Goal: Transaction & Acquisition: Purchase product/service

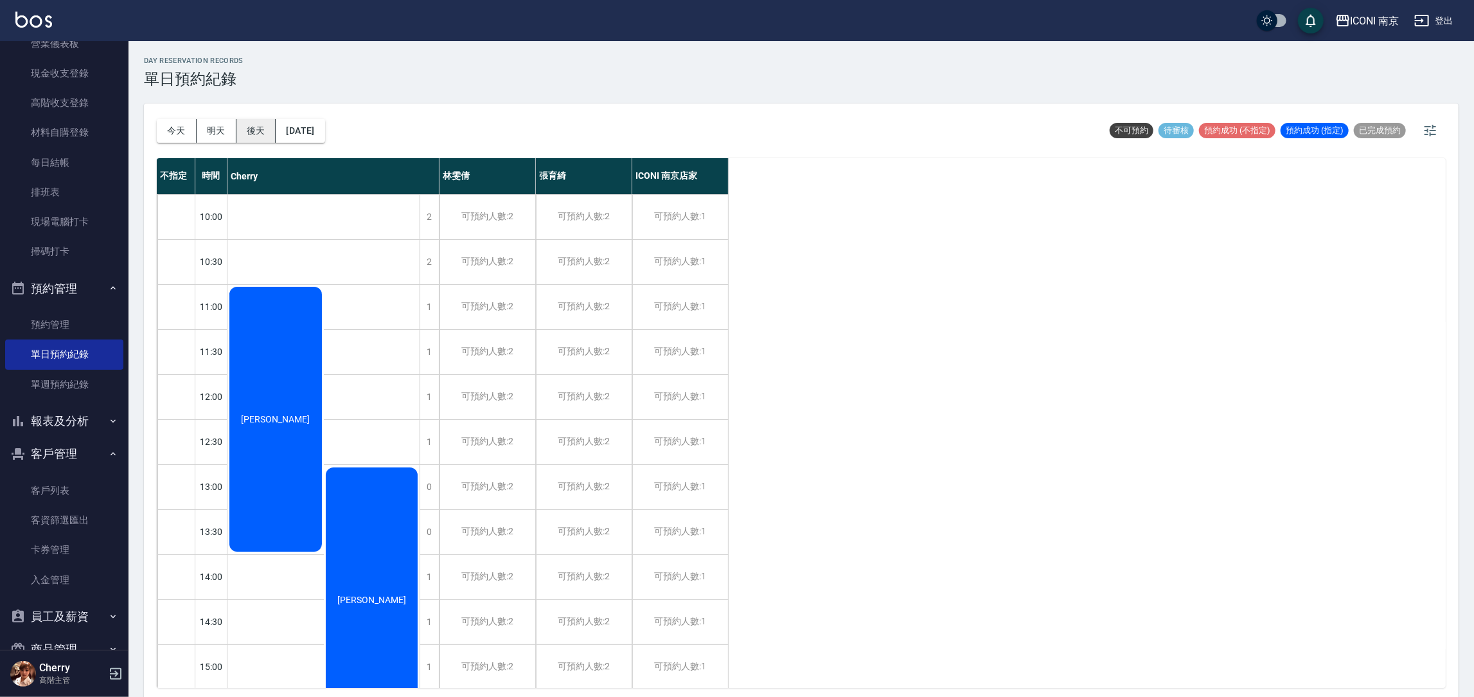
click at [253, 130] on button "後天" at bounding box center [256, 131] width 40 height 24
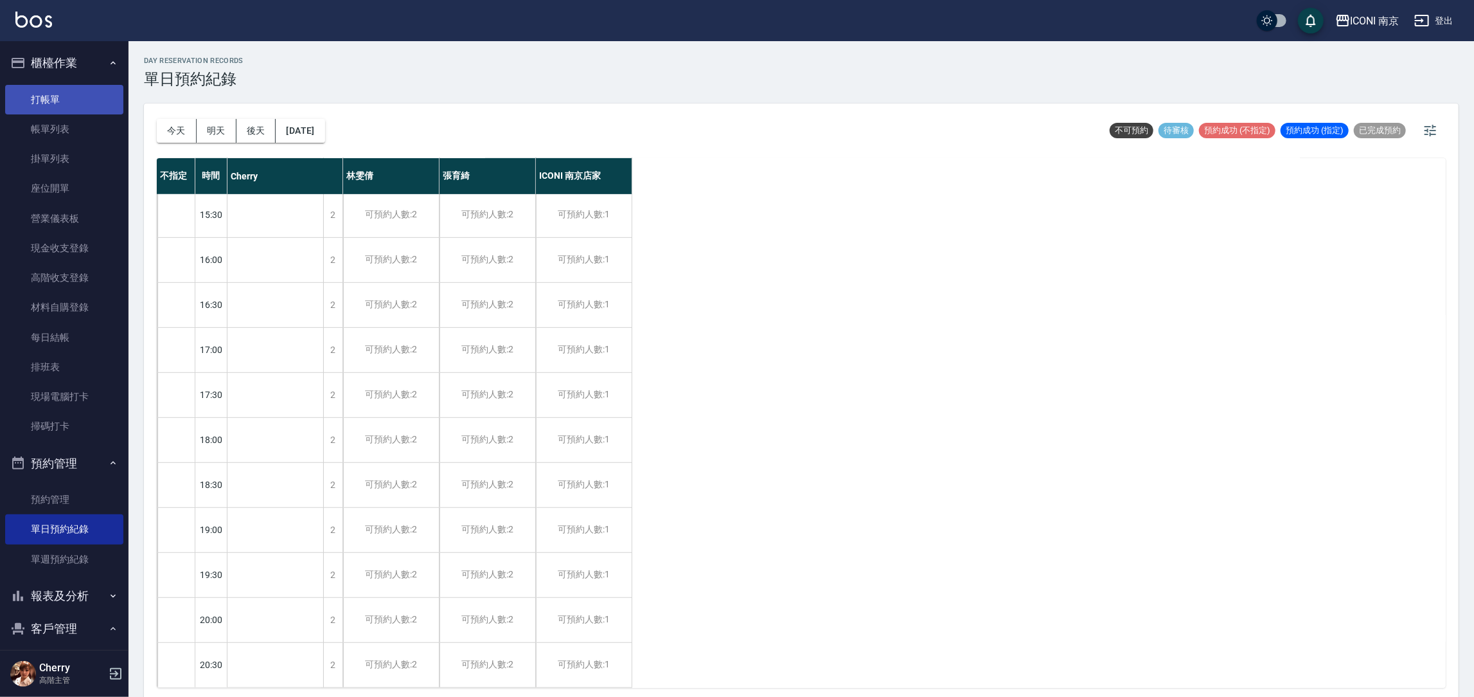
click at [72, 107] on link "打帳單" at bounding box center [64, 100] width 118 height 30
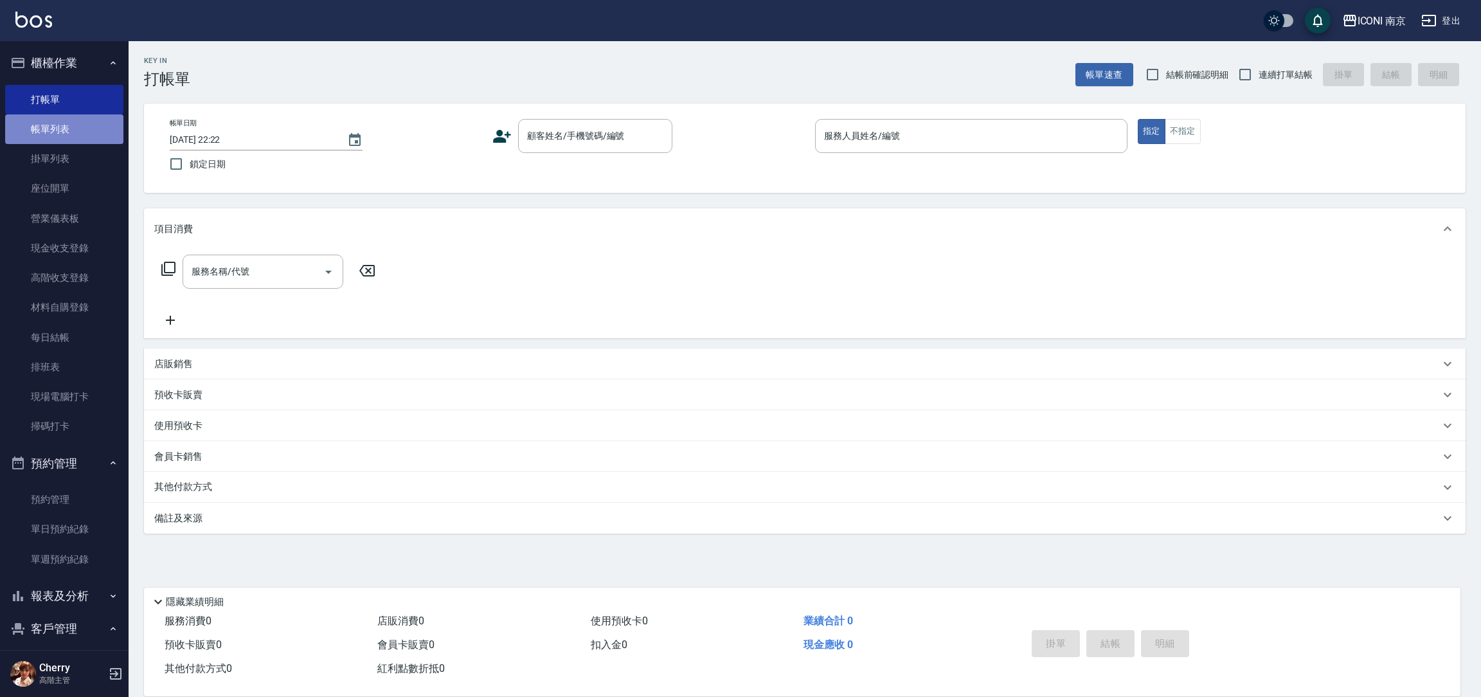
click at [72, 124] on link "帳單列表" at bounding box center [64, 129] width 118 height 30
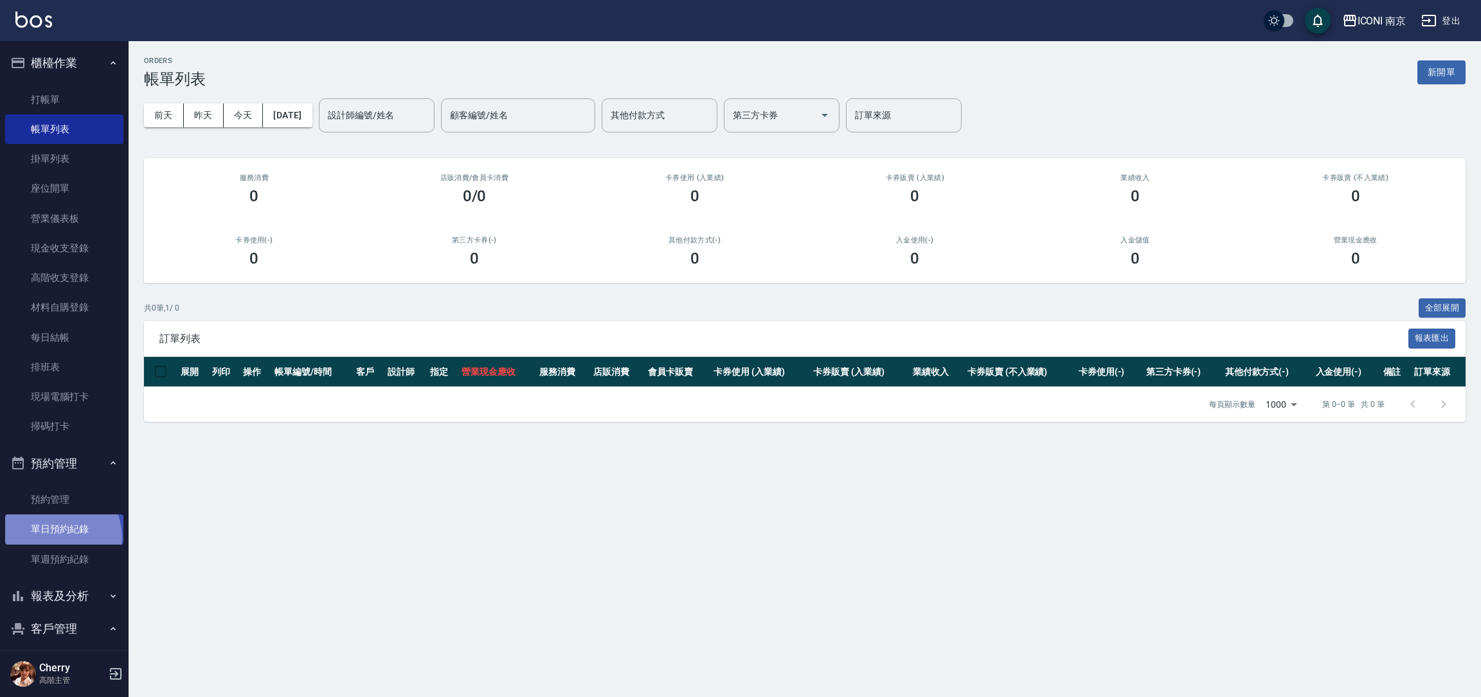
click at [52, 537] on link "單日預約紀錄" at bounding box center [64, 529] width 118 height 30
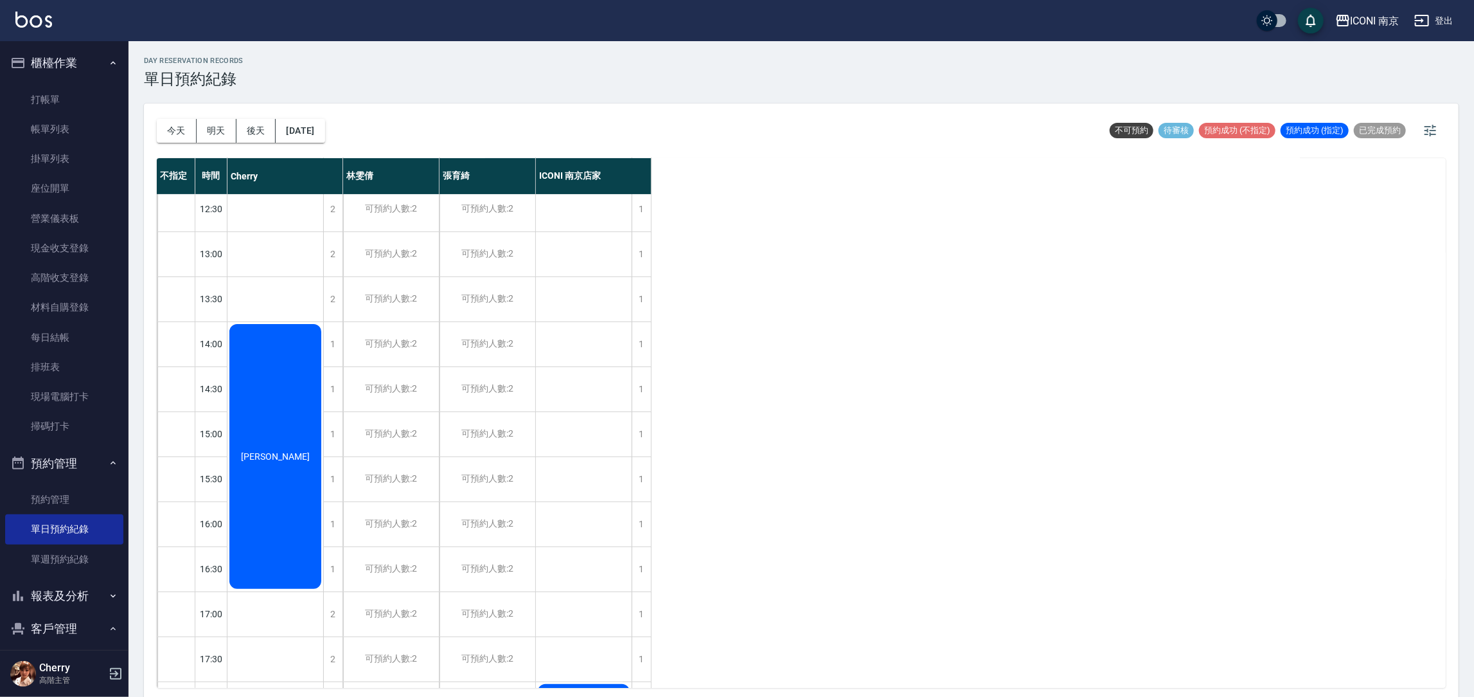
scroll to position [222, 0]
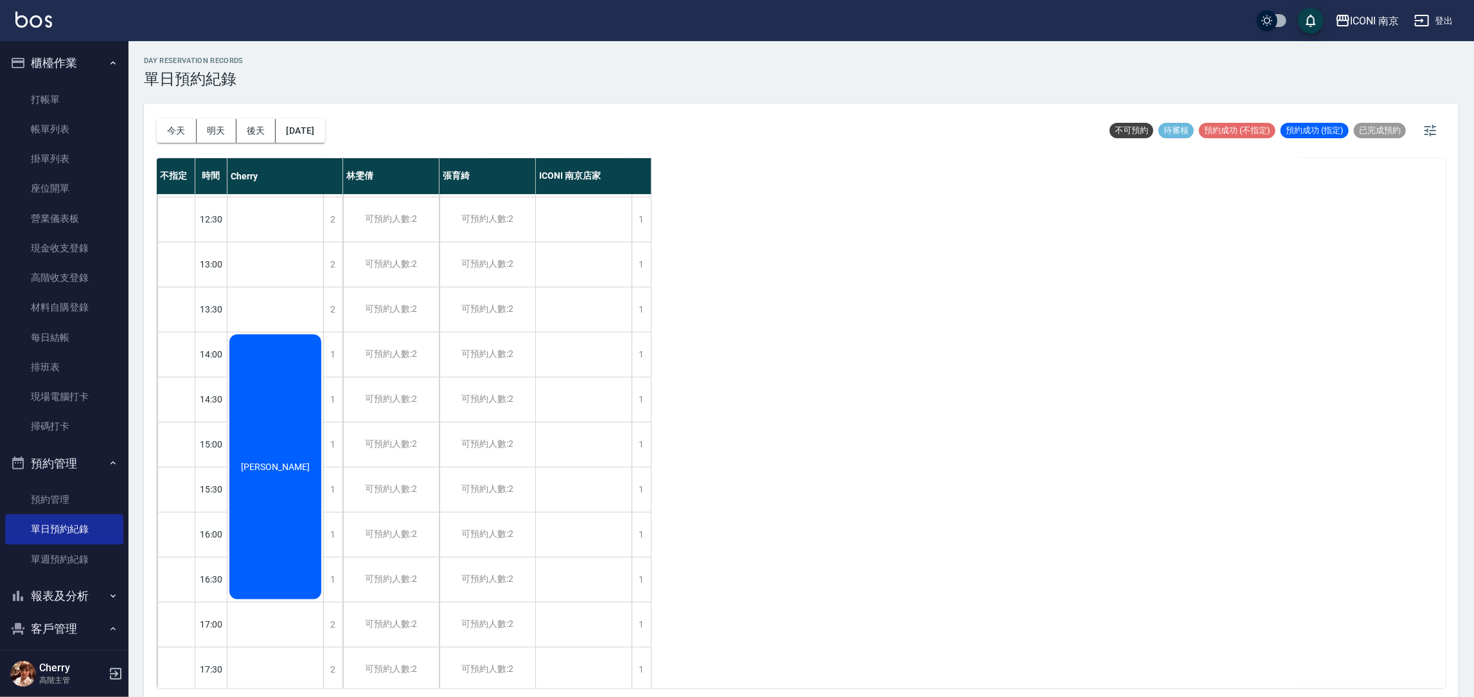
click at [282, 471] on span "鄒玉娟" at bounding box center [275, 466] width 74 height 10
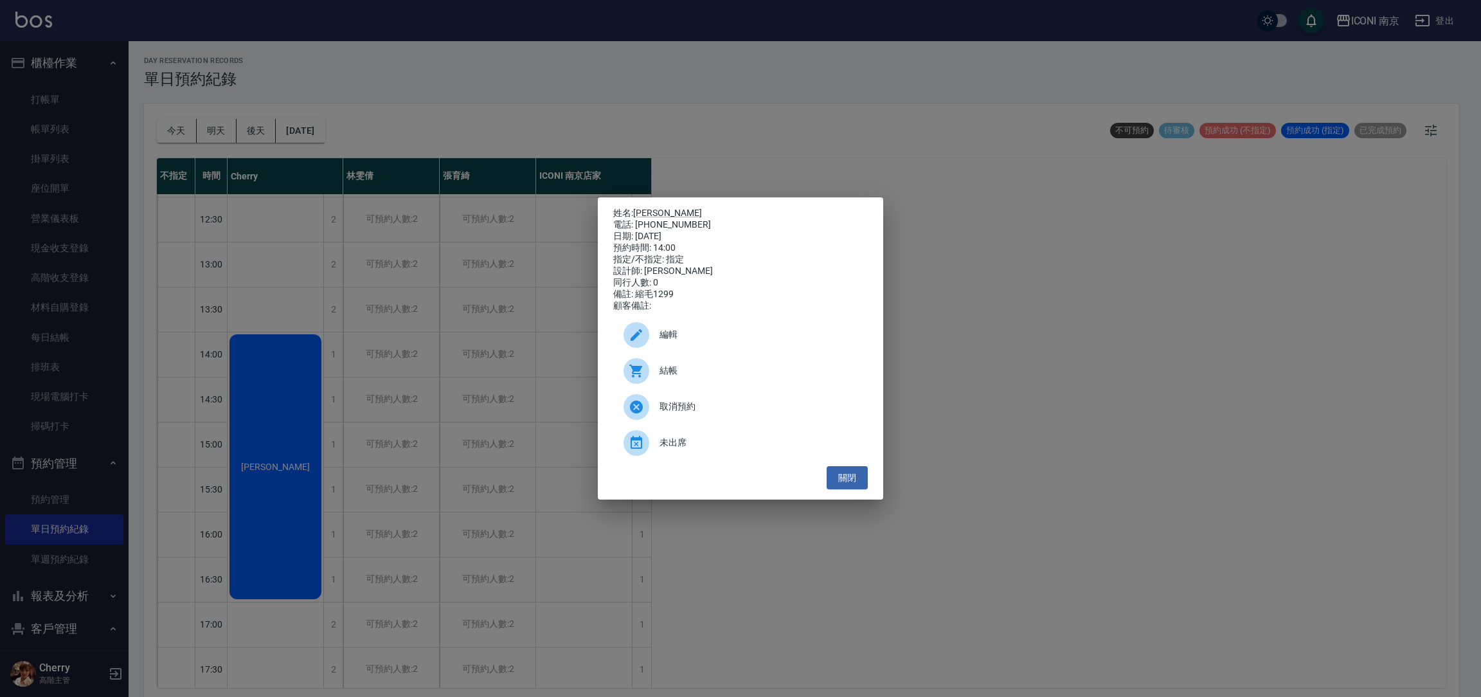
click at [631, 339] on icon at bounding box center [635, 334] width 15 height 15
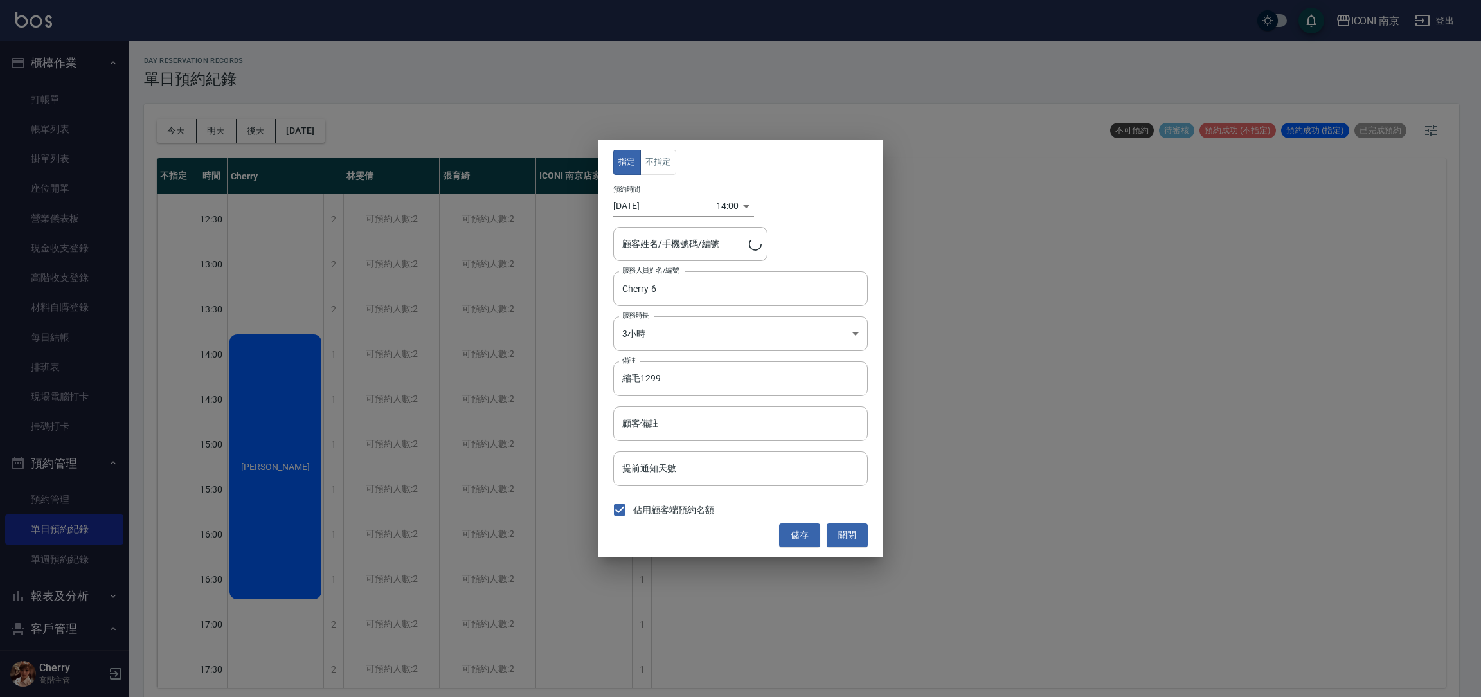
type input "鄒玉娟/0925686103"
click at [678, 247] on input "鄒玉娟/0925686103" at bounding box center [680, 244] width 123 height 22
click at [57, 93] on div "指定 不指定 預約時間 2025/09/08 14:00 1757311200000 顧客姓名/手機號碼/編號 鄒玉娟/0925686103 顧客姓名/手機號…" at bounding box center [740, 348] width 1481 height 697
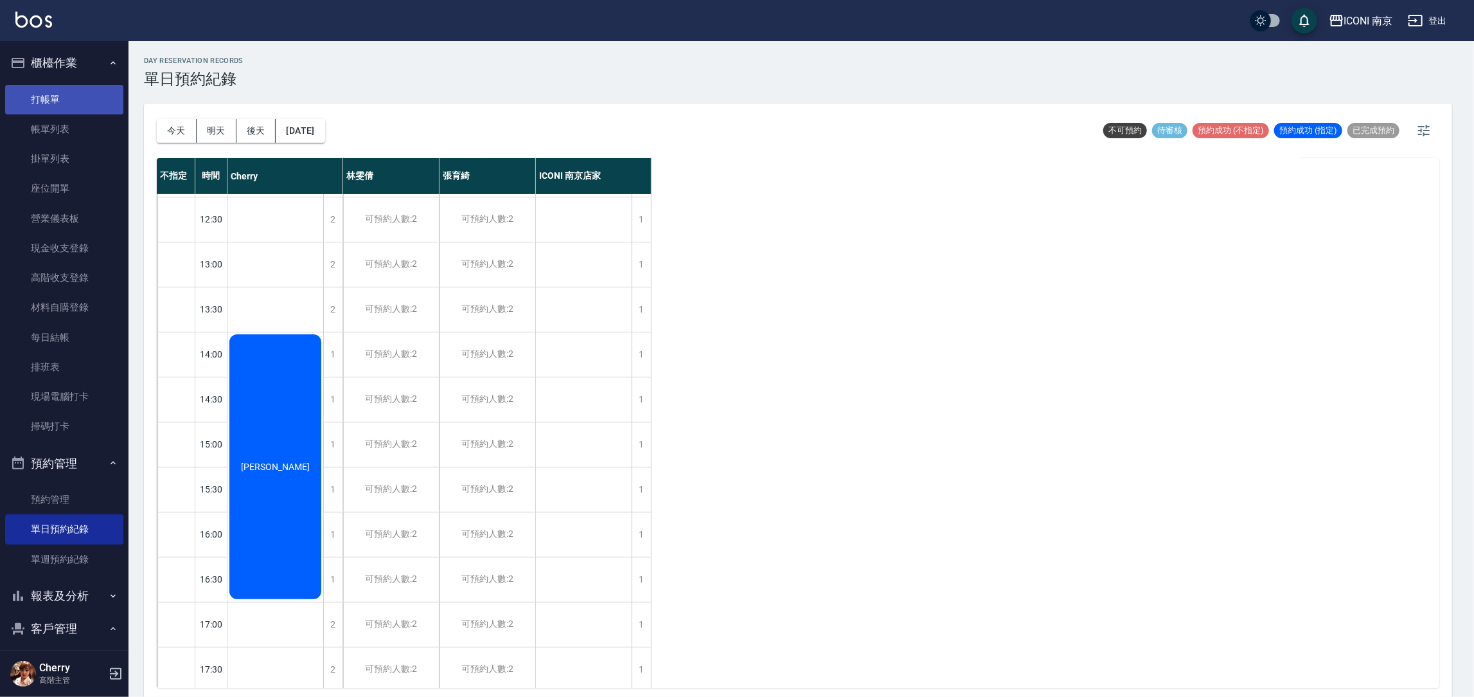
click at [51, 94] on link "打帳單" at bounding box center [64, 100] width 118 height 30
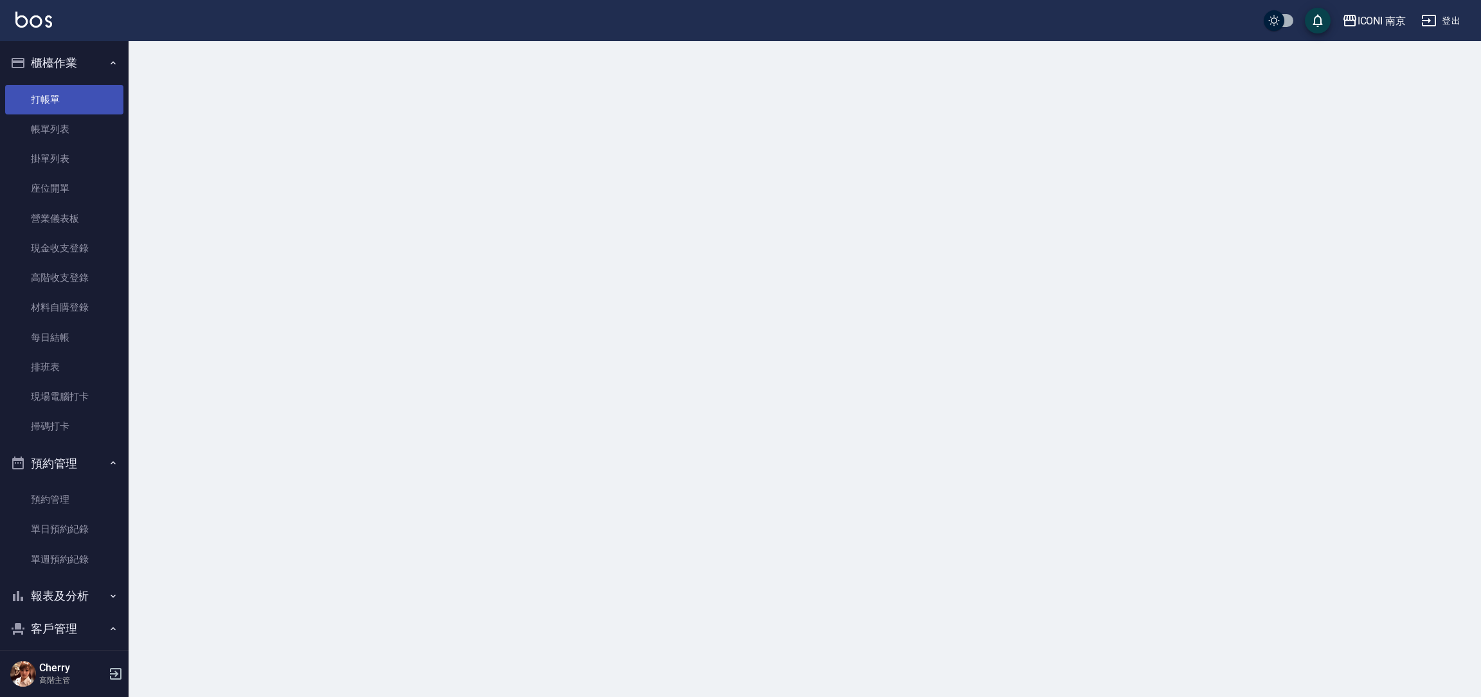
click at [51, 94] on link "打帳單" at bounding box center [64, 100] width 118 height 30
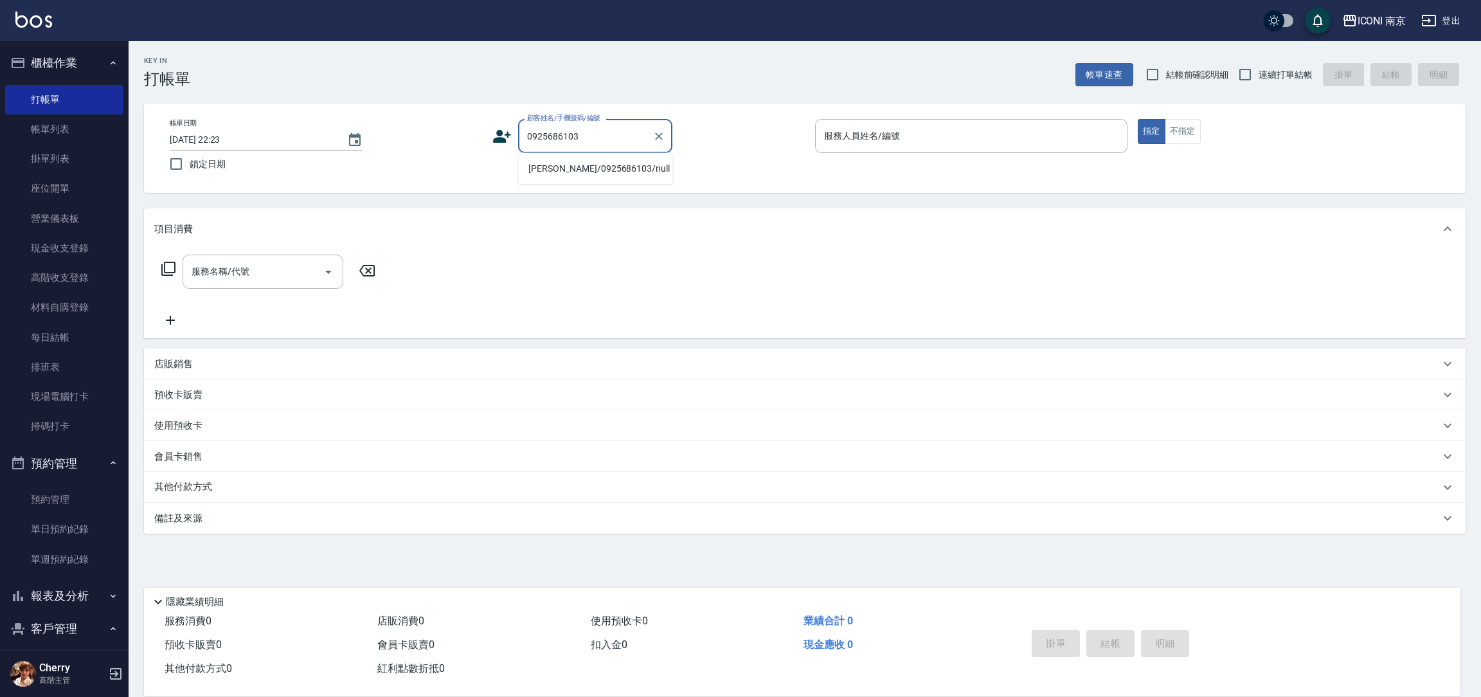
click at [564, 174] on li "鄒玉娟/0925686103/null" at bounding box center [595, 168] width 154 height 21
type input "鄒玉娟/0925686103/null"
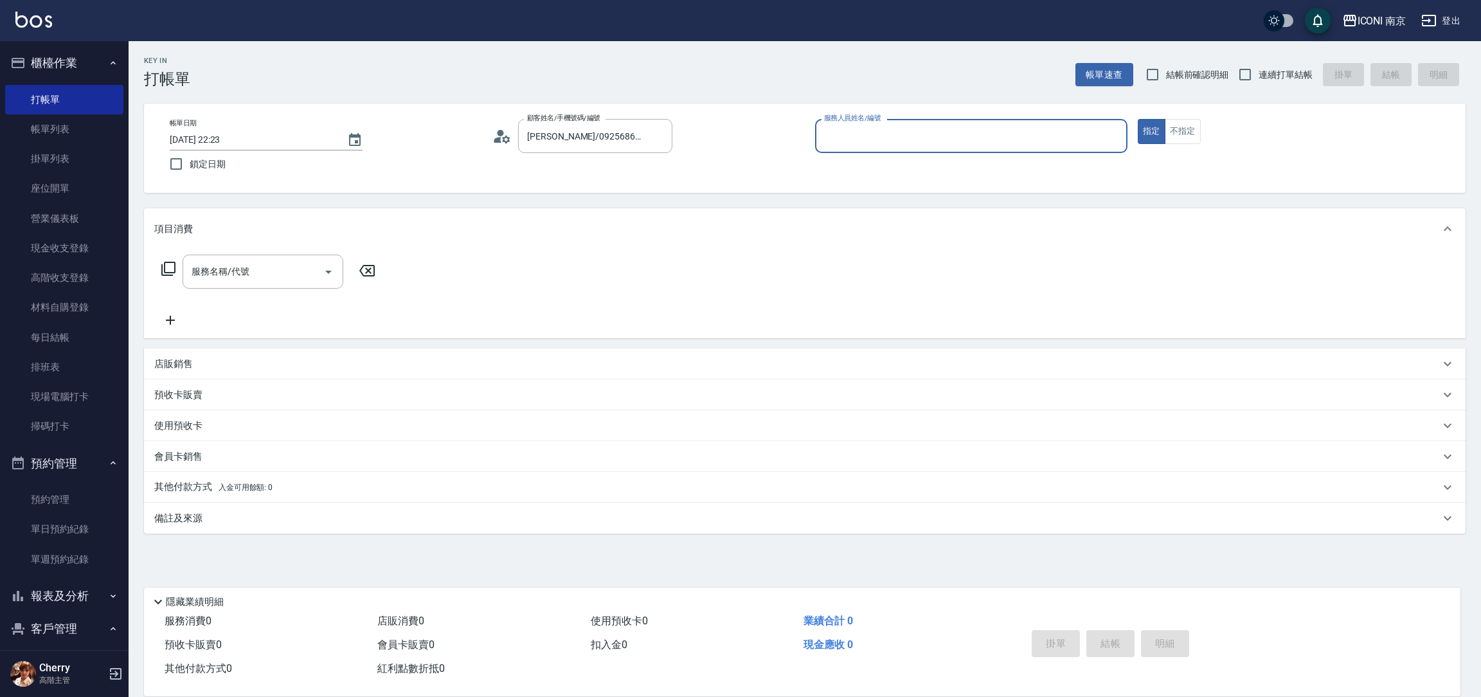
click at [493, 136] on icon at bounding box center [501, 136] width 19 height 19
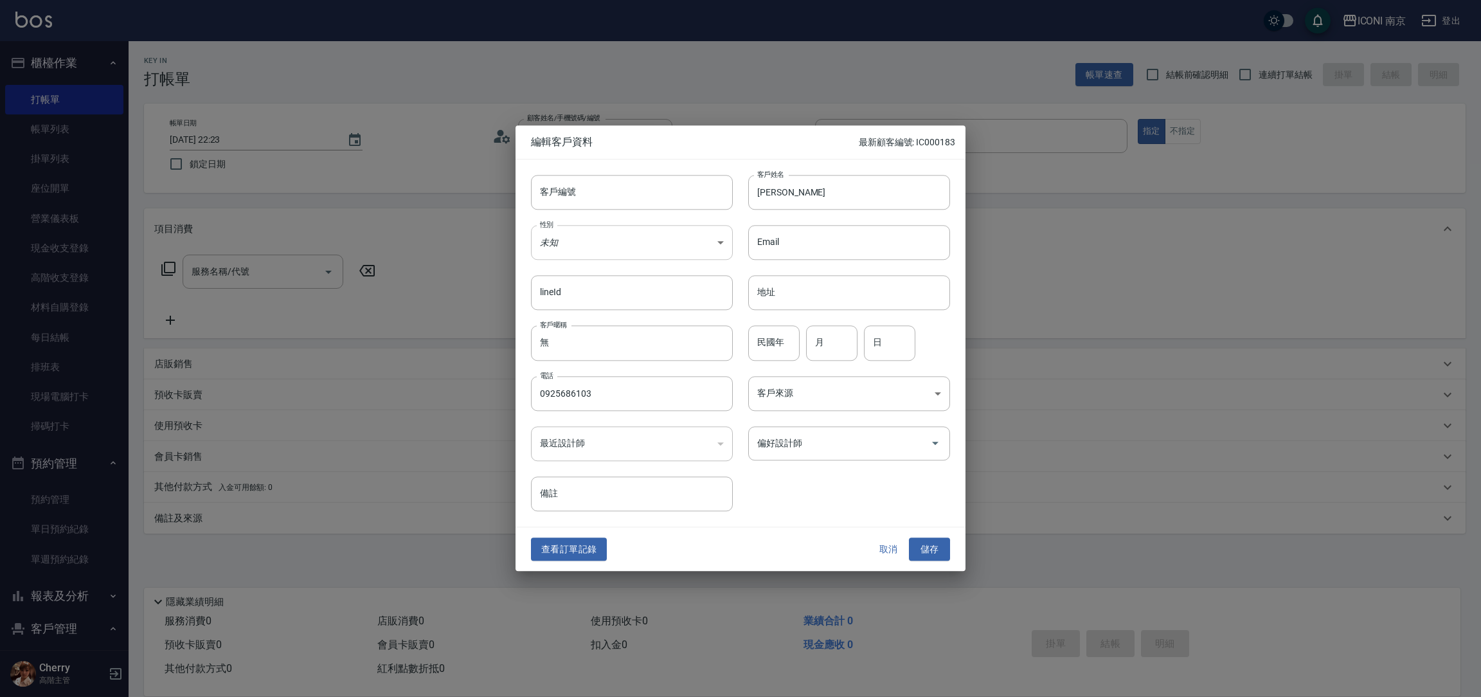
click at [562, 233] on body "ICONI 南京 登出 櫃檯作業 打帳單 帳單列表 掛單列表 座位開單 營業儀表板 現金收支登錄 高階收支登錄 材料自購登錄 每日結帳 排班表 現場電腦打卡 …" at bounding box center [740, 348] width 1481 height 697
click at [573, 319] on li "女" at bounding box center [632, 318] width 202 height 21
type input "FEMALE"
drag, startPoint x: 728, startPoint y: 359, endPoint x: 752, endPoint y: 344, distance: 28.5
click at [731, 358] on input "無" at bounding box center [632, 343] width 202 height 35
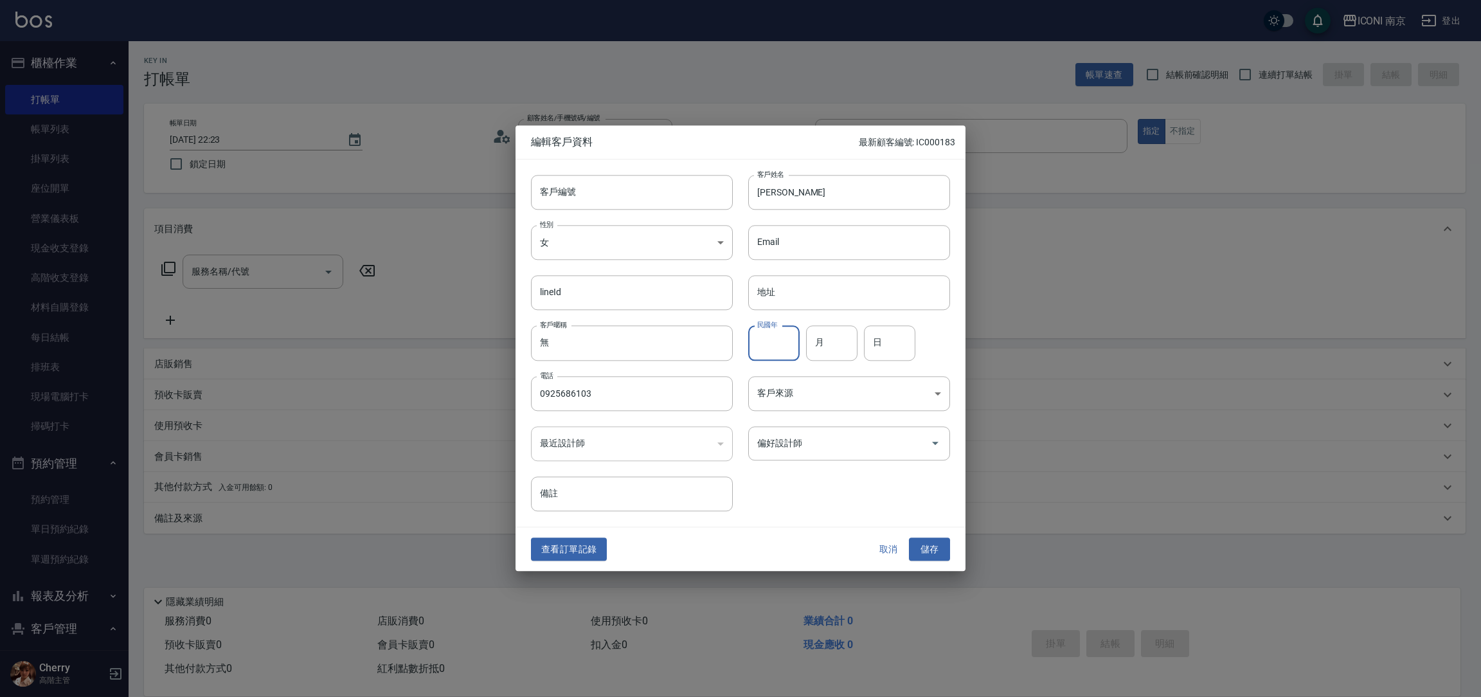
click at [752, 344] on input "民國年" at bounding box center [773, 343] width 51 height 35
click at [752, 344] on input "0" at bounding box center [773, 343] width 51 height 35
type input "70"
click at [828, 350] on input "月" at bounding box center [831, 343] width 51 height 35
type input "01"
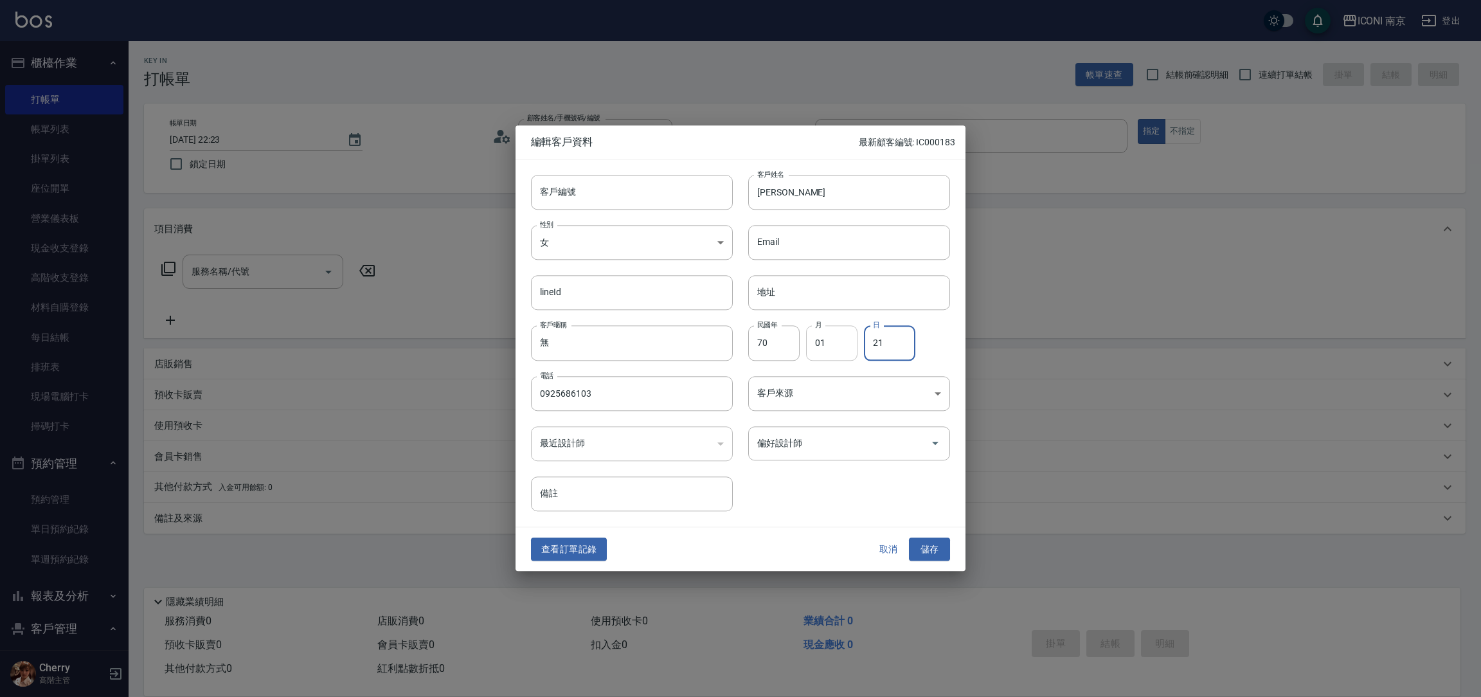
type input "21"
click at [823, 402] on body "ICONI 南京 登出 櫃檯作業 打帳單 帳單列表 掛單列表 座位開單 營業儀表板 現金收支登錄 高階收支登錄 材料自購登錄 每日結帳 排班表 現場電腦打卡 …" at bounding box center [740, 348] width 1481 height 697
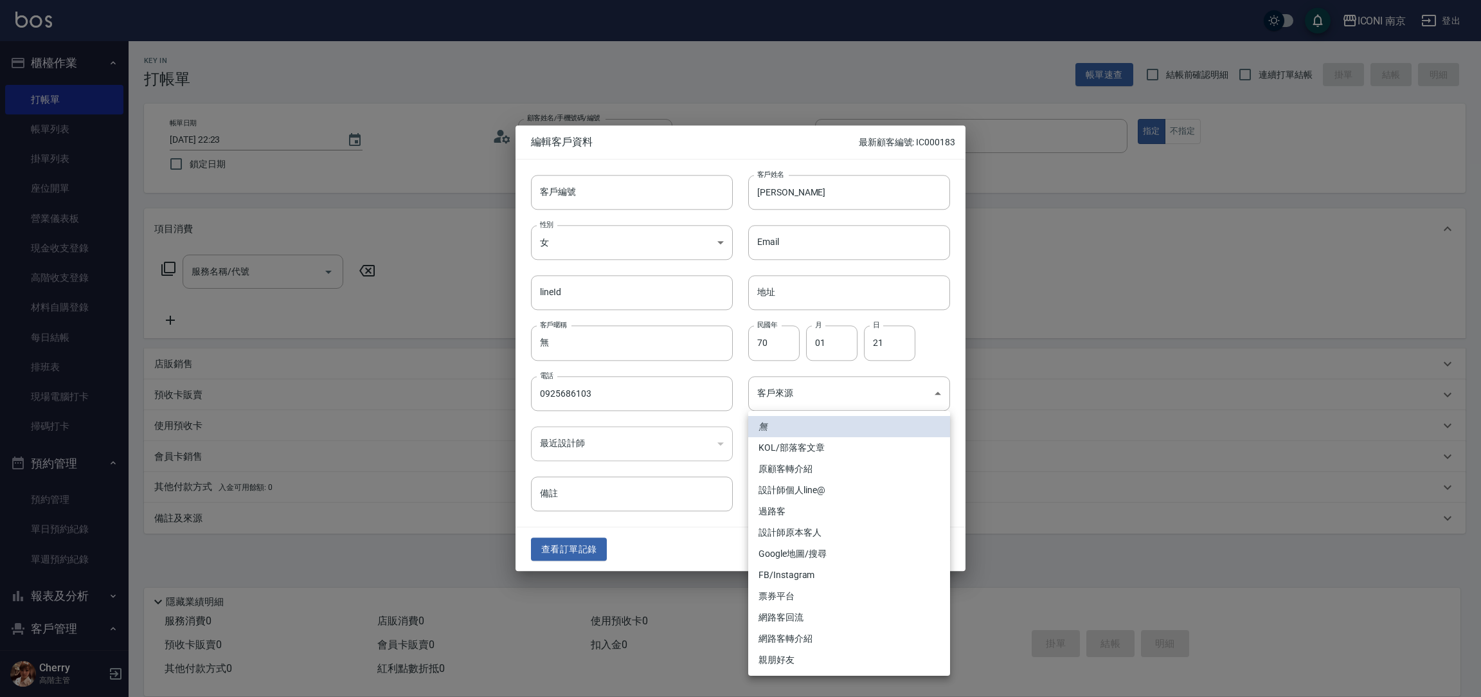
click at [832, 576] on li "FB/Instagram" at bounding box center [849, 574] width 202 height 21
type input "FB/Instagram"
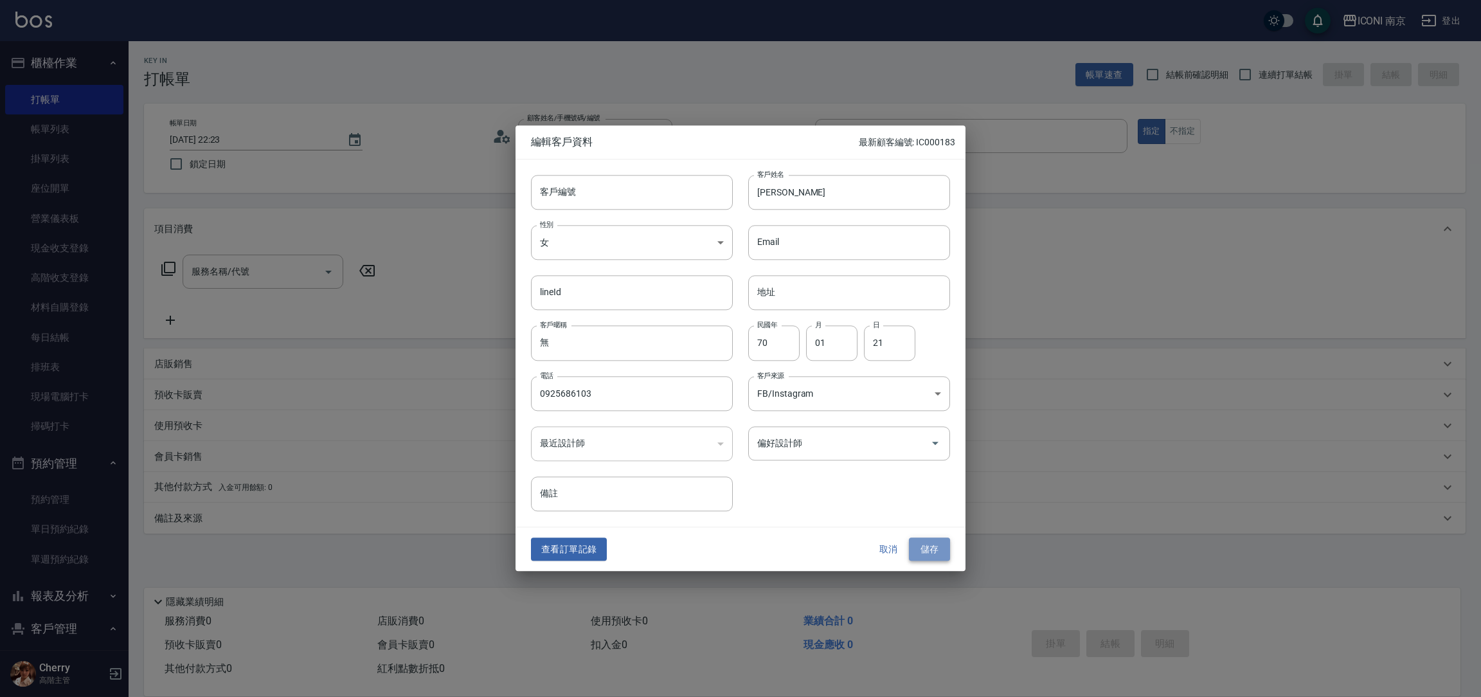
click at [920, 540] on button "儲存" at bounding box center [929, 549] width 41 height 24
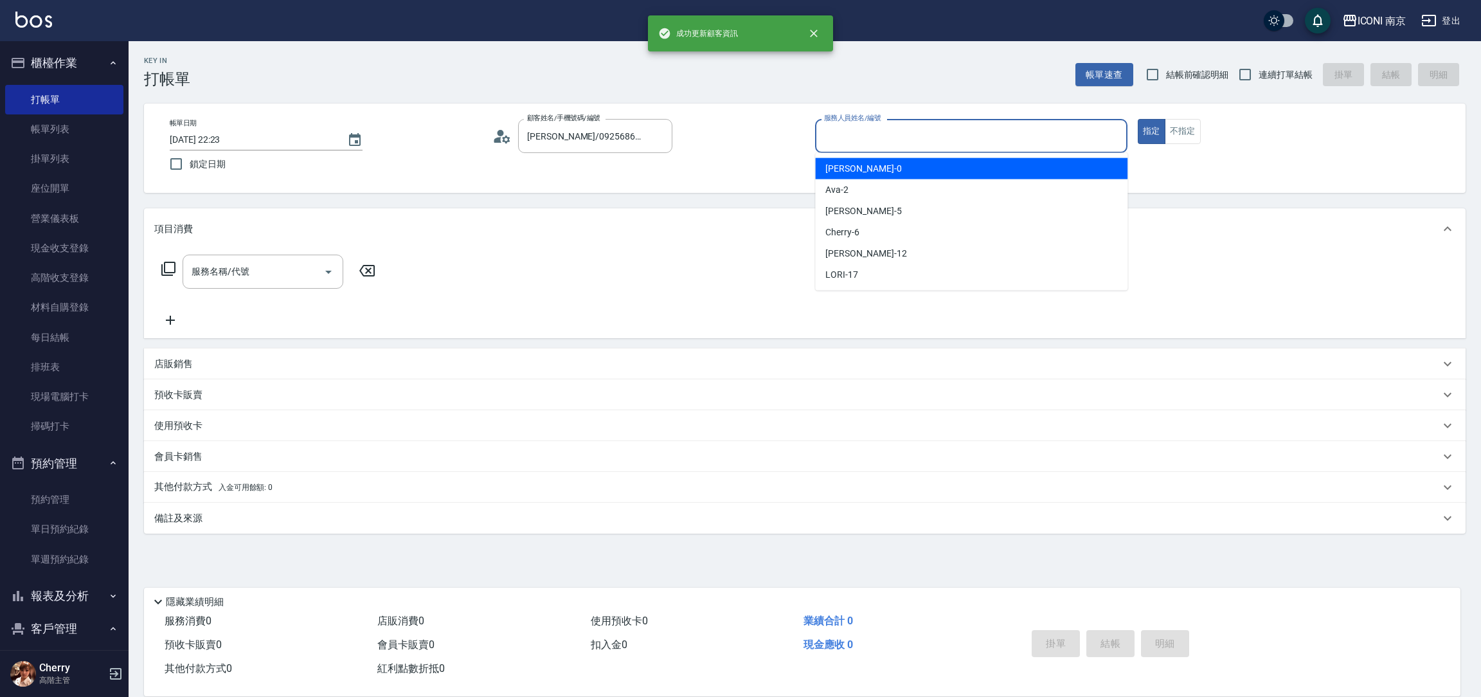
click at [873, 143] on input "服務人員姓名/編號" at bounding box center [971, 136] width 301 height 22
type input "Cherry-6"
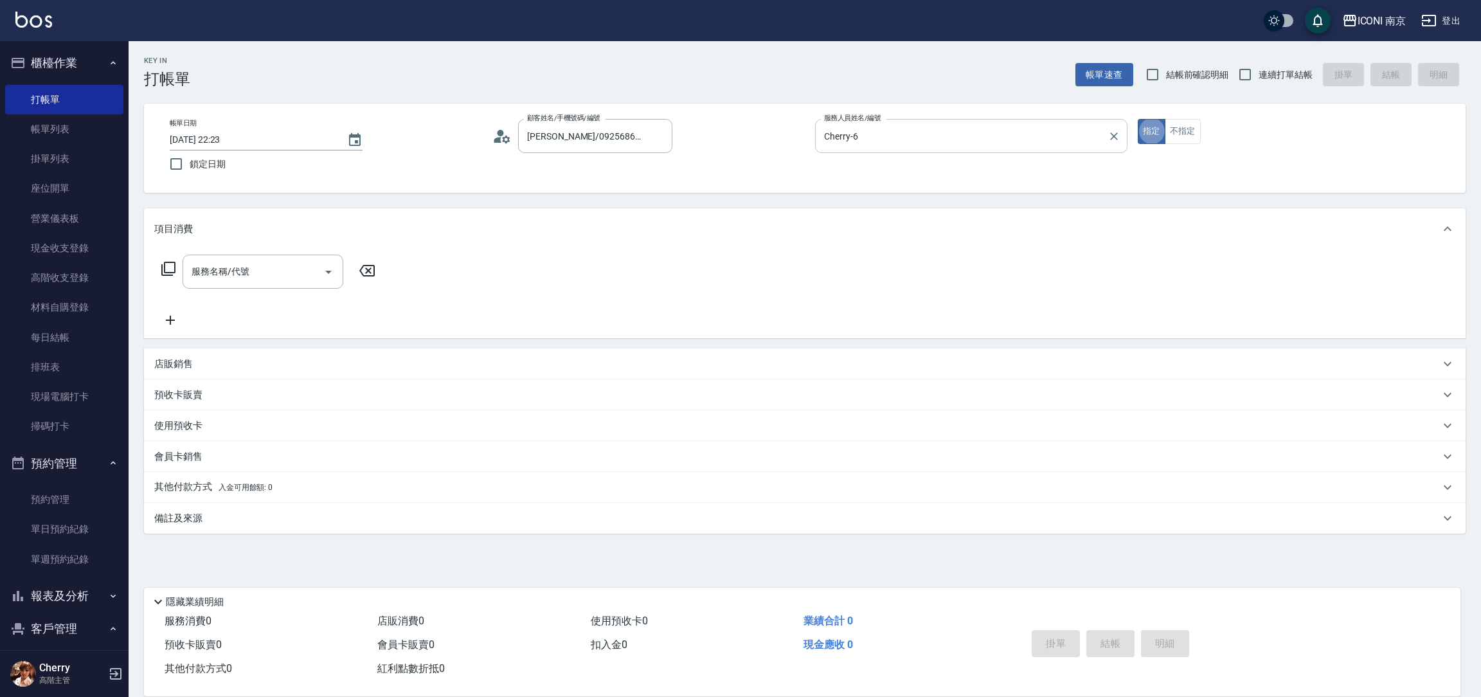
type button "true"
click at [1281, 57] on div "Key In 打帳單 帳單速查 結帳前確認明細 連續打單結帳 掛單 結帳 明細" at bounding box center [797, 64] width 1337 height 47
click at [1275, 65] on label "連續打單結帳" at bounding box center [1271, 74] width 81 height 27
click at [1258, 65] on input "連續打單結帳" at bounding box center [1244, 74] width 27 height 27
checkbox input "true"
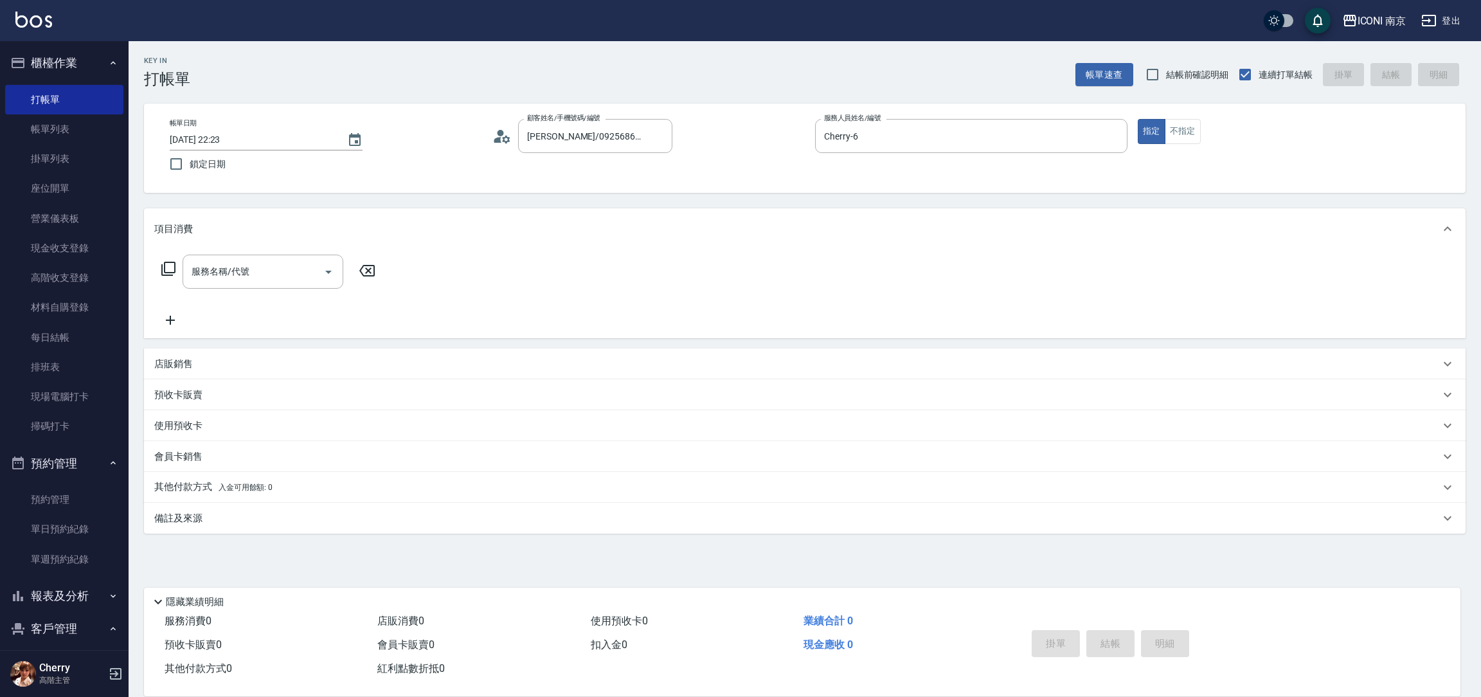
click at [166, 263] on icon at bounding box center [168, 268] width 15 height 15
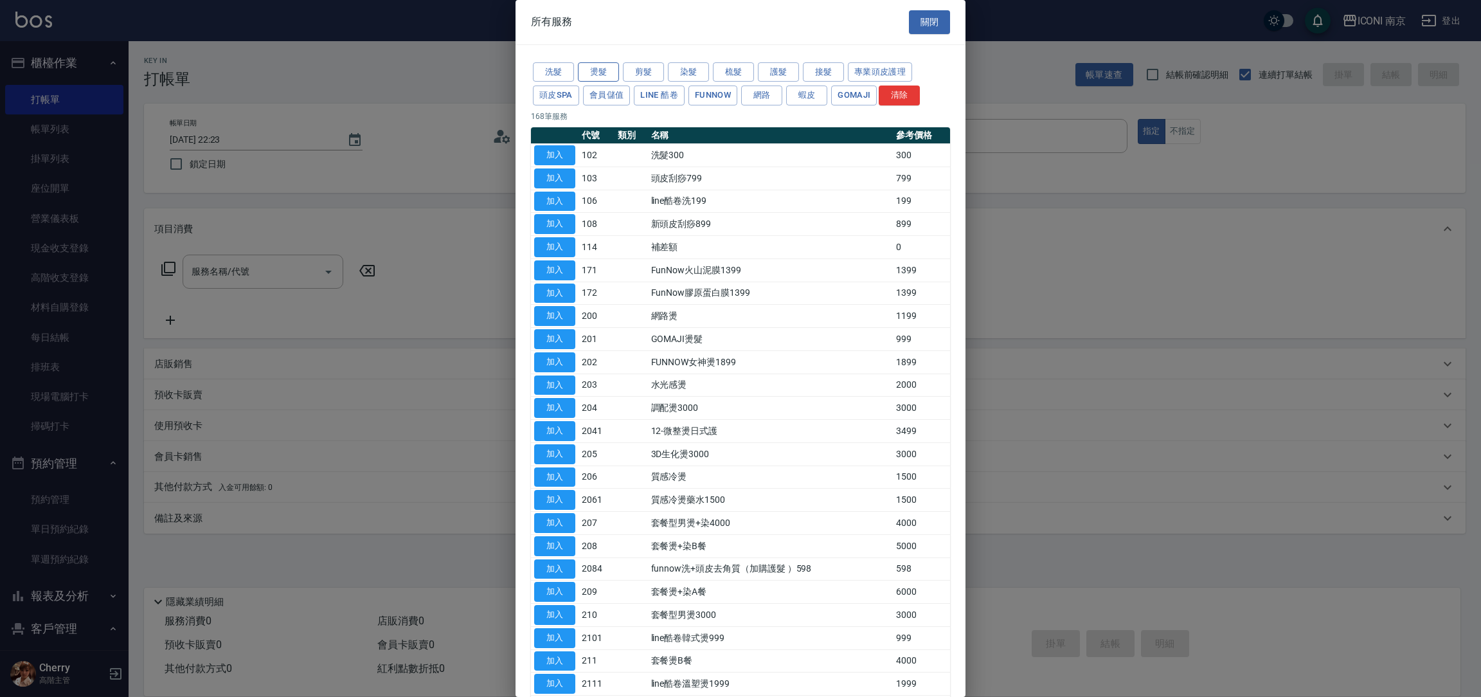
click at [587, 78] on button "燙髮" at bounding box center [598, 72] width 41 height 20
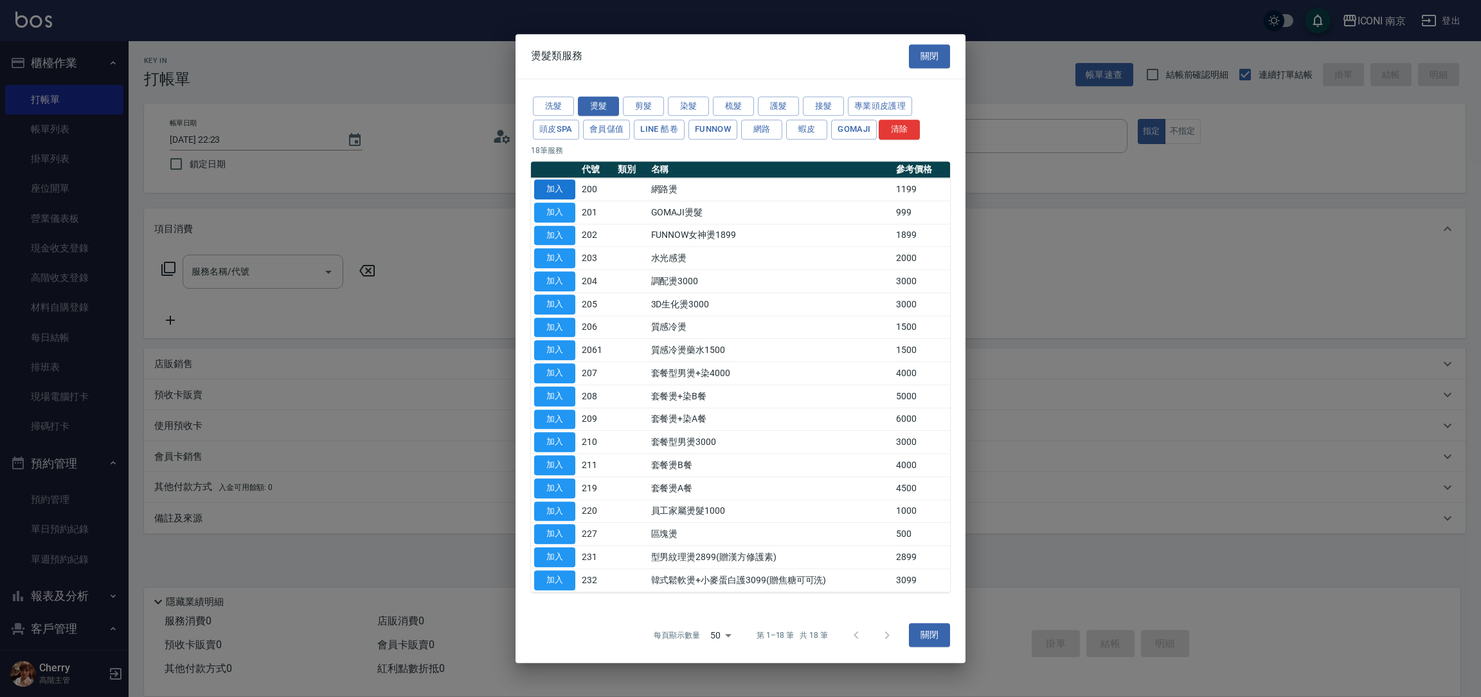
click at [564, 186] on button "加入" at bounding box center [554, 189] width 41 height 20
type input "網路燙(200)"
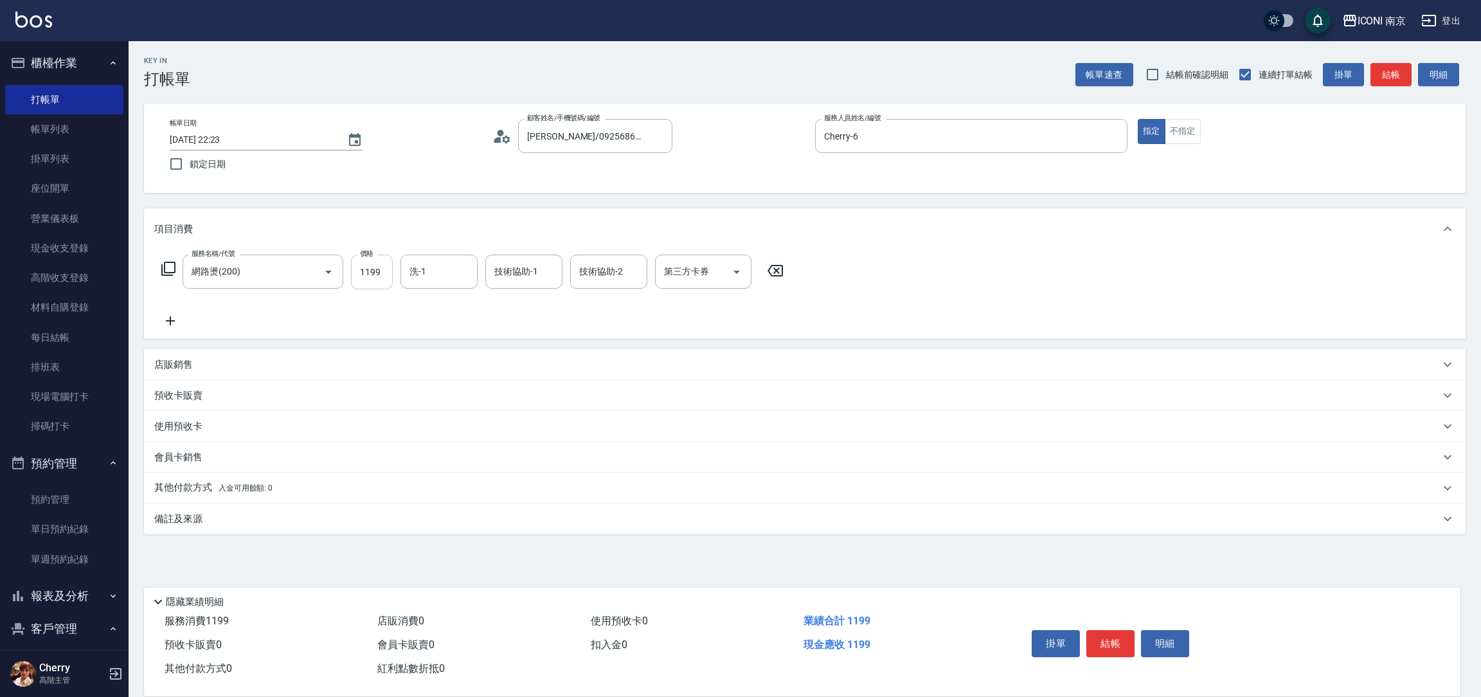
click at [375, 271] on input "1199" at bounding box center [372, 271] width 42 height 35
type input "2299"
type input "LORI-17"
click at [163, 269] on icon at bounding box center [168, 268] width 15 height 15
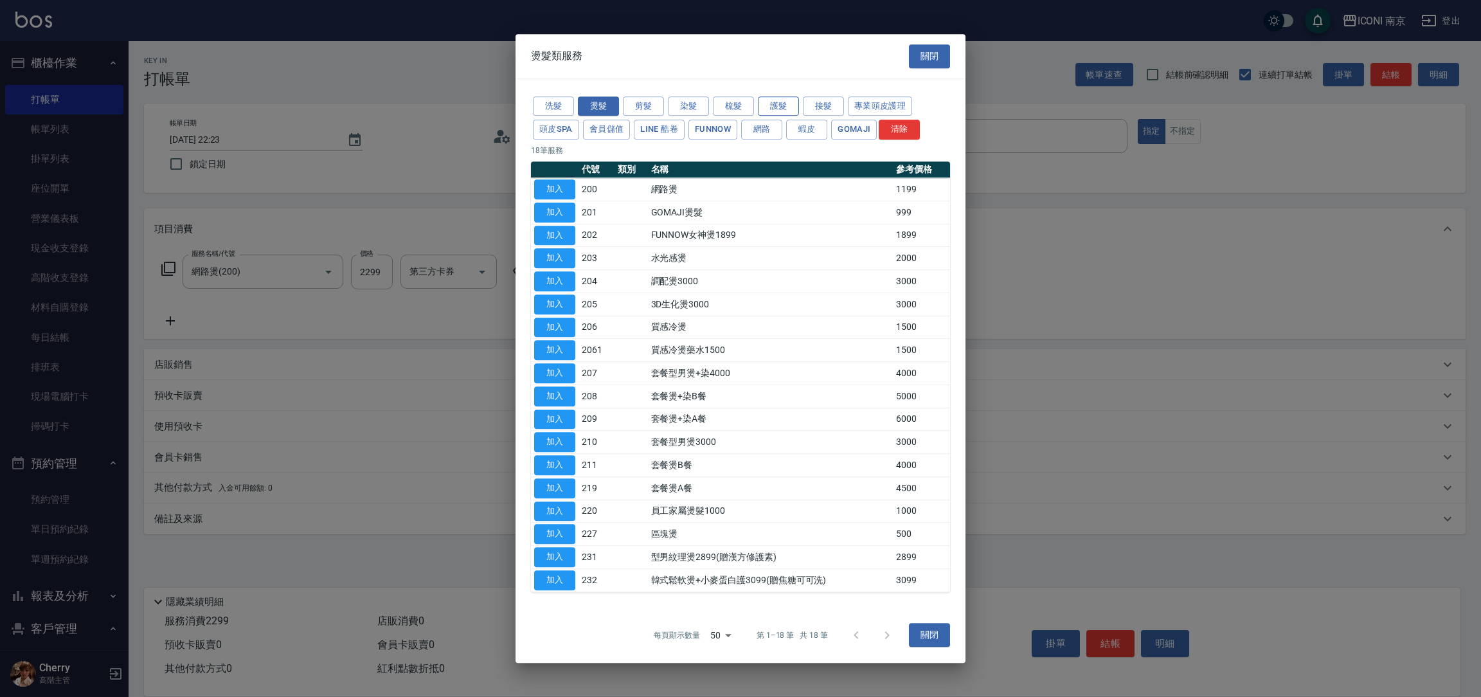
click at [774, 105] on button "護髮" at bounding box center [778, 106] width 41 height 20
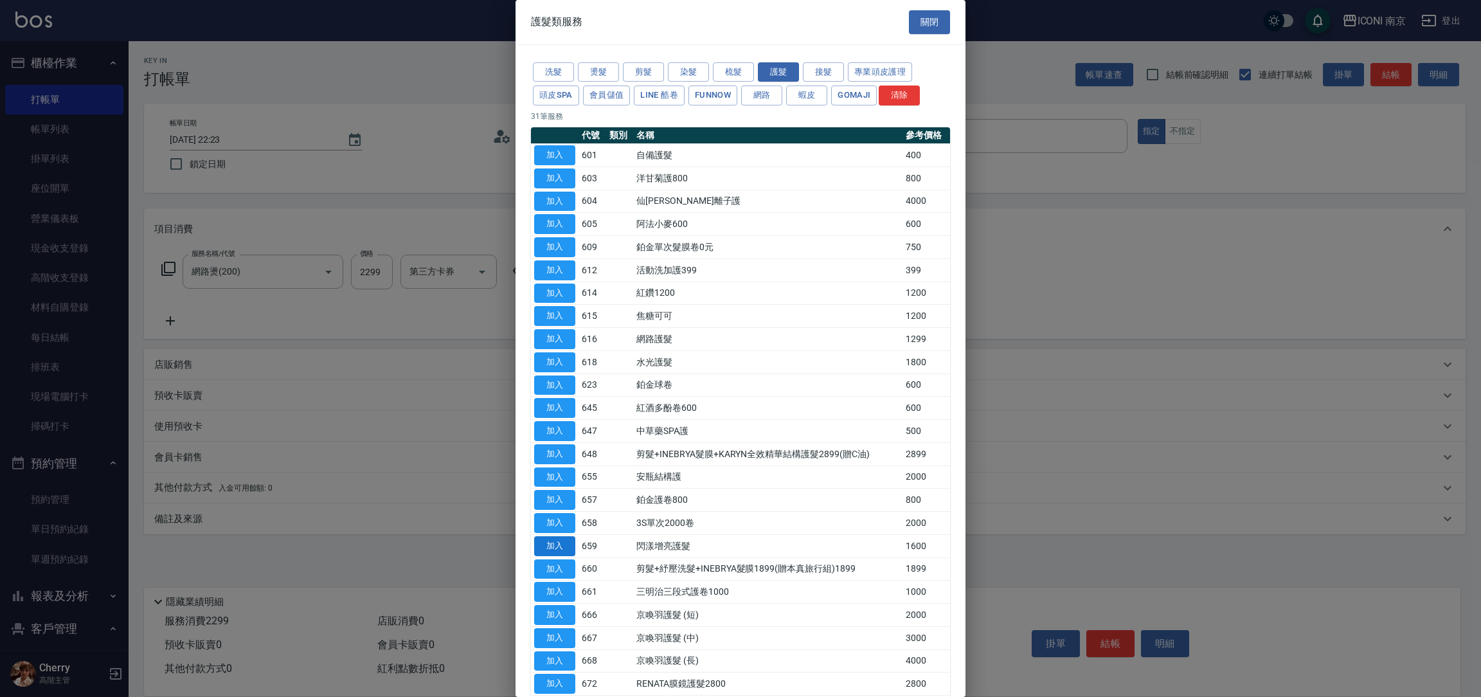
click at [564, 548] on button "加入" at bounding box center [554, 546] width 41 height 20
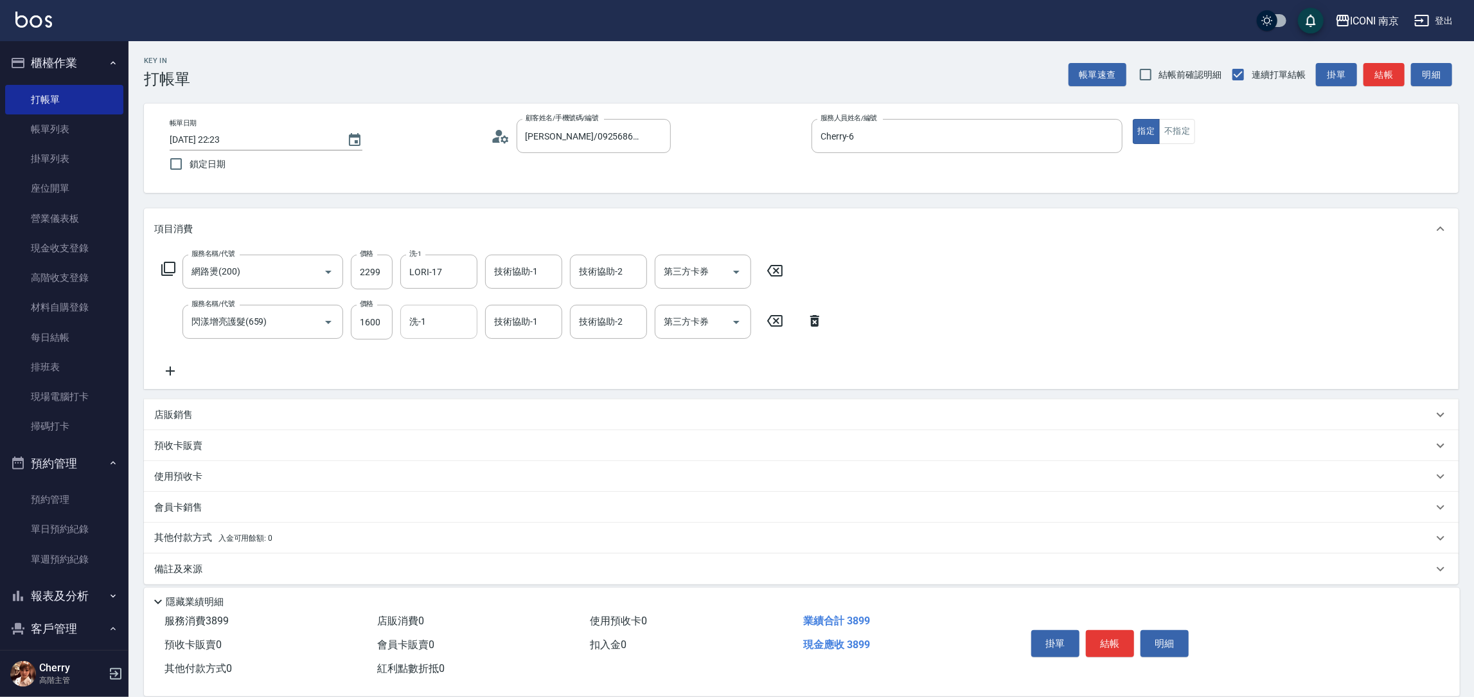
click at [446, 328] on input "洗-1" at bounding box center [439, 321] width 66 height 22
type input "LORI-17"
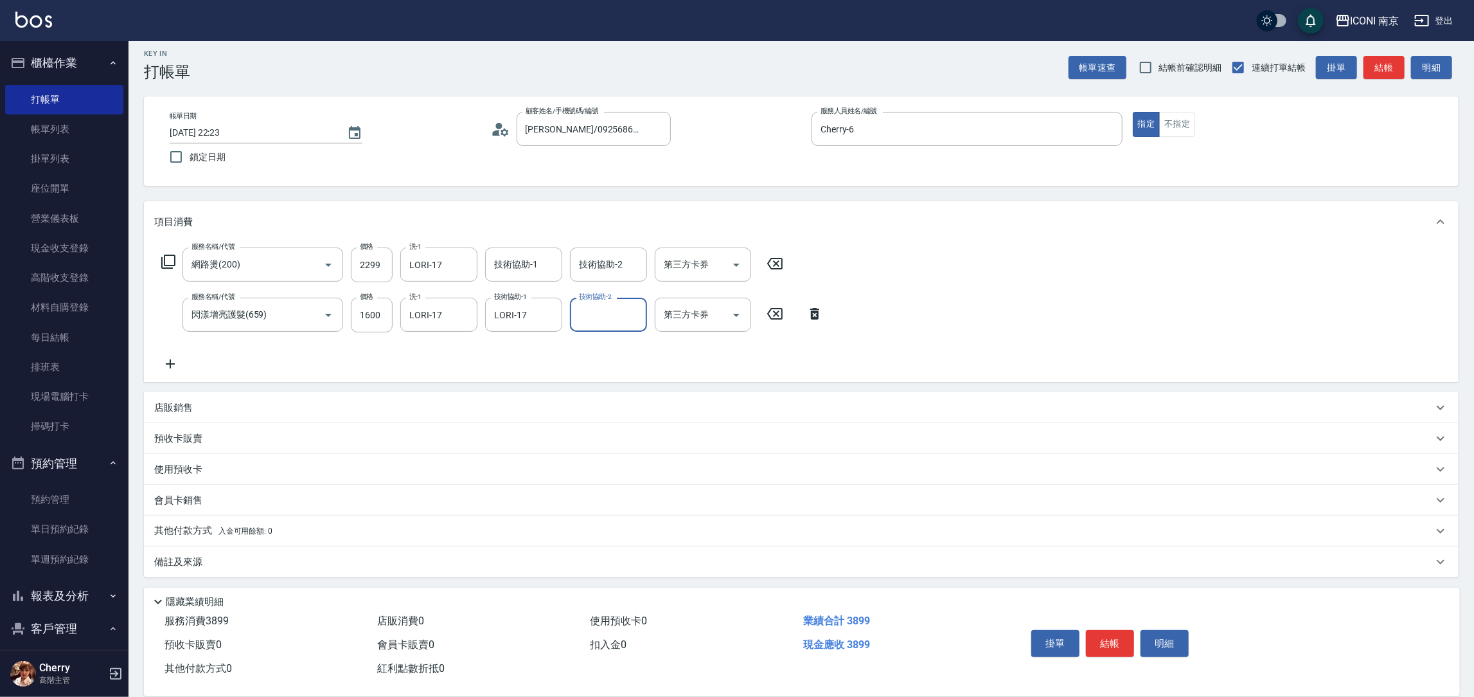
click at [197, 556] on p "備註及來源" at bounding box center [178, 561] width 48 height 13
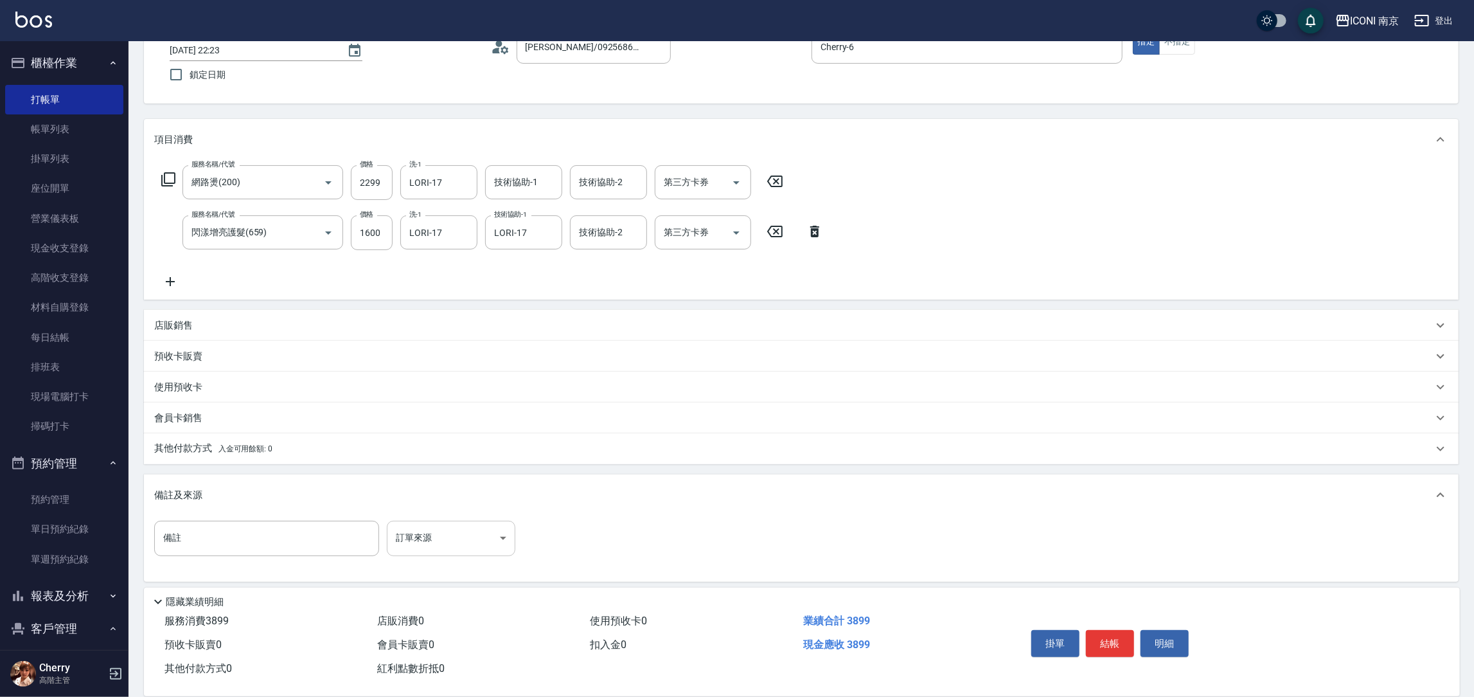
scroll to position [91, 0]
click at [458, 549] on body "ICONI 南京 登出 櫃檯作業 打帳單 帳單列表 掛單列表 座位開單 營業儀表板 現金收支登錄 高階收支登錄 材料自購登錄 每日結帳 排班表 現場電腦打卡 …" at bounding box center [737, 305] width 1474 height 792
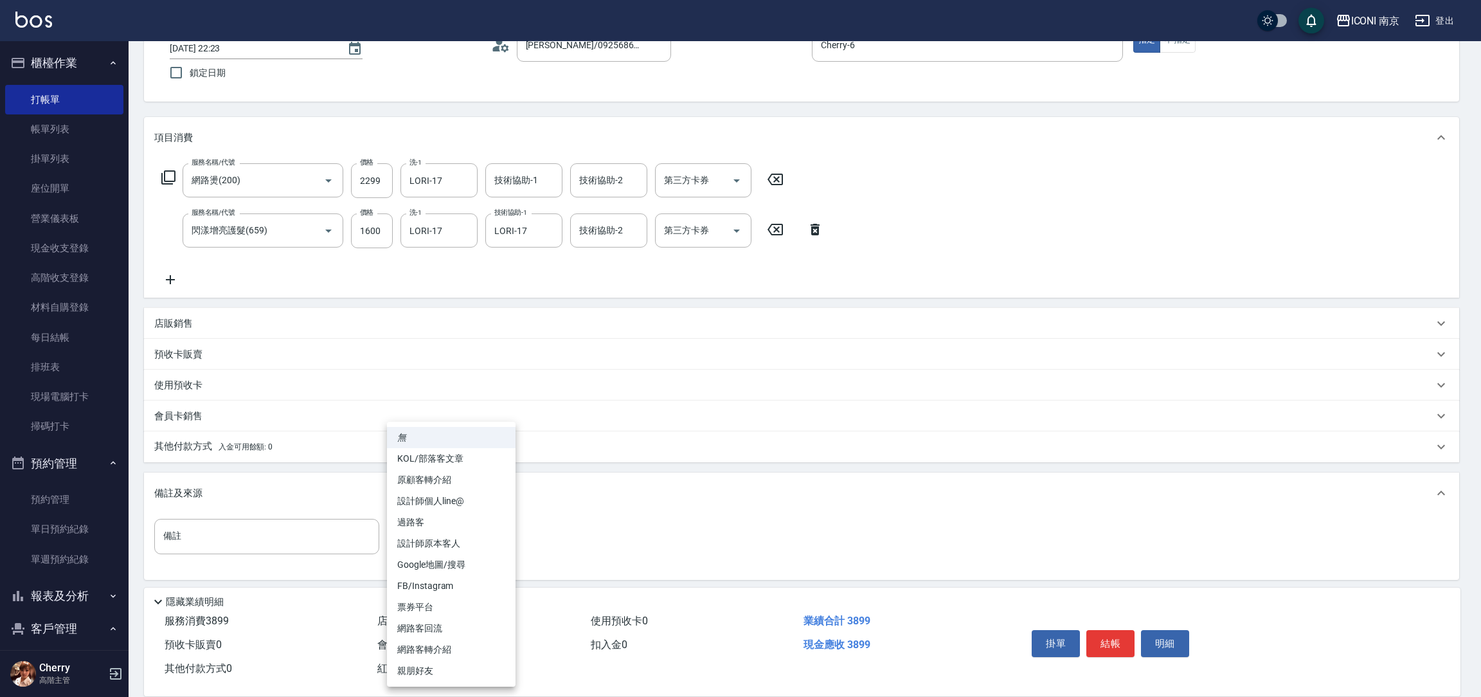
click at [457, 581] on li "FB/Instagram" at bounding box center [451, 585] width 129 height 21
type input "FB/Instagram"
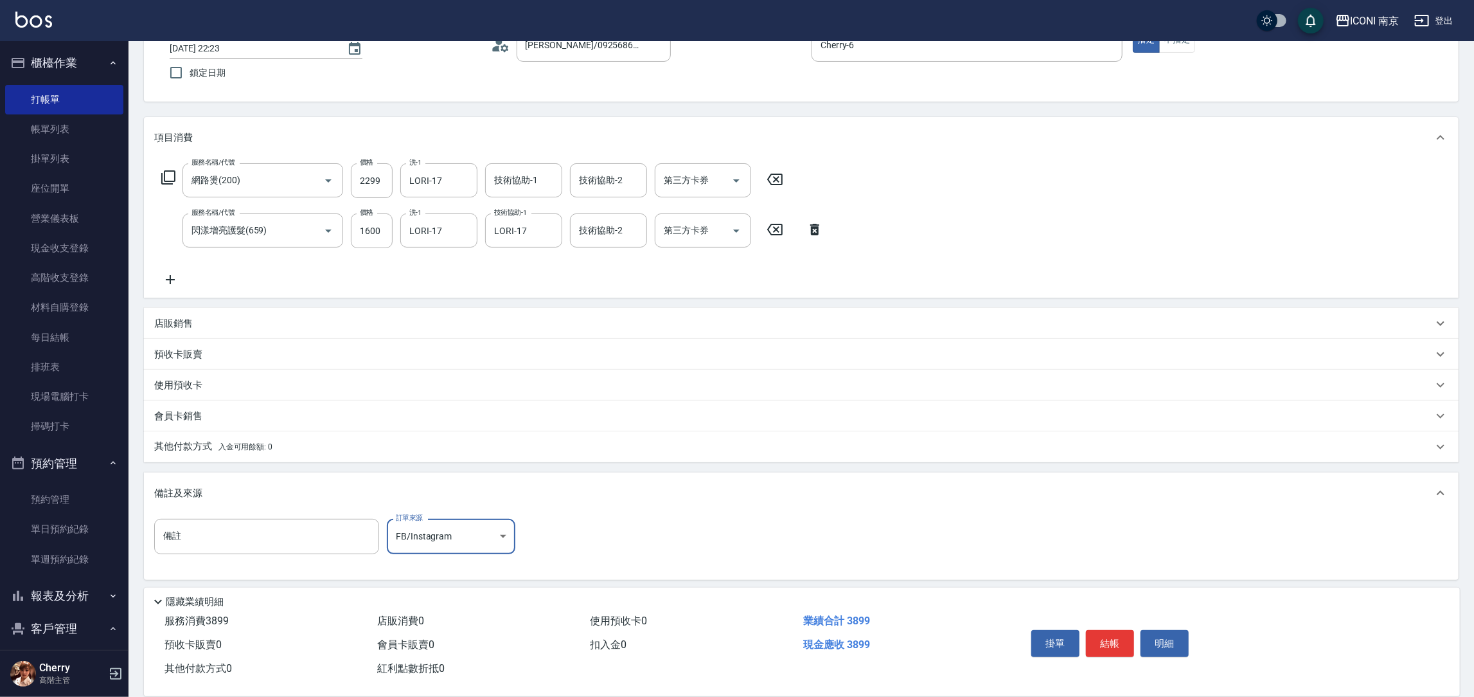
click at [283, 544] on div "無 KOL/部落客文章 原顧客轉介紹 設計師個人line@ 過路客 設計師原本客人 Google地圖/搜尋 FB/Instagram 票券平台 網路客回流 網…" at bounding box center [737, 348] width 1474 height 697
click at [283, 544] on input "備註" at bounding box center [266, 536] width 225 height 35
type input "升級藥水、開發護髮"
click at [179, 439] on p "其他付款方式 入金可用餘額: 0" at bounding box center [213, 444] width 118 height 14
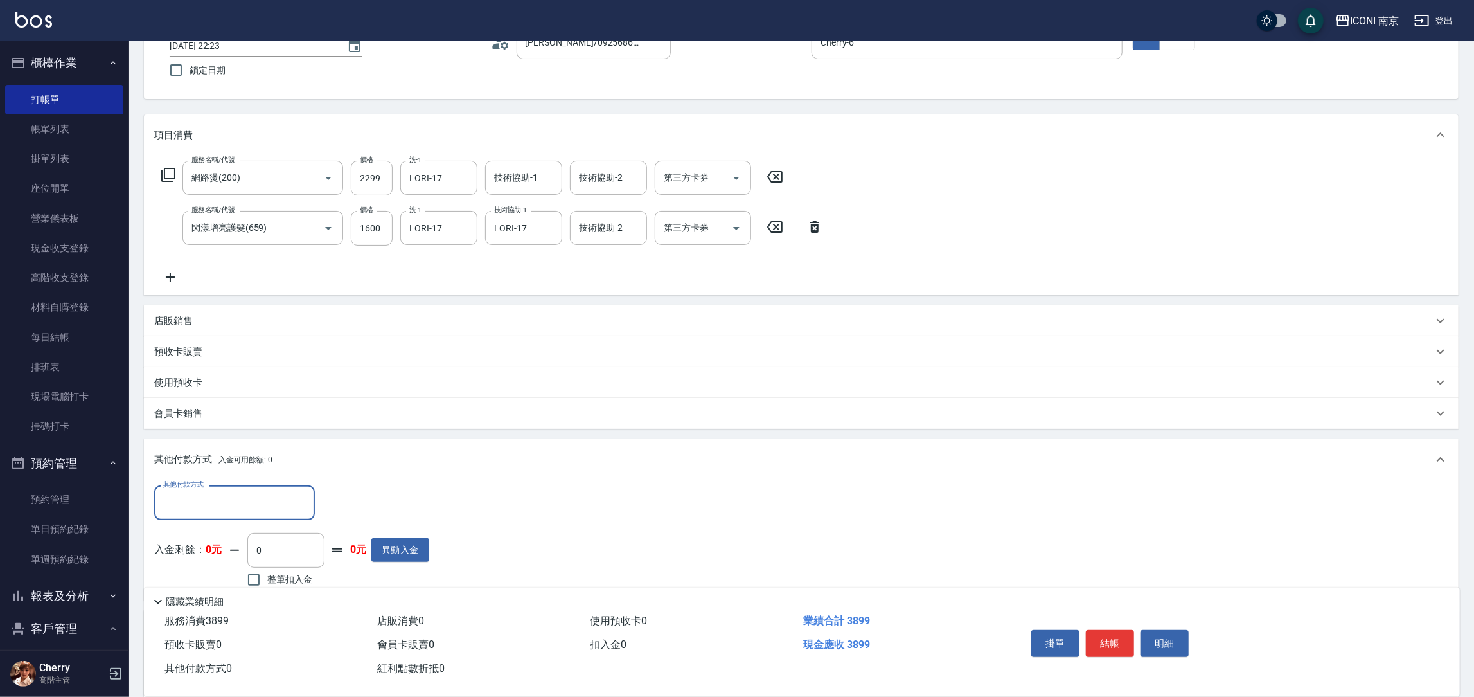
scroll to position [0, 0]
click at [240, 492] on input "其他付款方式" at bounding box center [234, 502] width 149 height 22
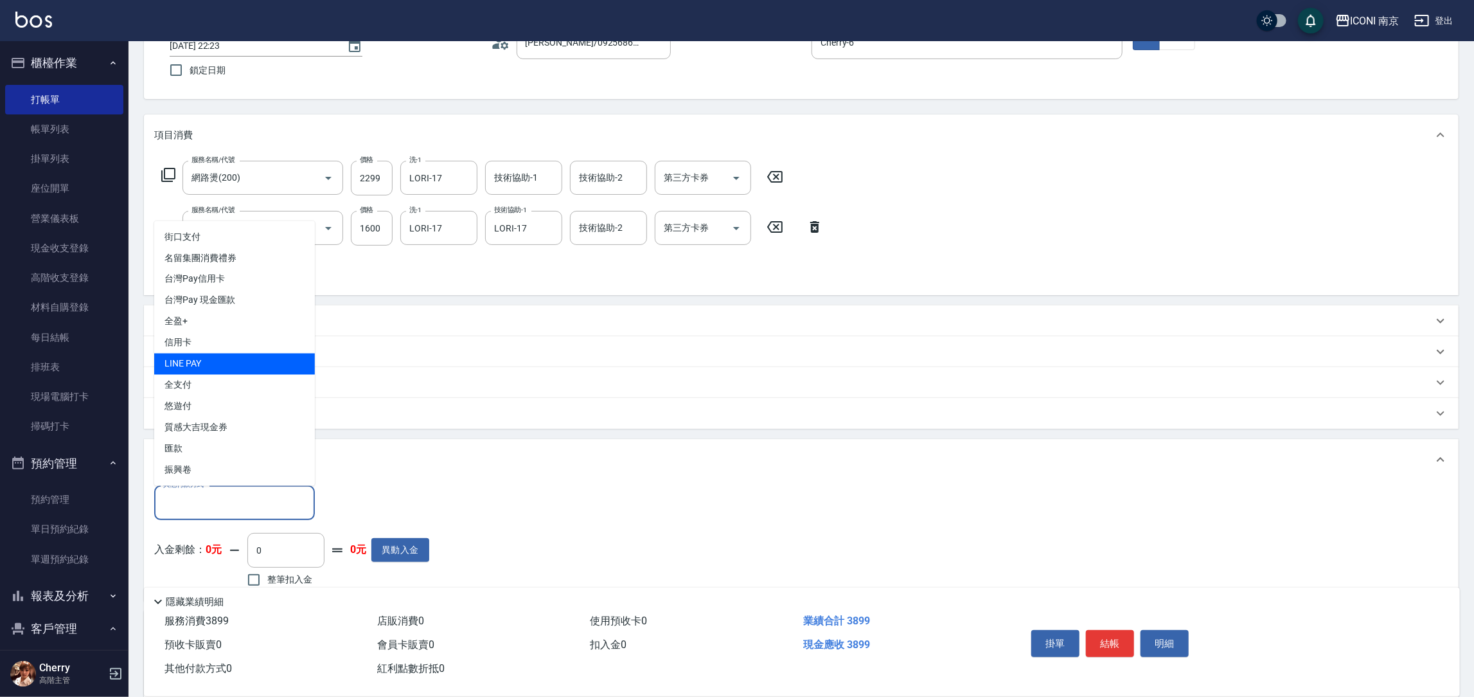
click at [210, 360] on span "LINE PAY" at bounding box center [234, 363] width 161 height 21
type input "LINE PAY"
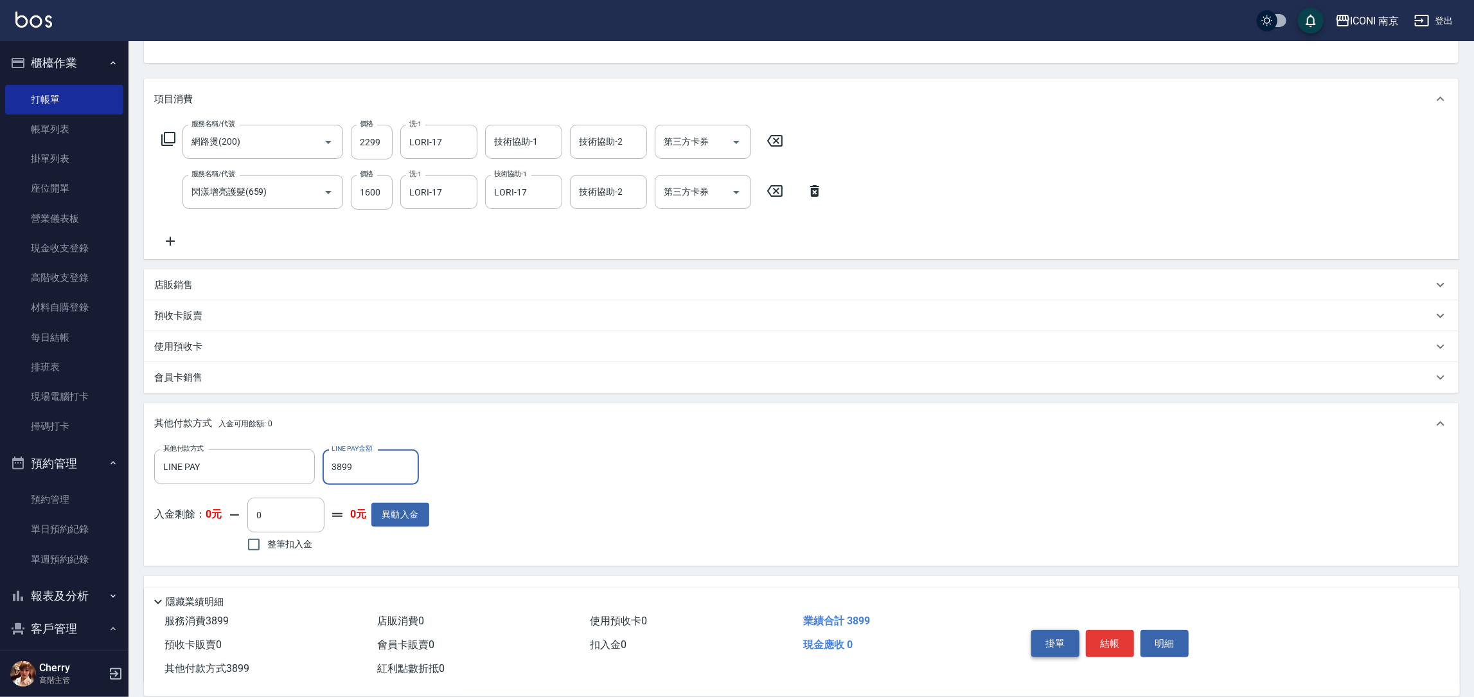
scroll to position [236, 0]
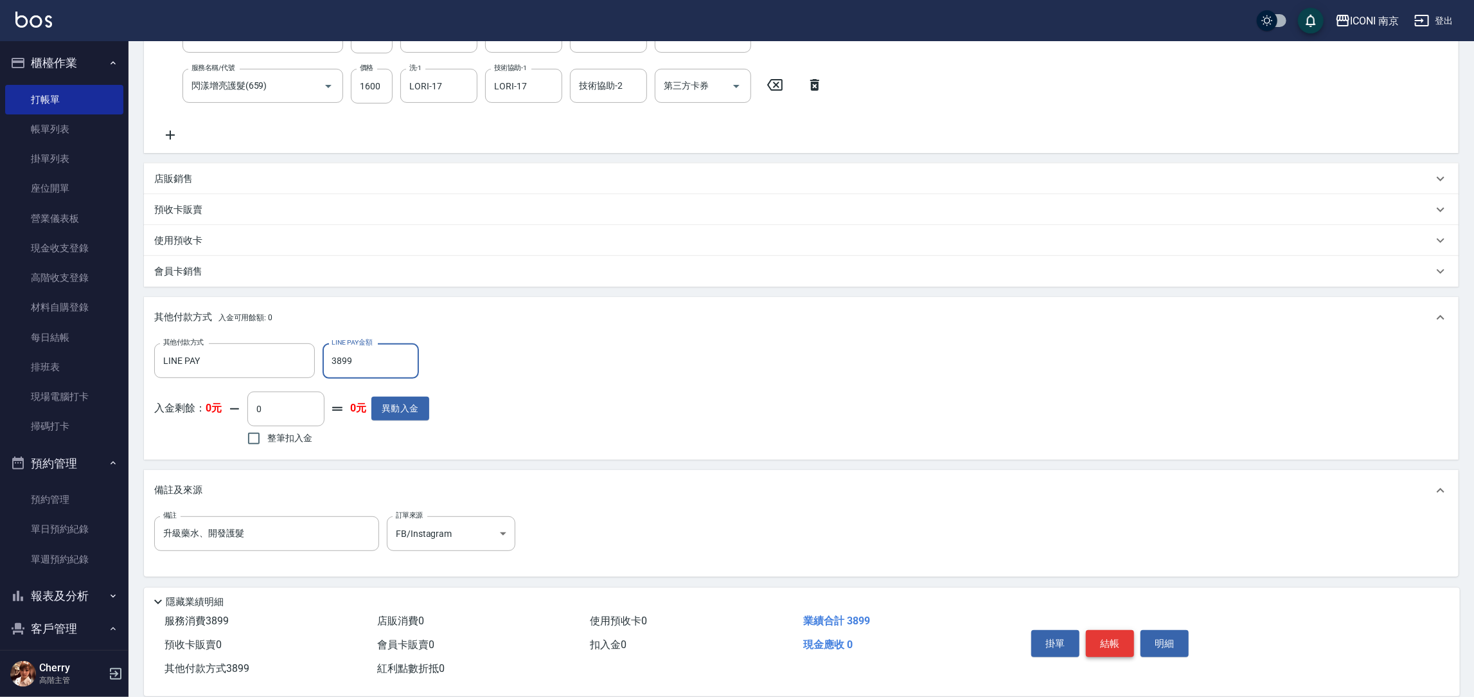
type input "3899"
click at [1105, 639] on button "結帳" at bounding box center [1110, 643] width 48 height 27
type input "2025/09/08 22:29"
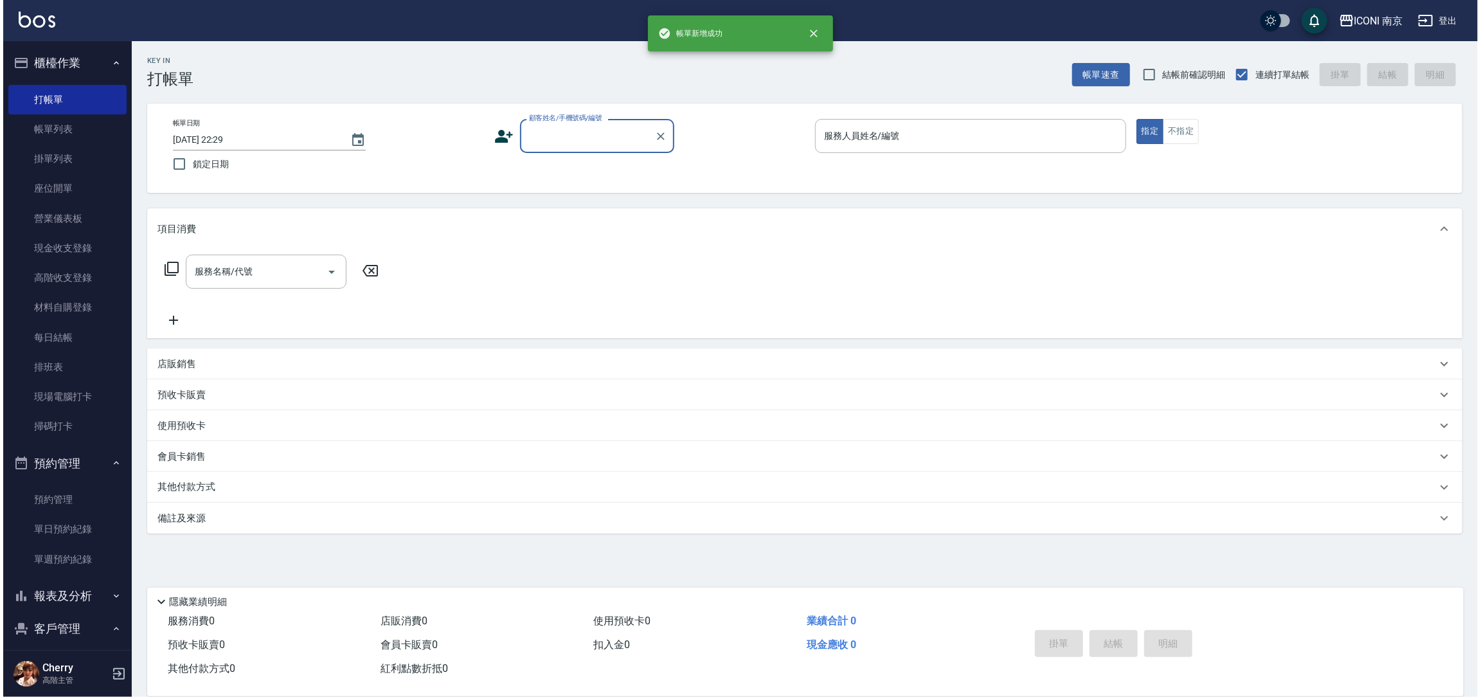
scroll to position [0, 0]
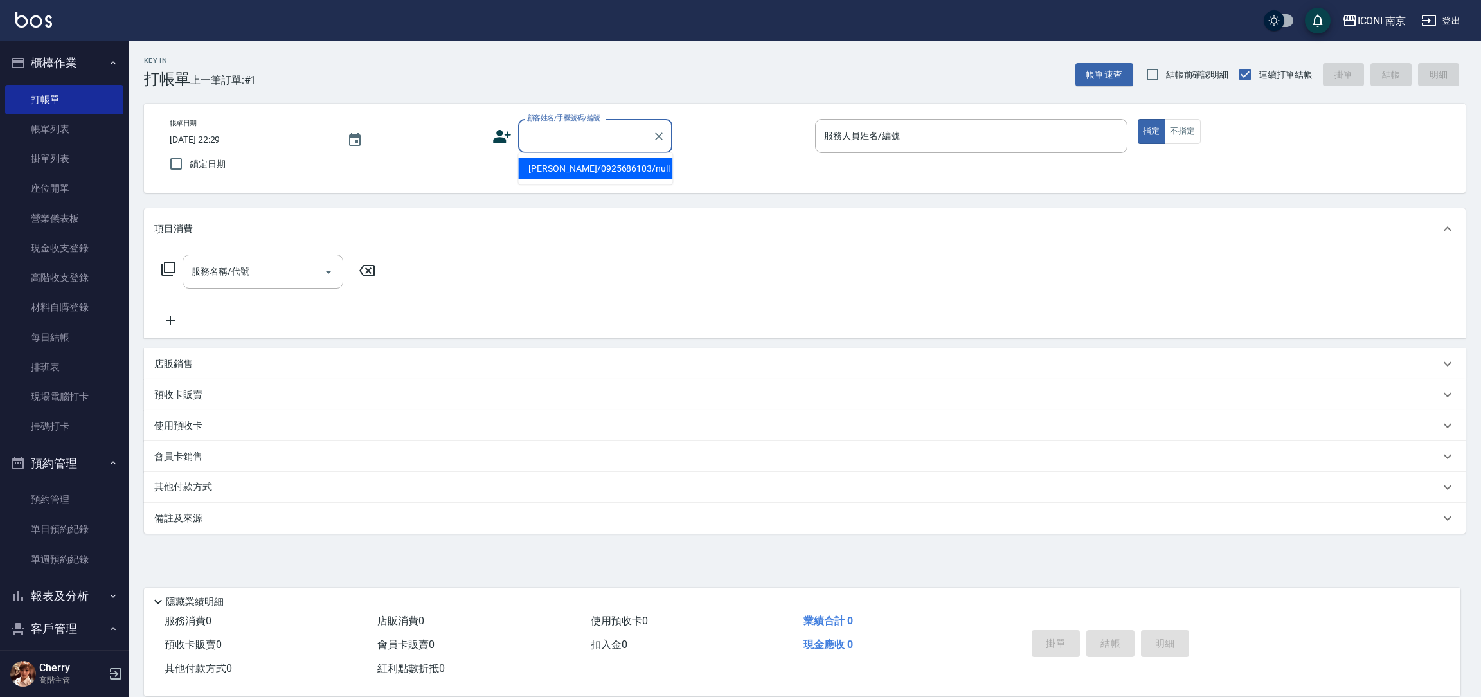
drag, startPoint x: 560, startPoint y: 127, endPoint x: 558, endPoint y: 138, distance: 10.6
paste input "0933899580"
click at [553, 172] on li "吳其如/0933899580/" at bounding box center [595, 168] width 154 height 21
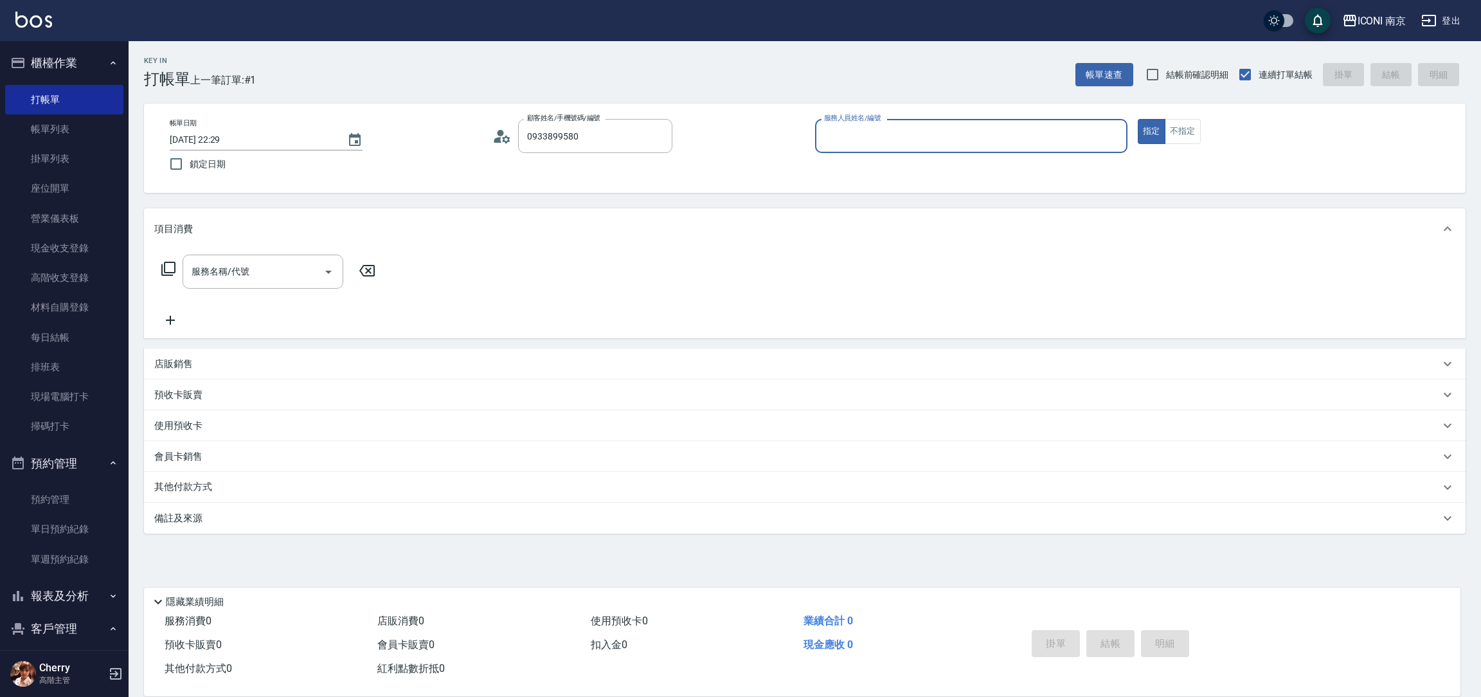
type input "吳其如/0933899580/"
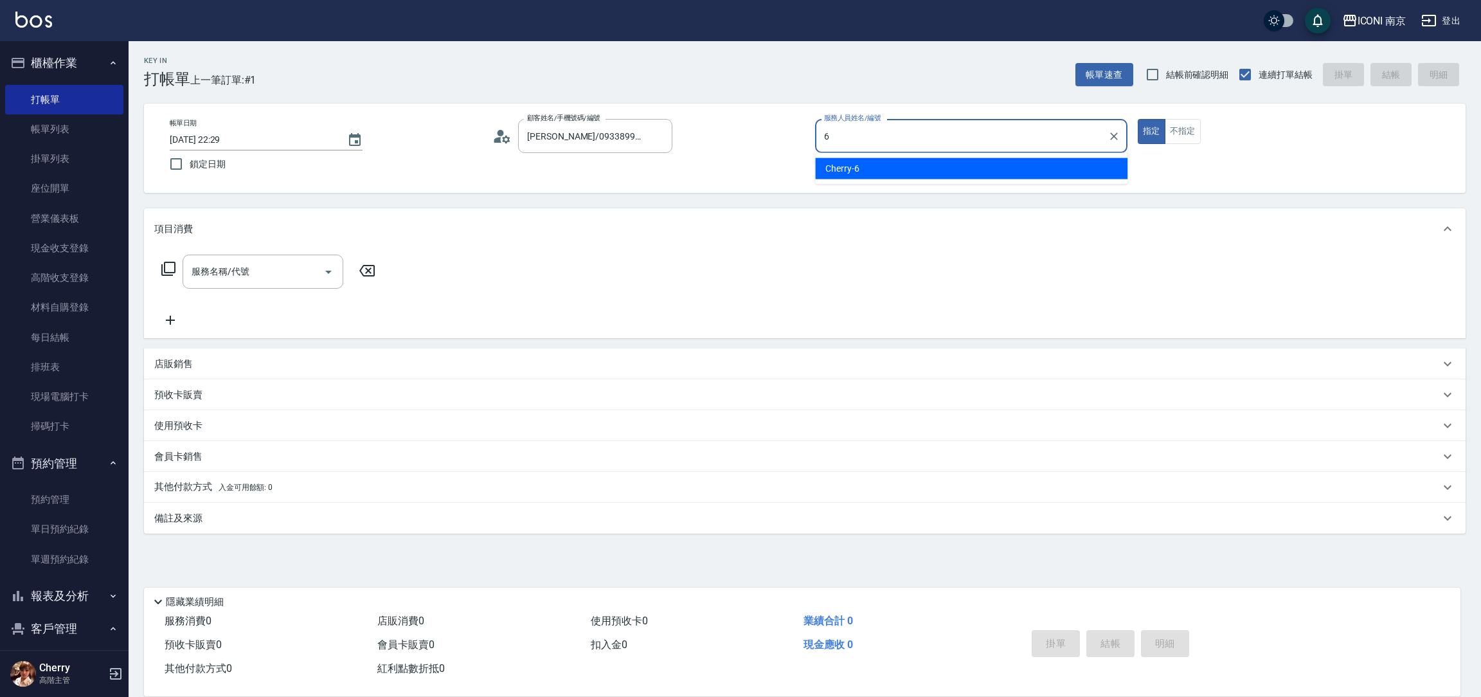
type input "Cherry-6"
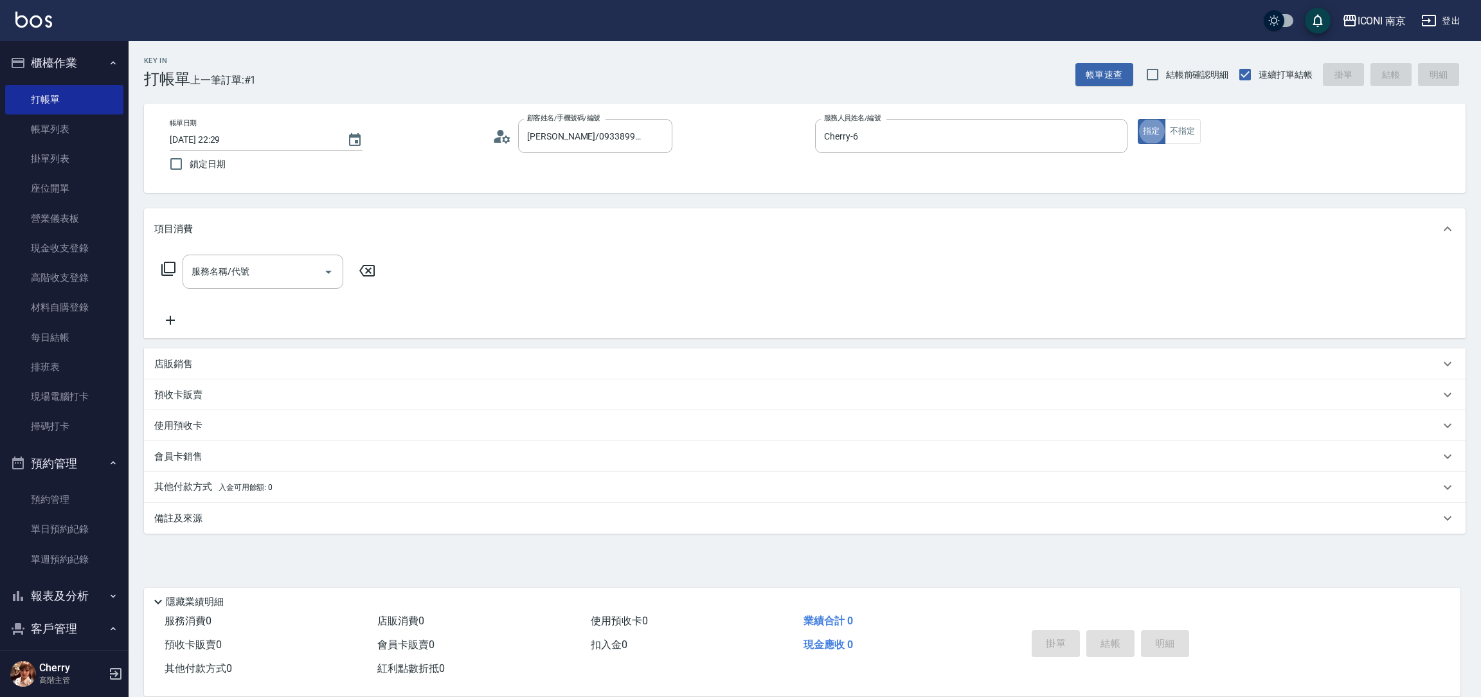
click at [169, 269] on icon at bounding box center [168, 268] width 15 height 15
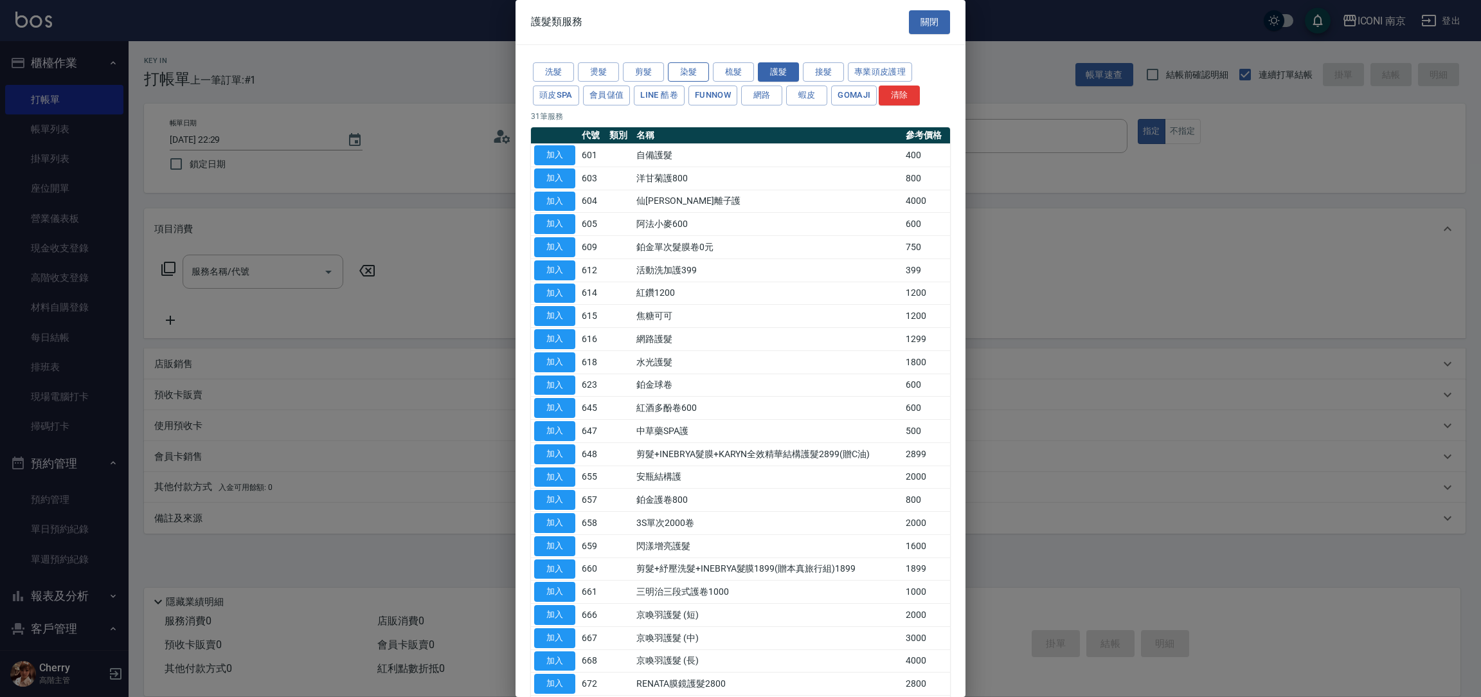
click at [680, 78] on button "染髮" at bounding box center [688, 72] width 41 height 20
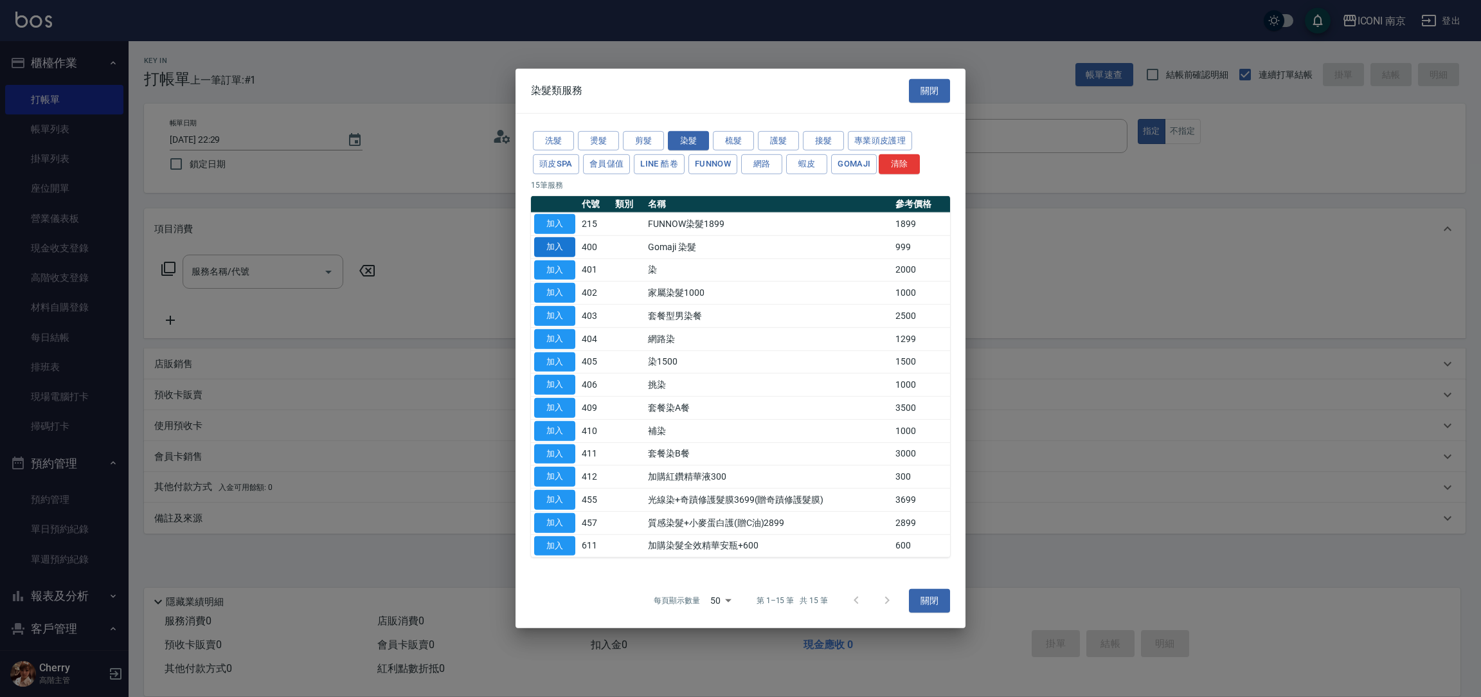
click at [554, 244] on button "加入" at bounding box center [554, 247] width 41 height 20
type input "Gomaji 染髮(400)"
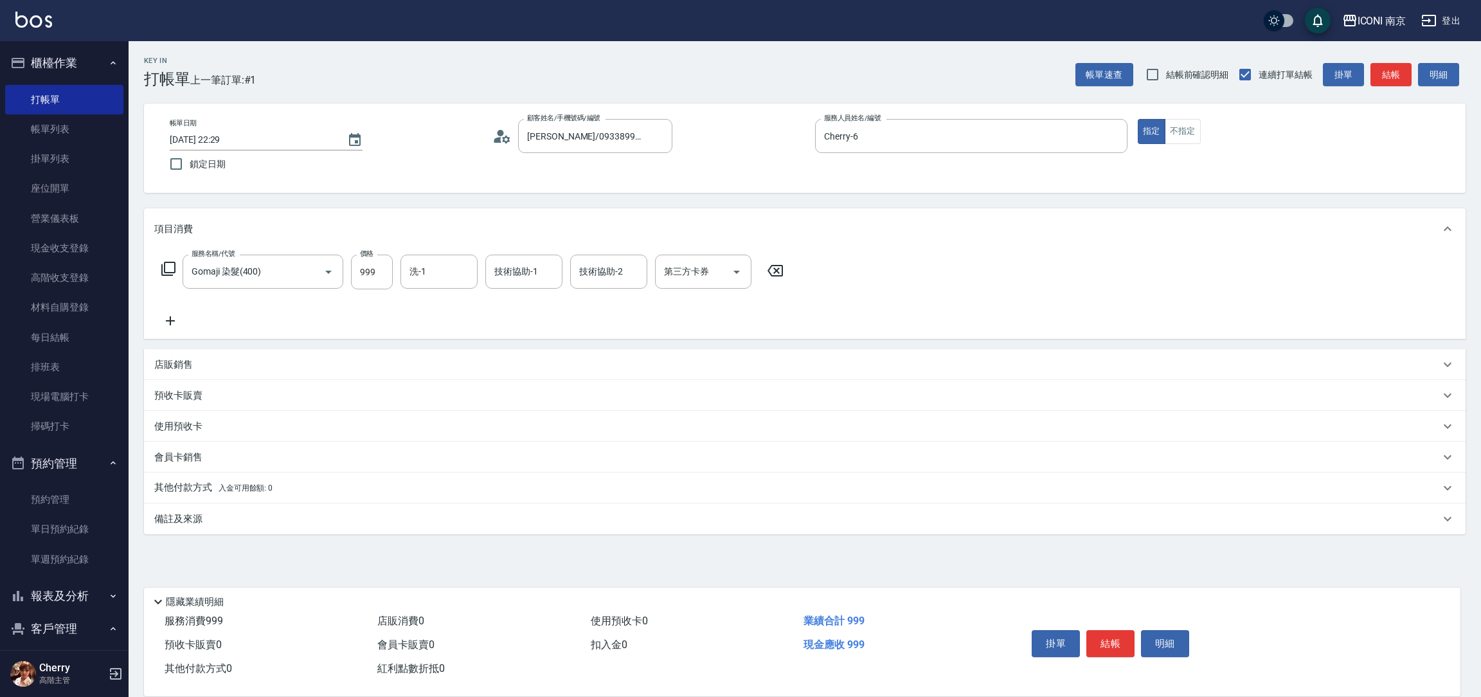
click at [767, 273] on icon at bounding box center [775, 270] width 32 height 15
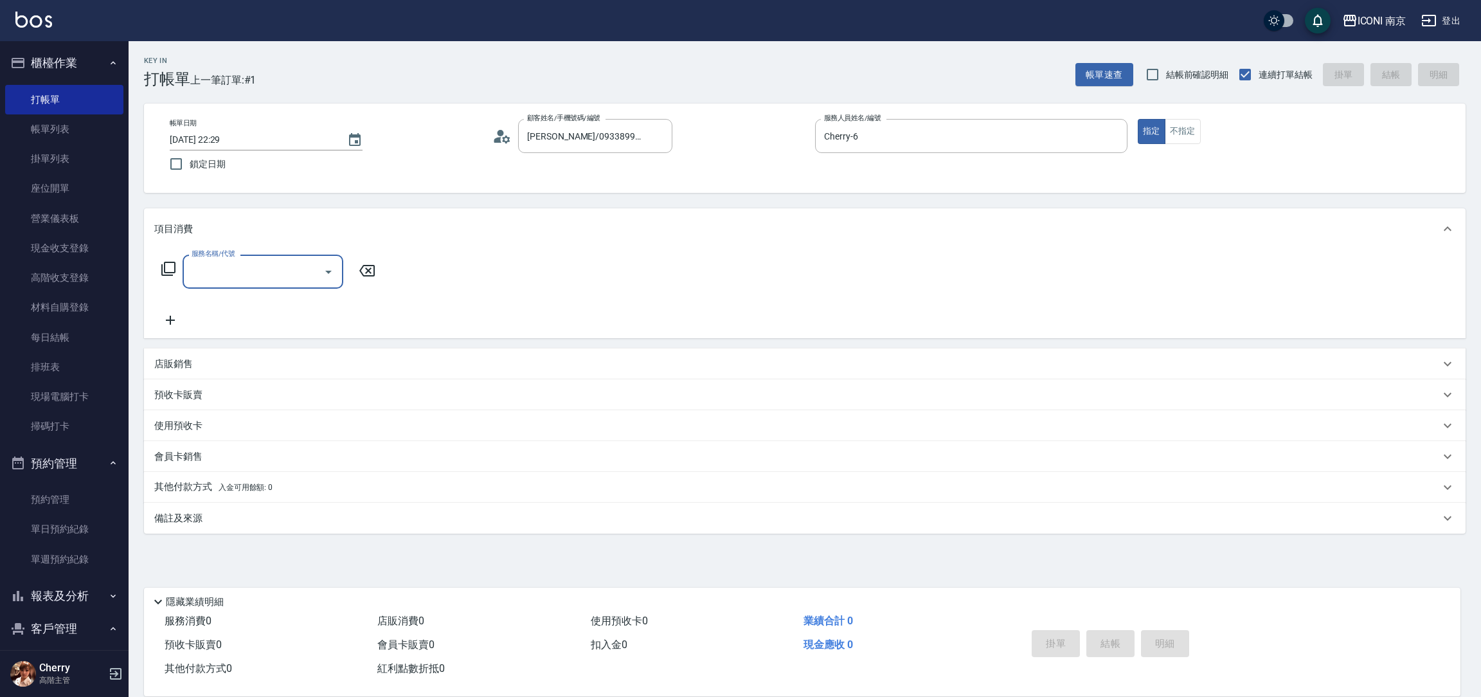
click at [163, 267] on icon at bounding box center [168, 268] width 15 height 15
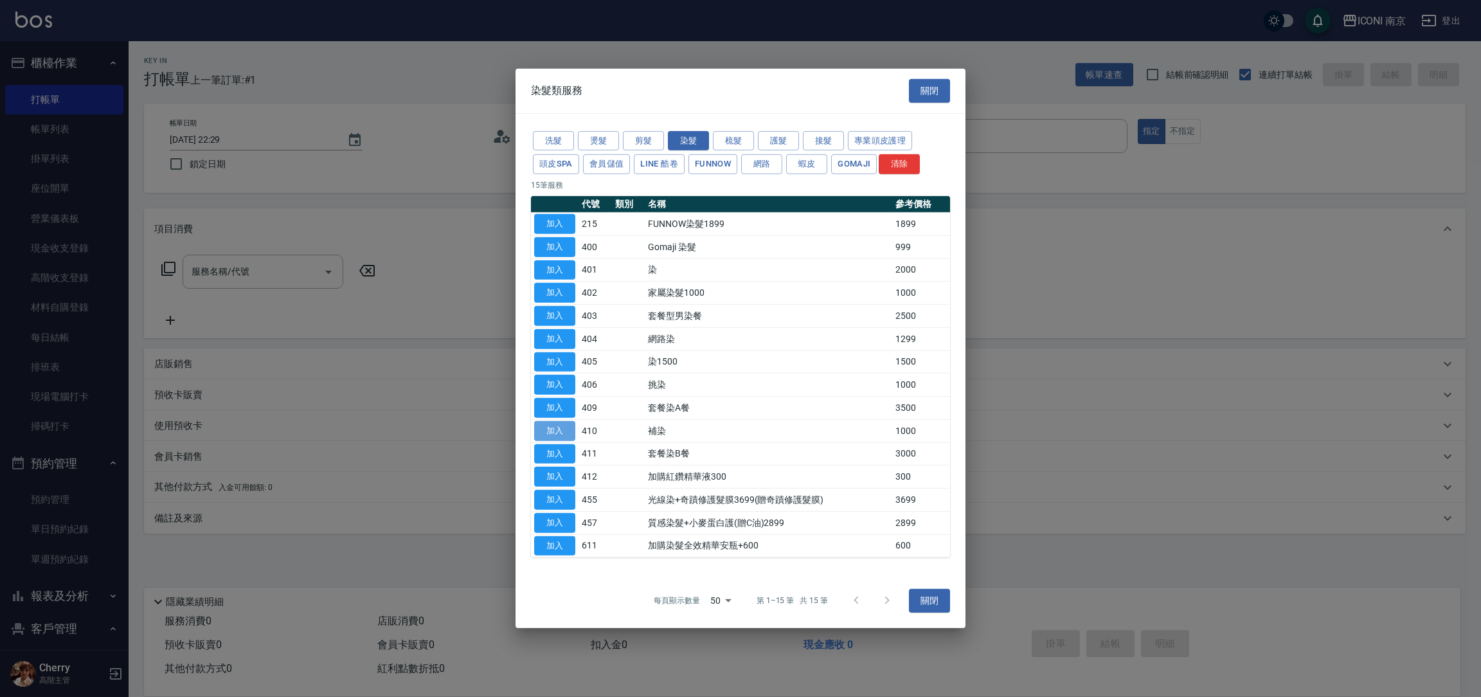
click at [558, 424] on button "加入" at bounding box center [554, 431] width 41 height 20
type input "補染(410)"
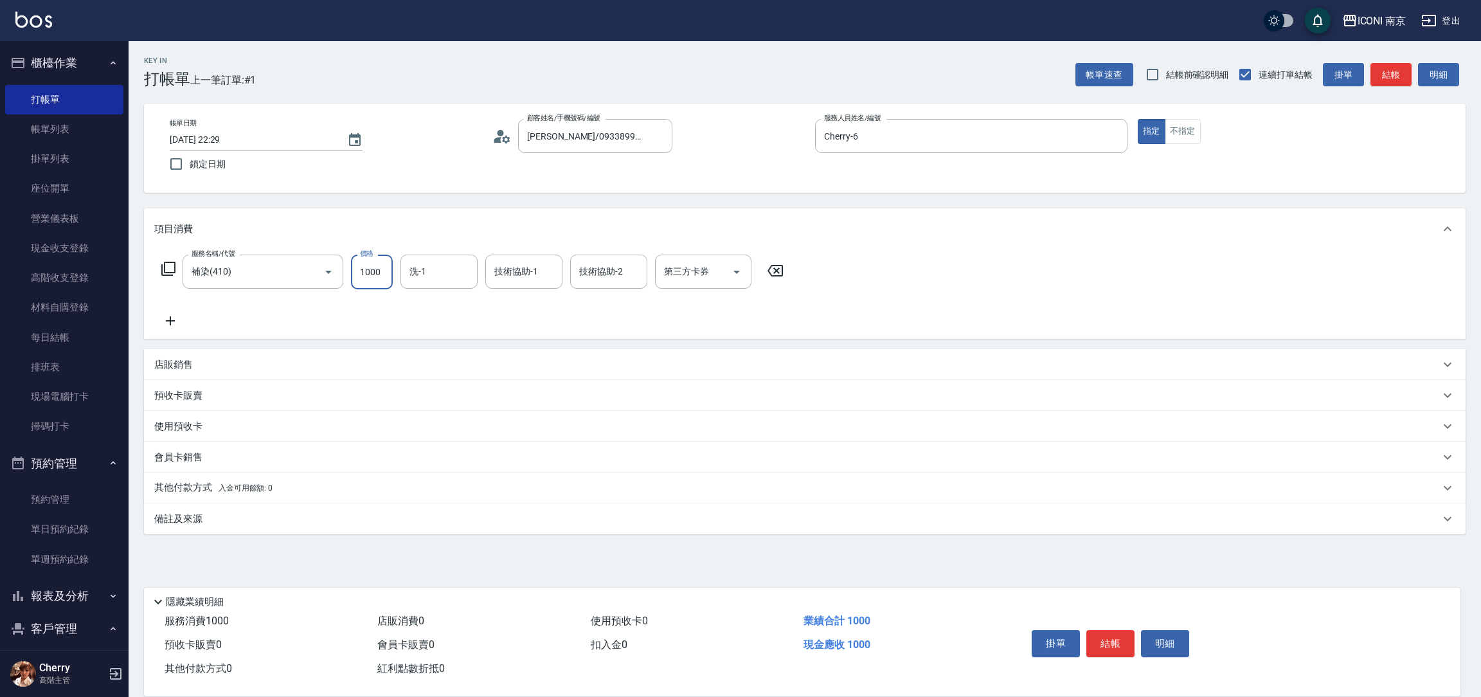
click at [364, 289] on input "1000" at bounding box center [372, 271] width 42 height 35
type input "1199"
type input "LORI-17"
drag, startPoint x: 180, startPoint y: 352, endPoint x: 282, endPoint y: 543, distance: 217.1
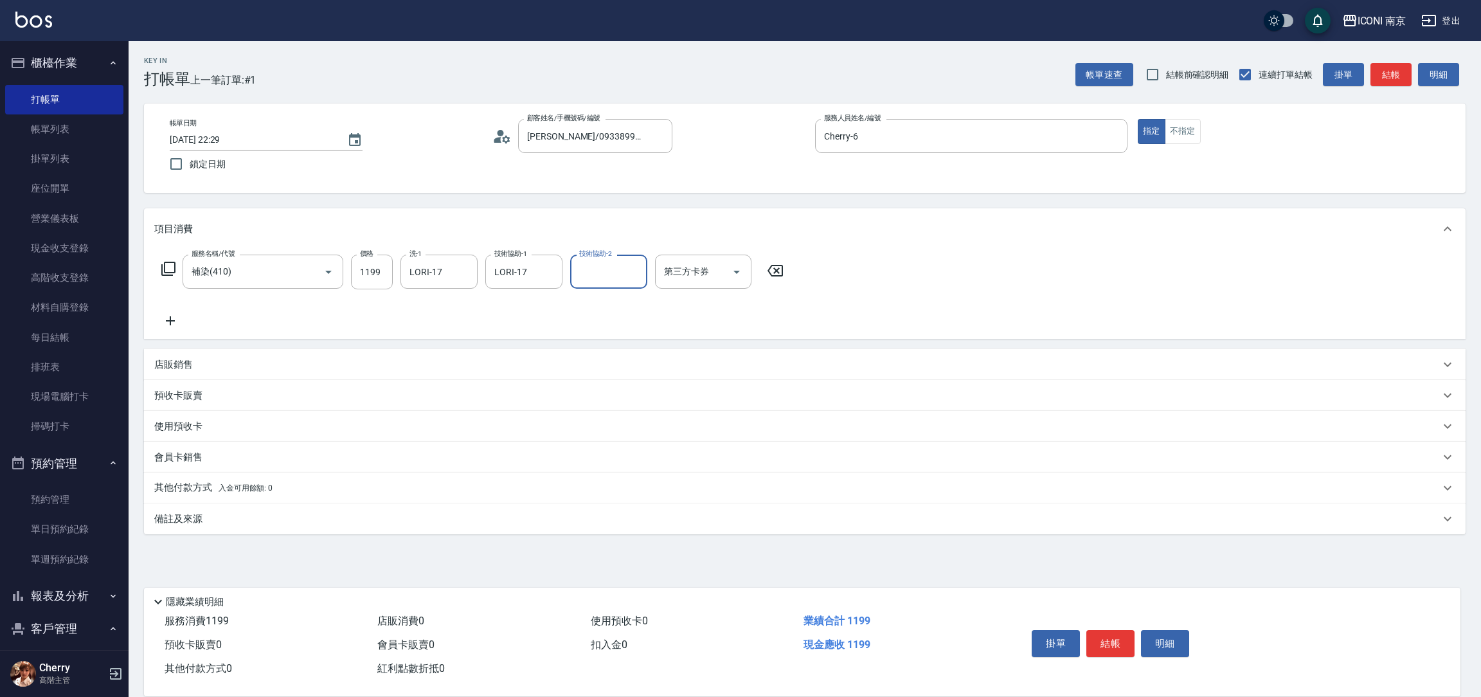
click at [182, 351] on div "店販銷售" at bounding box center [804, 364] width 1321 height 31
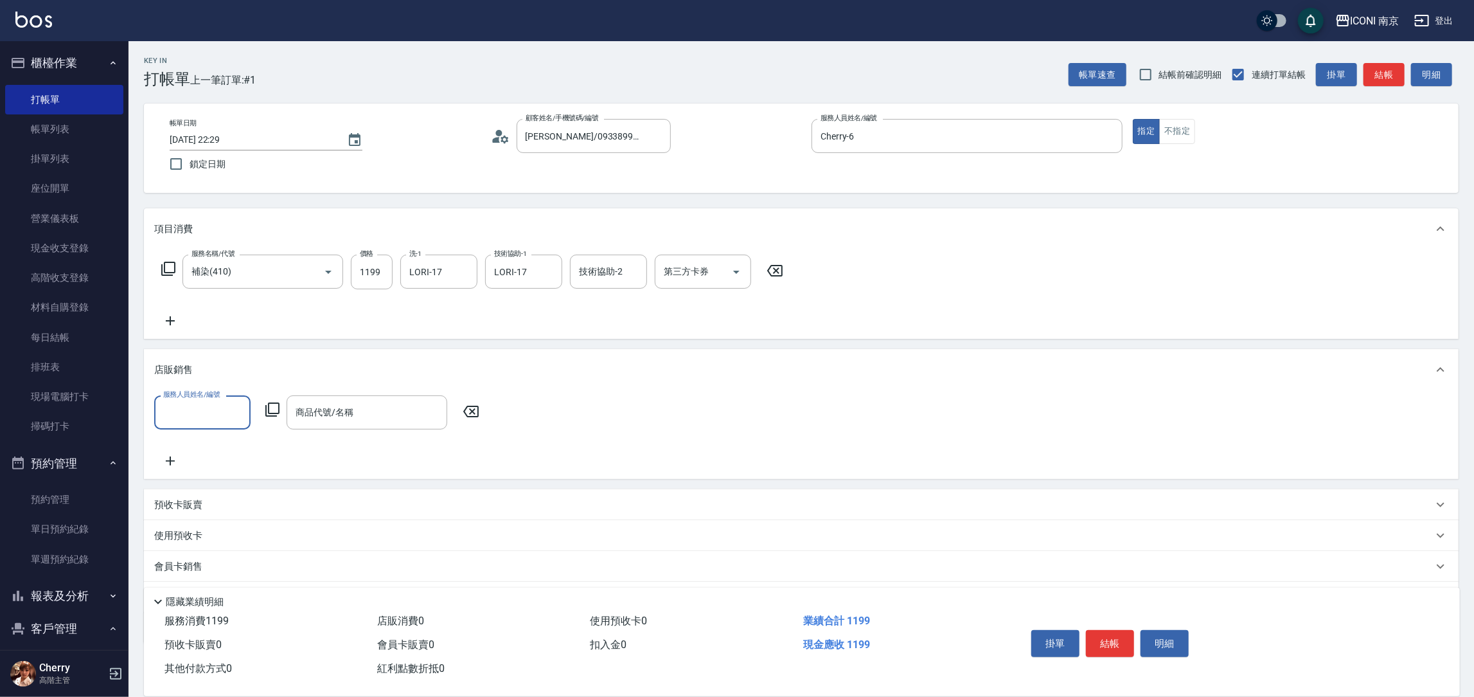
click at [161, 275] on icon at bounding box center [168, 268] width 15 height 15
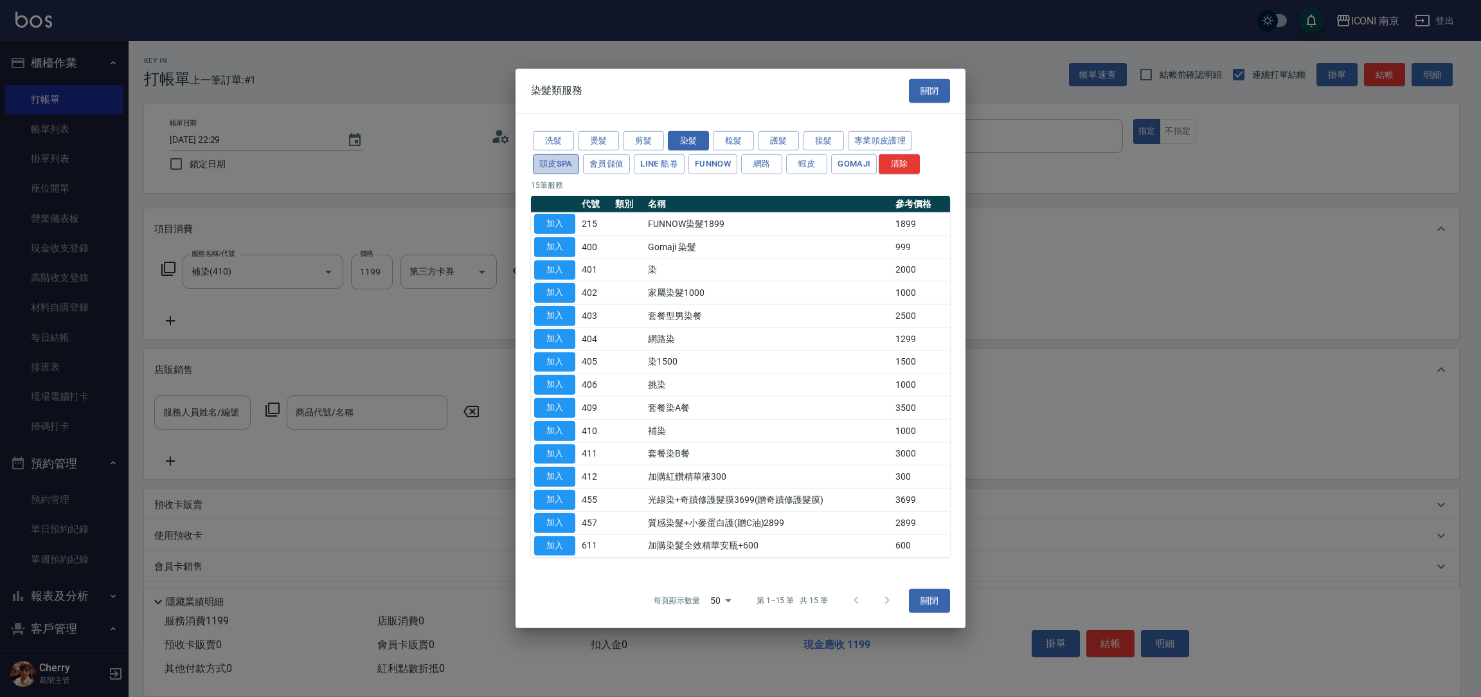
click at [569, 170] on button "頭皮SPA" at bounding box center [556, 164] width 46 height 20
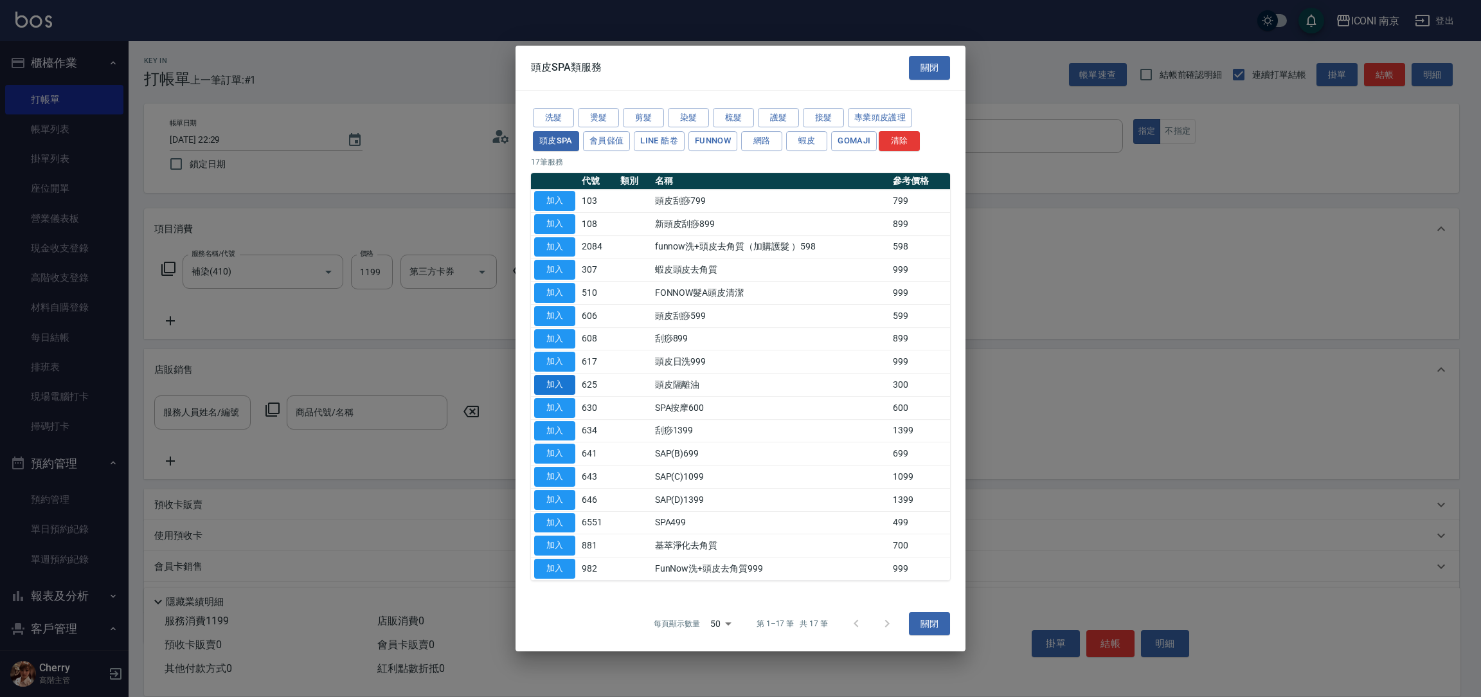
click at [544, 378] on button "加入" at bounding box center [554, 385] width 41 height 20
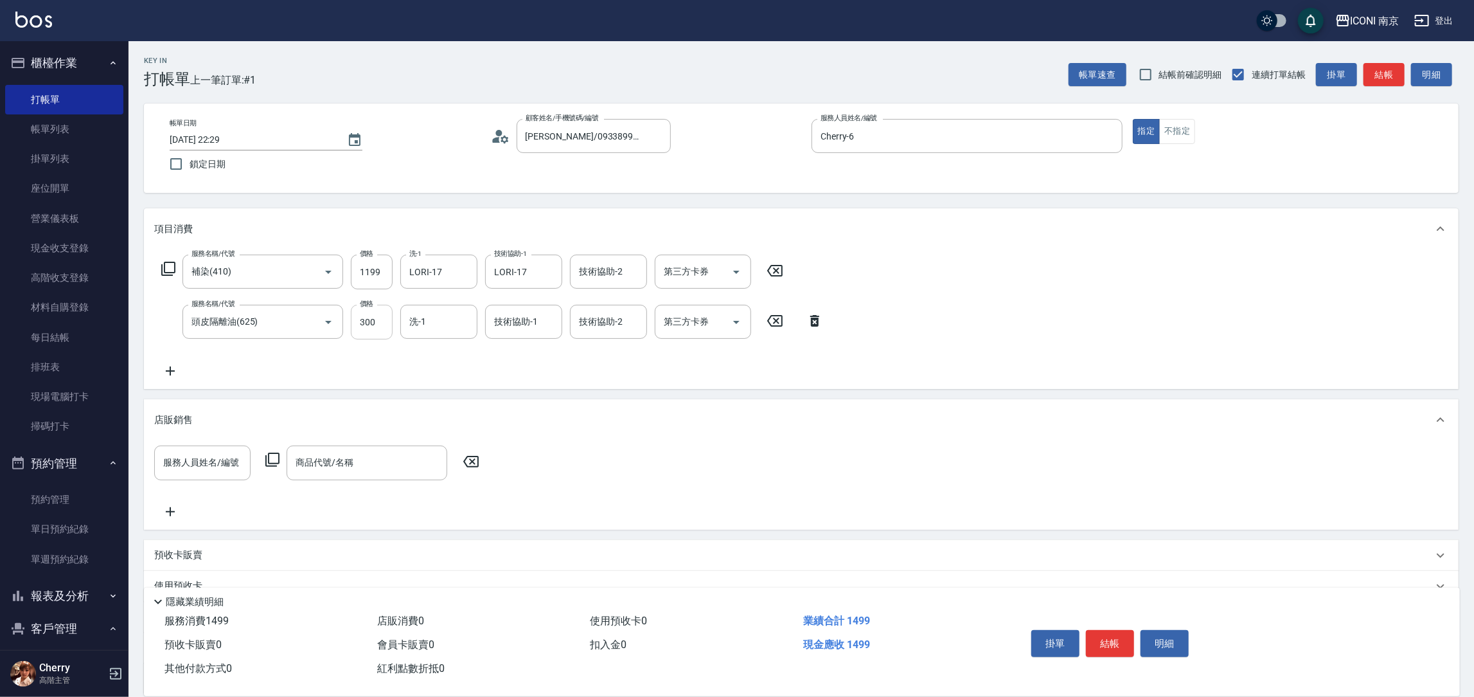
click at [368, 333] on input "300" at bounding box center [372, 322] width 42 height 35
type input "500"
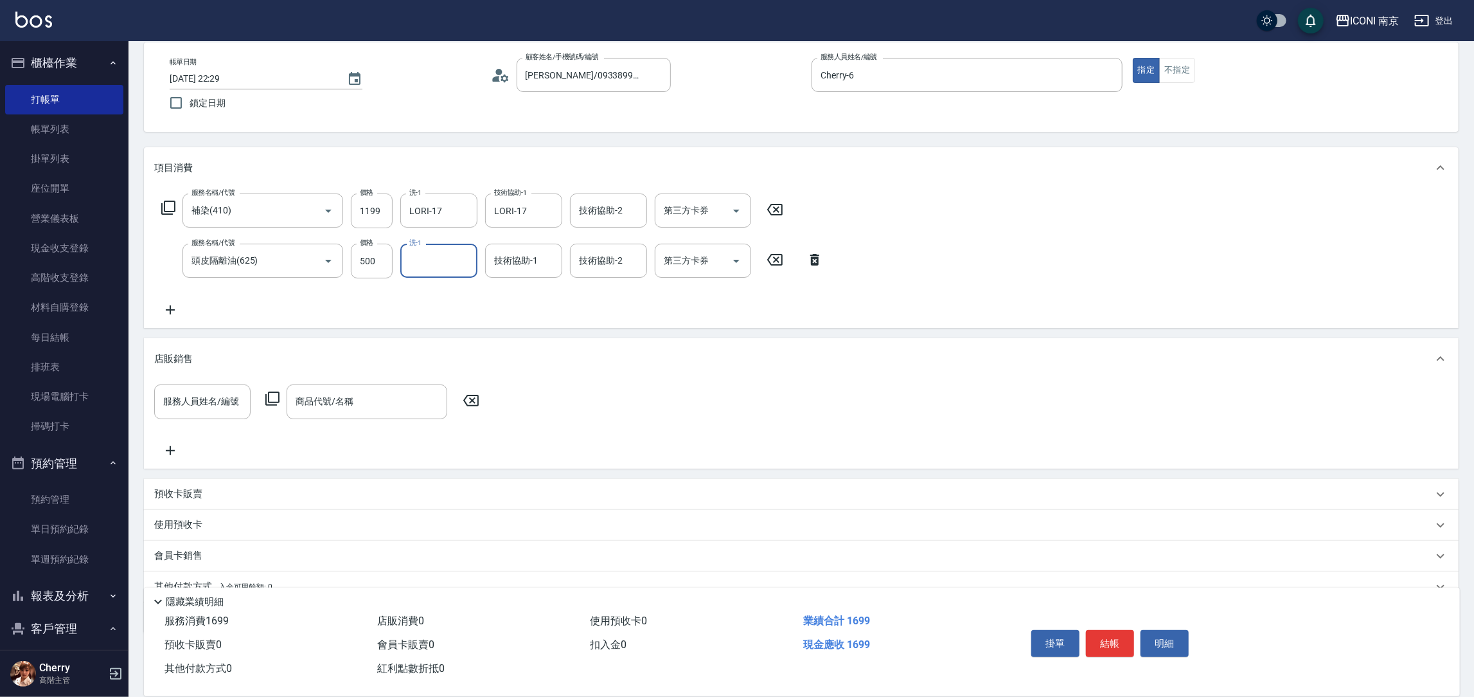
scroll to position [117, 0]
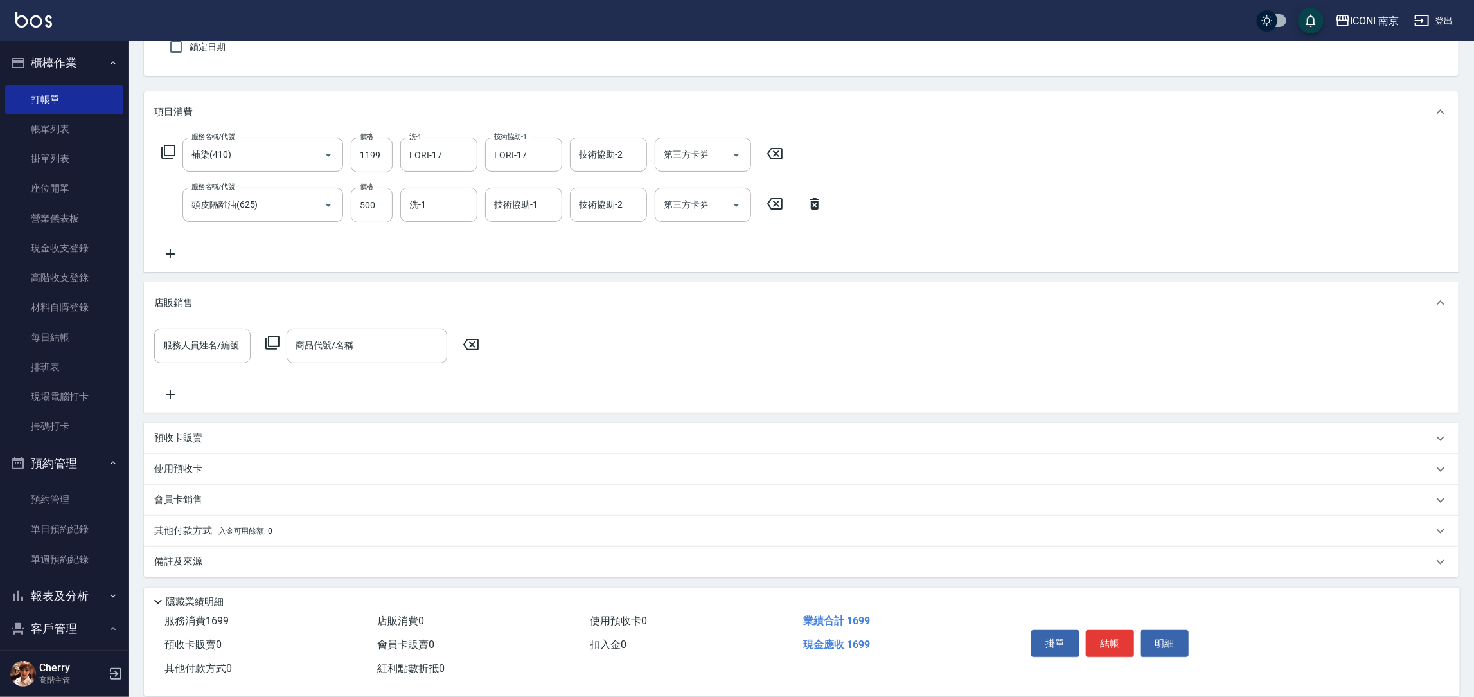
click at [213, 555] on div "備註及來源" at bounding box center [793, 561] width 1279 height 13
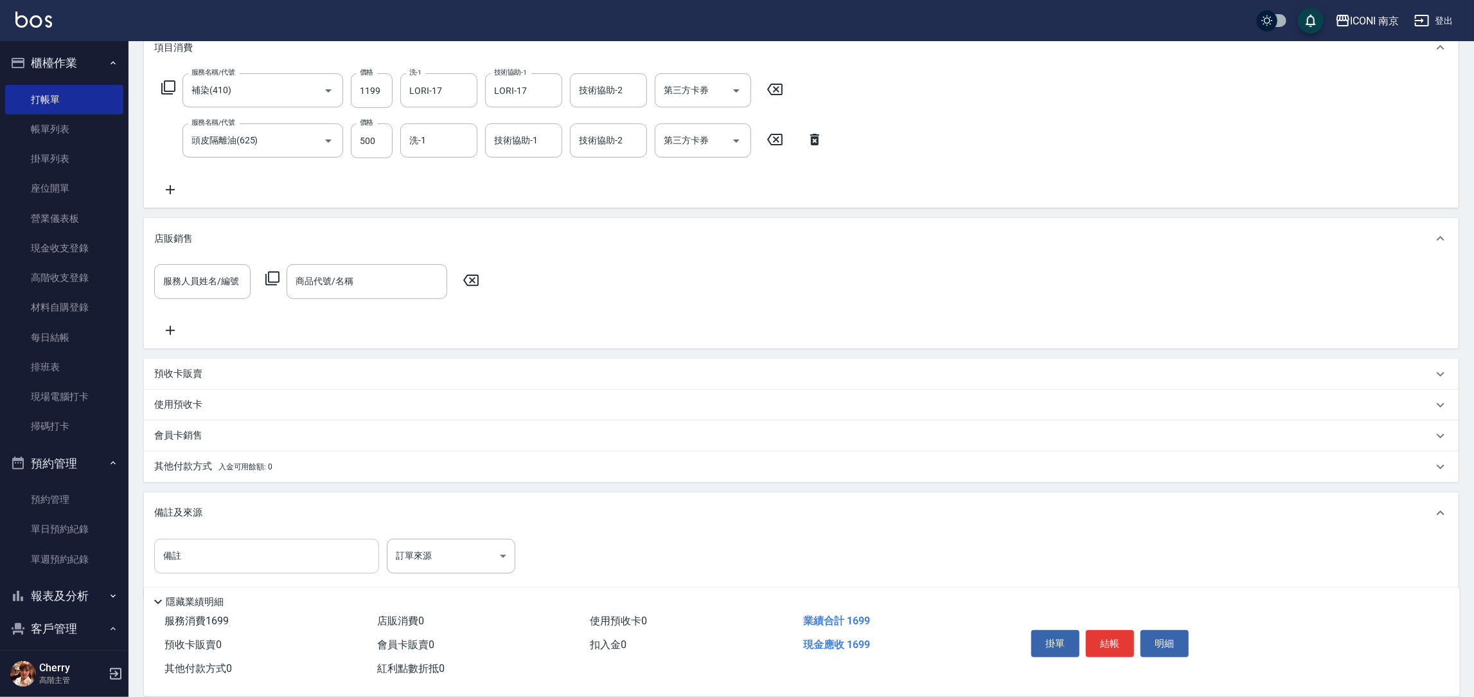
scroll to position [197, 0]
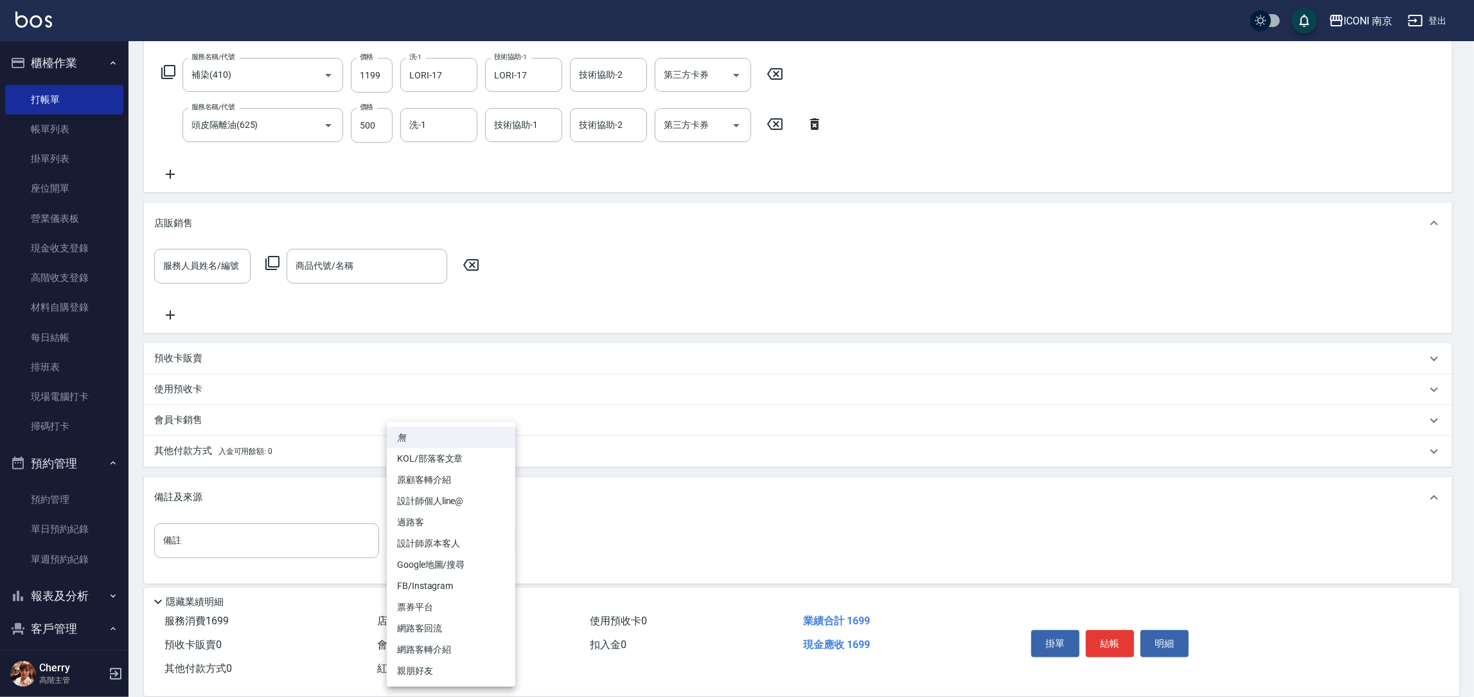
drag, startPoint x: 425, startPoint y: 536, endPoint x: 438, endPoint y: 539, distance: 12.6
click at [427, 536] on body "ICONI 南京 登出 櫃檯作業 打帳單 帳單列表 掛單列表 座位開單 營業儀表板 現金收支登錄 高階收支登錄 材料自購登錄 每日結帳 排班表 現場電腦打卡 …" at bounding box center [737, 253] width 1474 height 901
click at [449, 605] on li "票券平台" at bounding box center [451, 606] width 129 height 21
type input "票券平台"
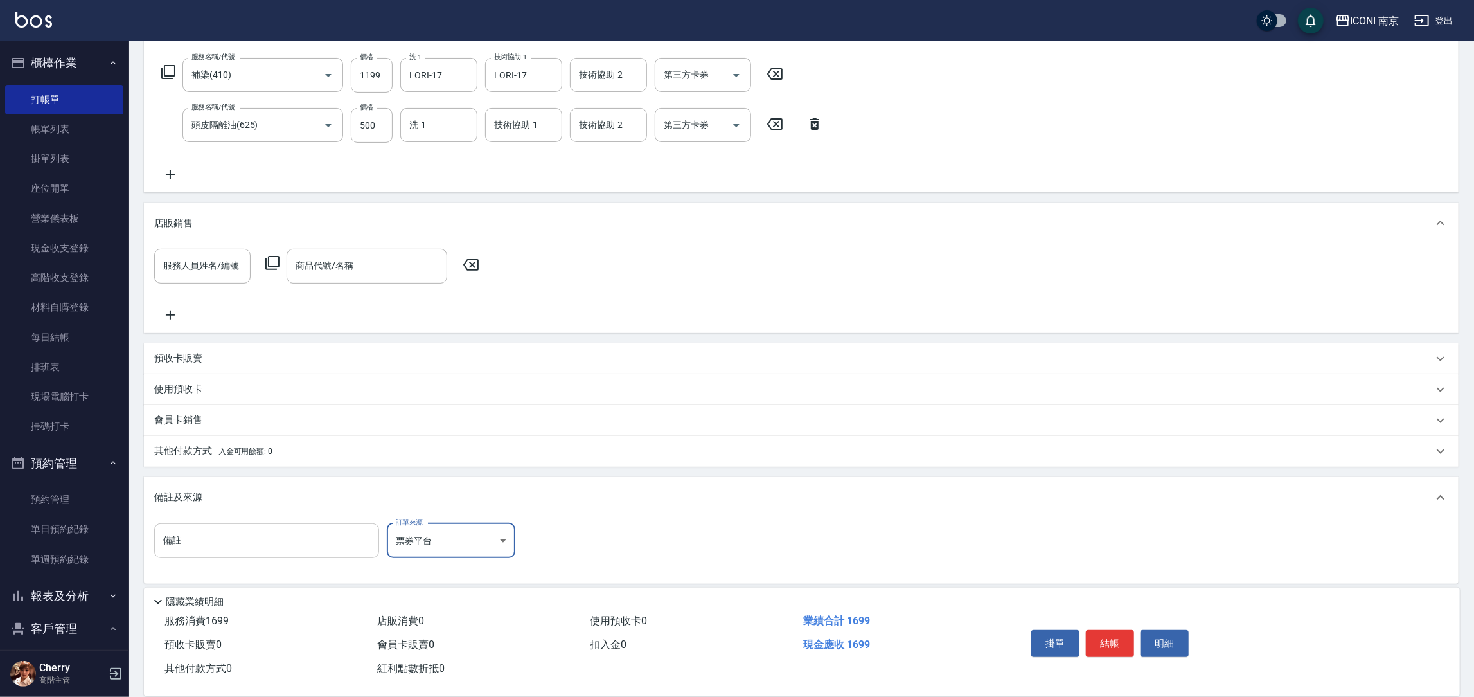
click at [221, 537] on input "備註" at bounding box center [266, 540] width 225 height 35
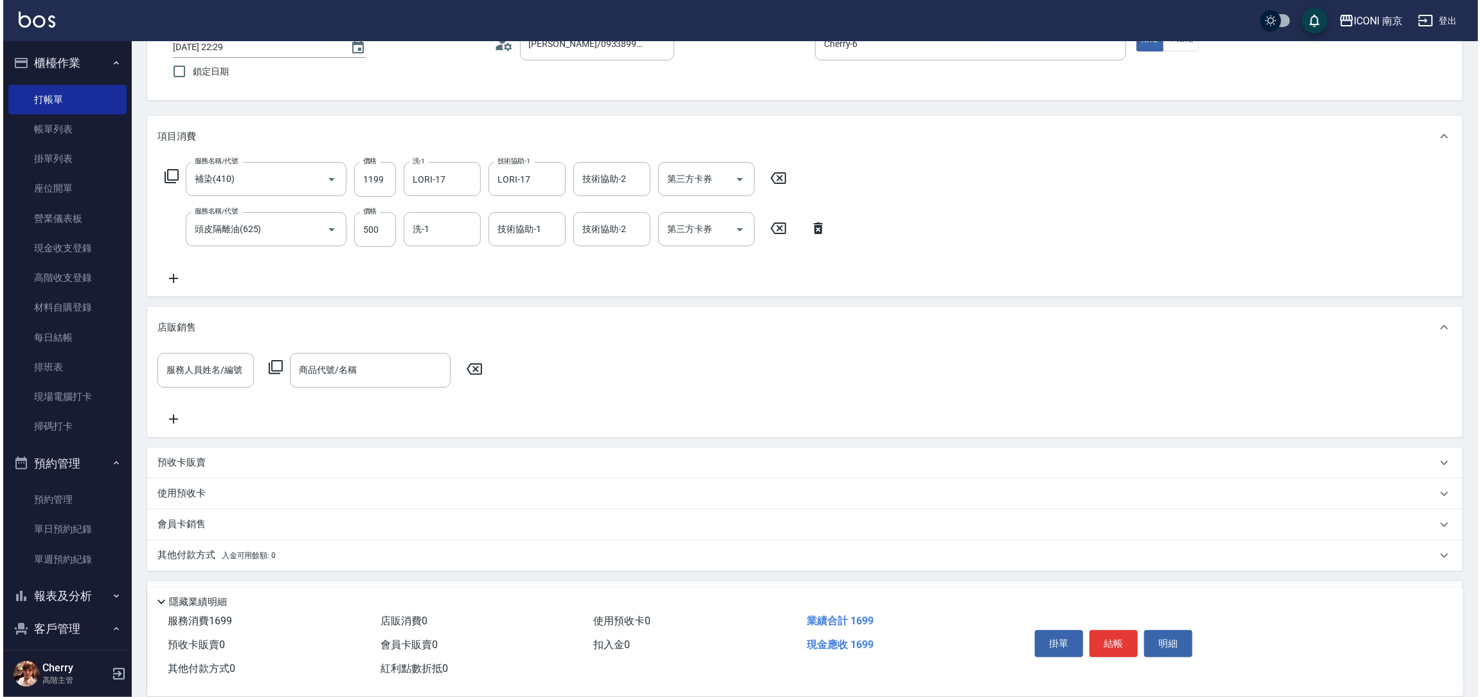
scroll to position [0, 0]
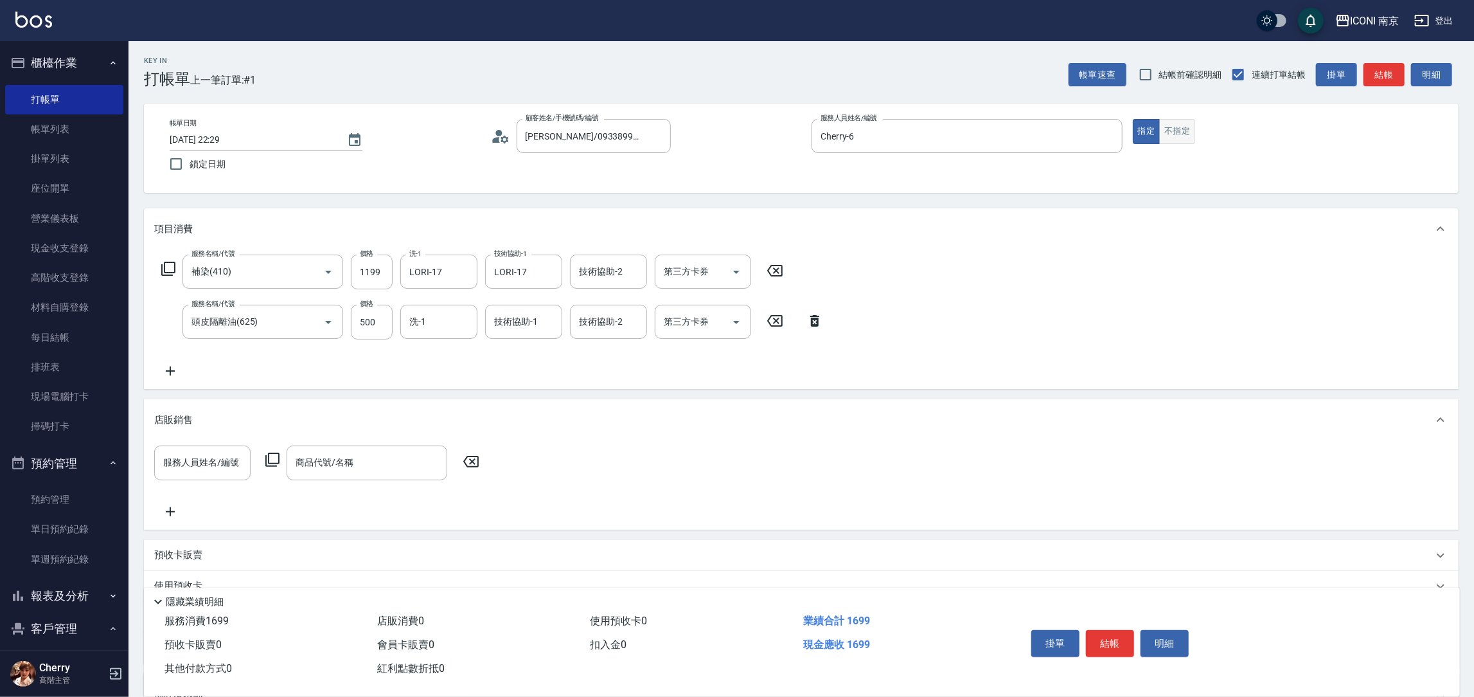
type input "頭皮隔離"
click at [1178, 135] on button "不指定" at bounding box center [1177, 131] width 36 height 25
drag, startPoint x: 1116, startPoint y: 636, endPoint x: 1116, endPoint y: 624, distance: 11.6
click at [1116, 630] on button "結帳" at bounding box center [1110, 643] width 48 height 27
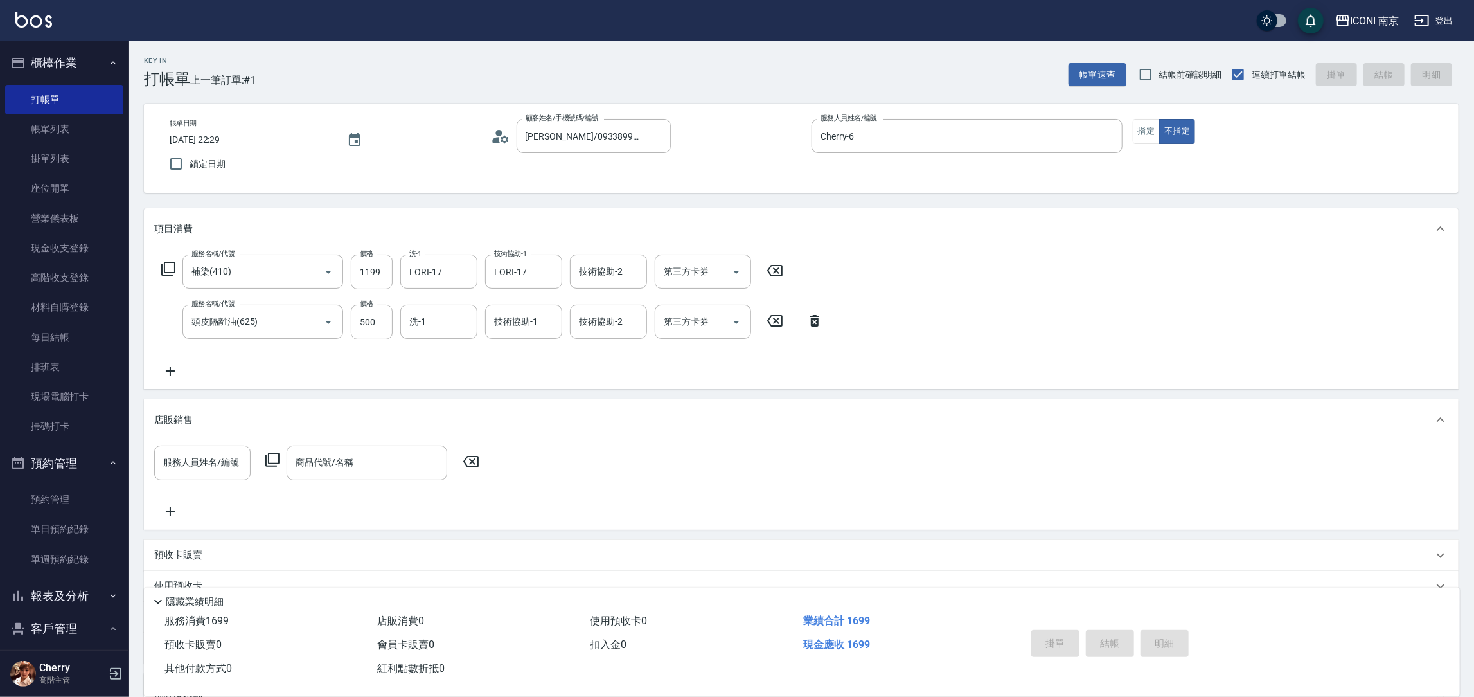
type input "2025/09/08 22:31"
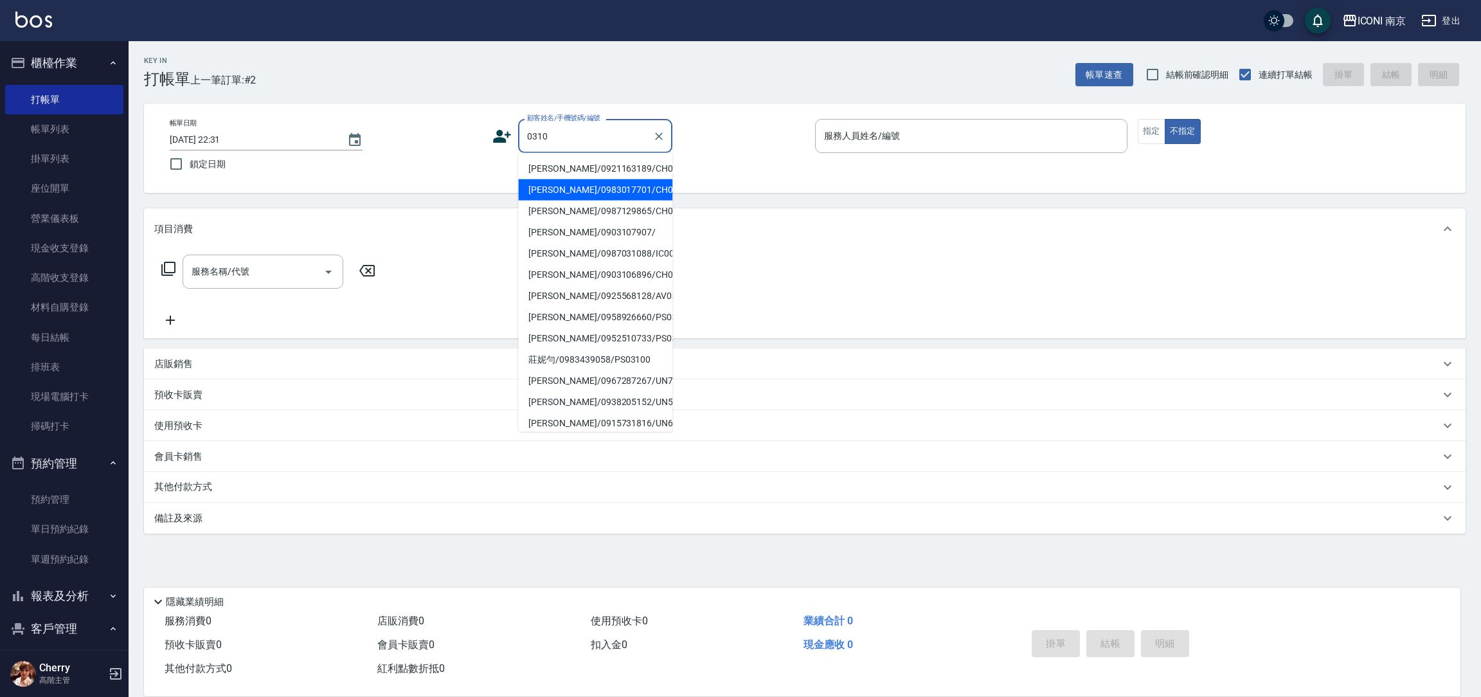
click at [584, 200] on li "黃郁珊/0983017701/CH0800310" at bounding box center [595, 189] width 154 height 21
type input "黃郁珊/0983017701/CH0800310"
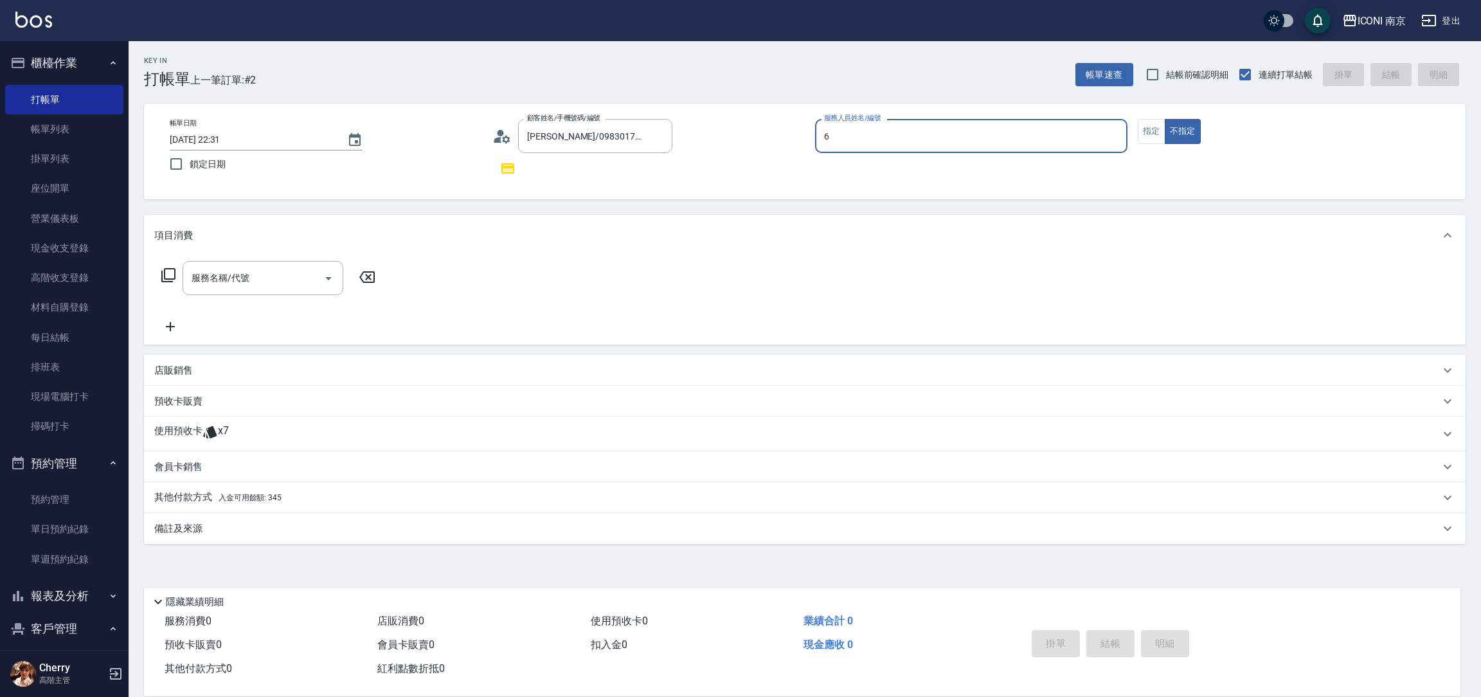
type input "Cherry-6"
type button "false"
click at [211, 435] on icon at bounding box center [209, 432] width 13 height 12
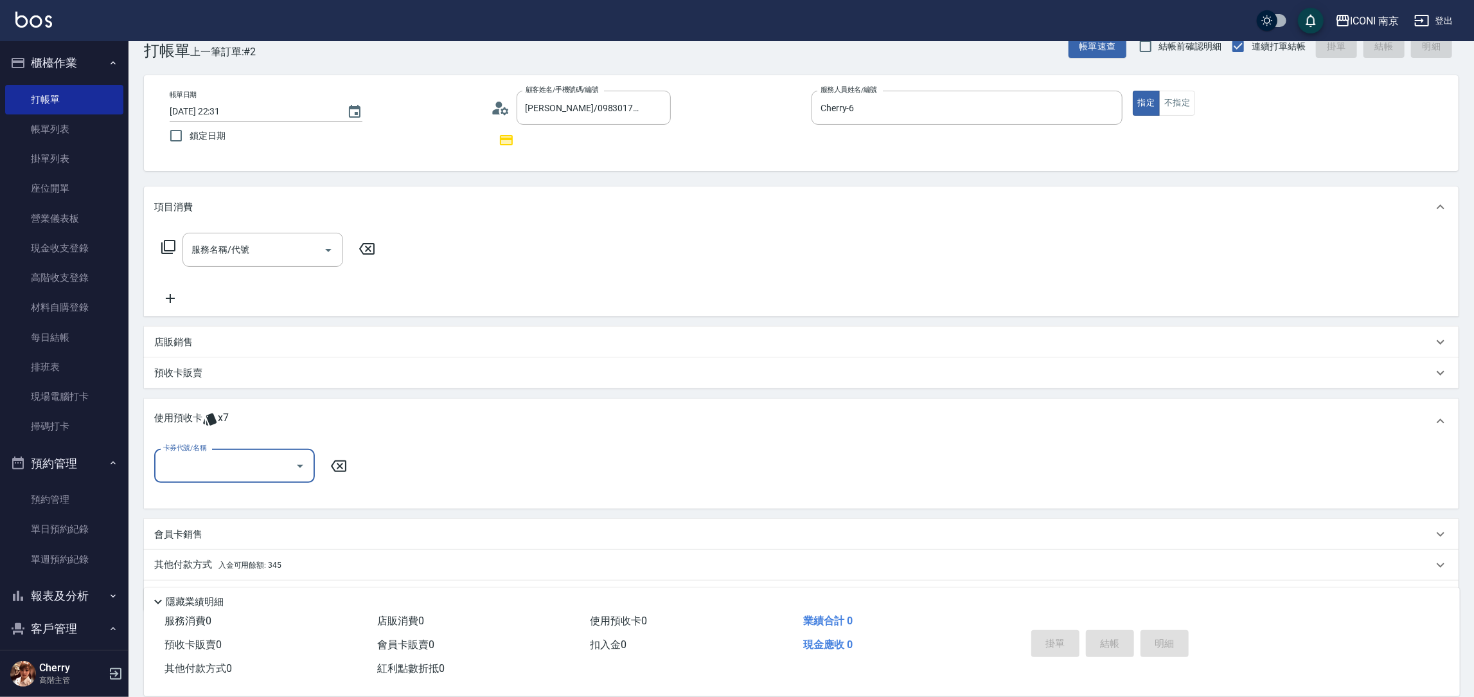
scroll to position [60, 0]
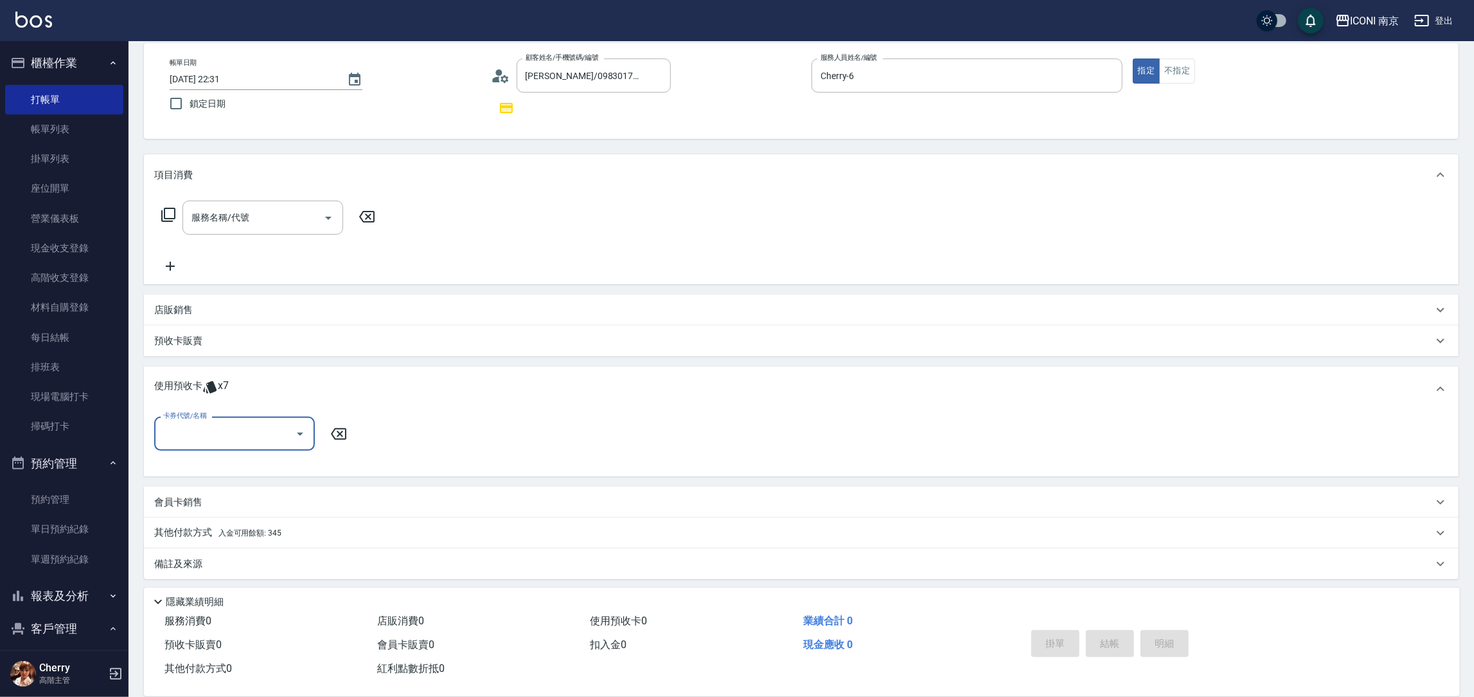
click at [263, 429] on input "卡券代號/名稱" at bounding box center [225, 433] width 130 height 22
click at [257, 463] on div "頭皮面膜卡10次送1次 剩餘4張" at bounding box center [234, 465] width 161 height 21
type input "頭皮面膜卡10次送1次"
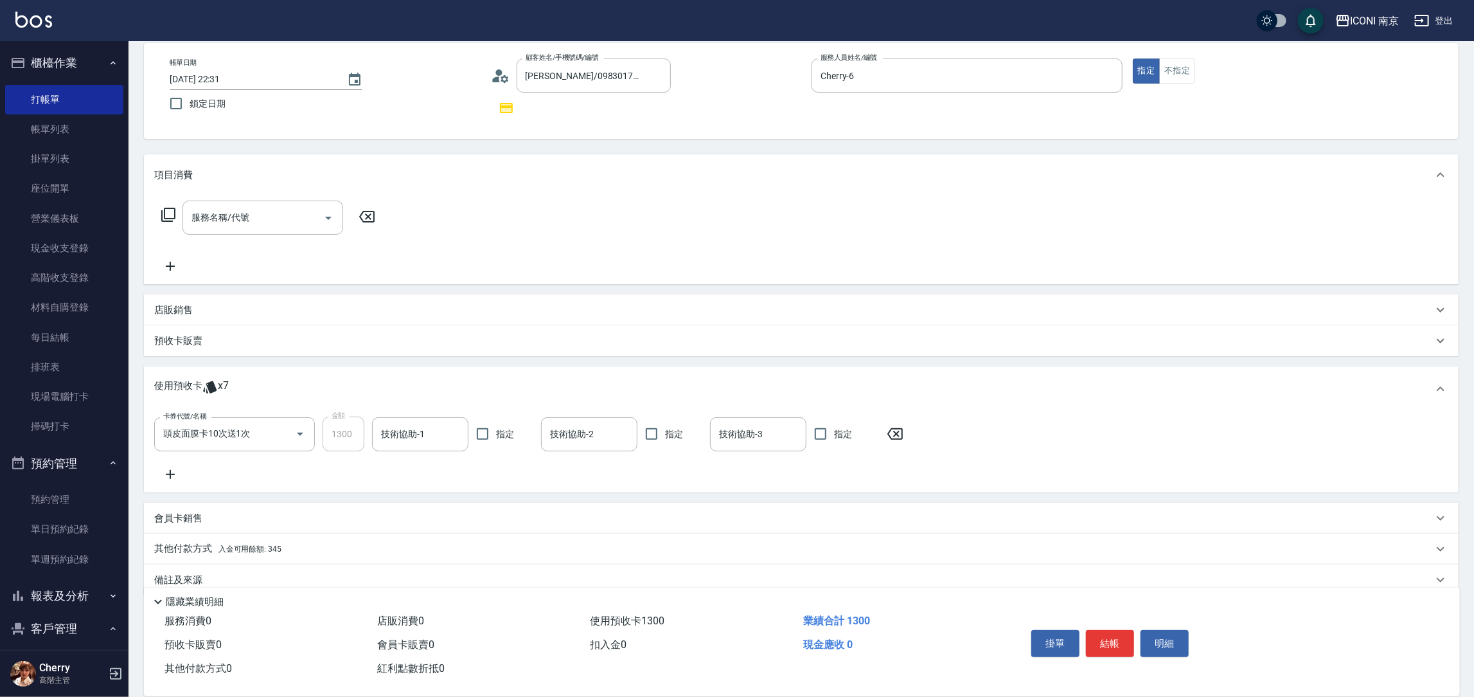
click at [165, 204] on div "服務名稱/代號 服務名稱/代號" at bounding box center [268, 217] width 229 height 34
click at [165, 208] on icon at bounding box center [168, 215] width 14 height 14
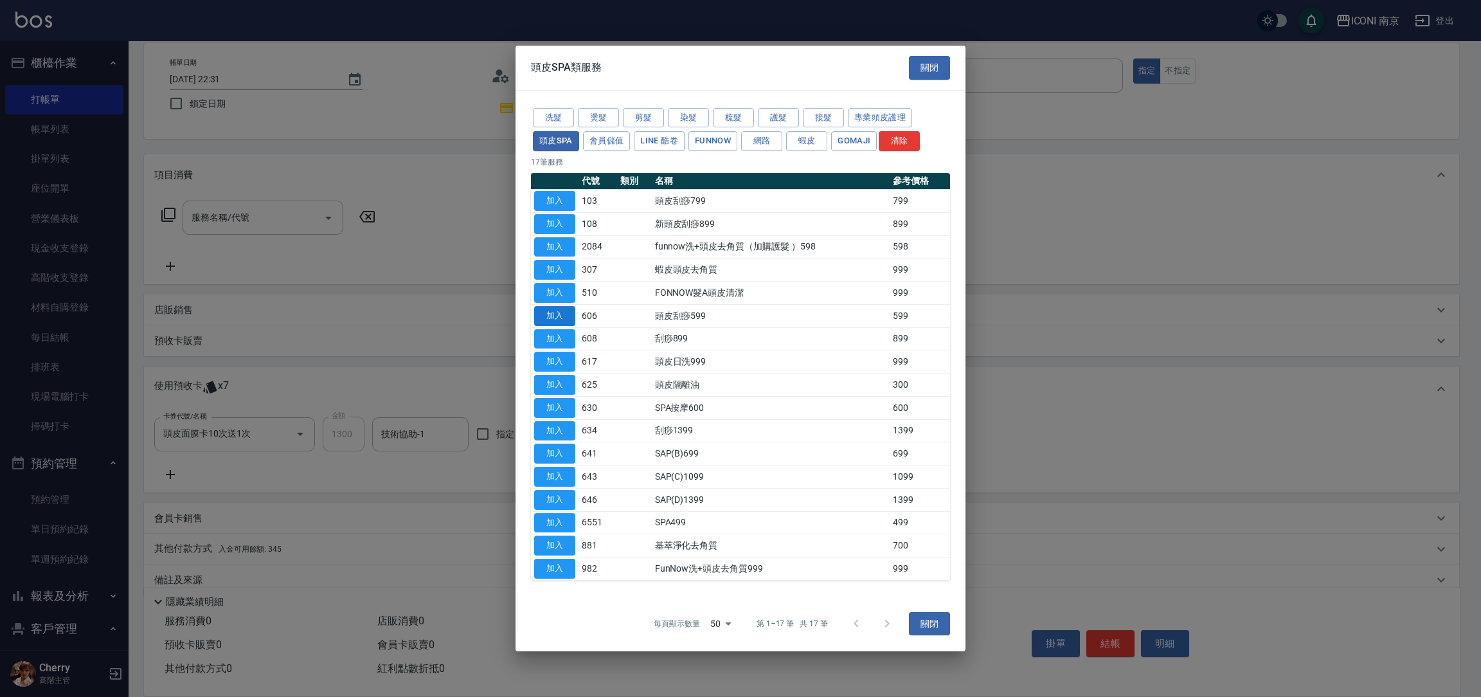
click at [546, 317] on button "加入" at bounding box center [554, 316] width 41 height 20
type input "頭皮刮痧599(606)"
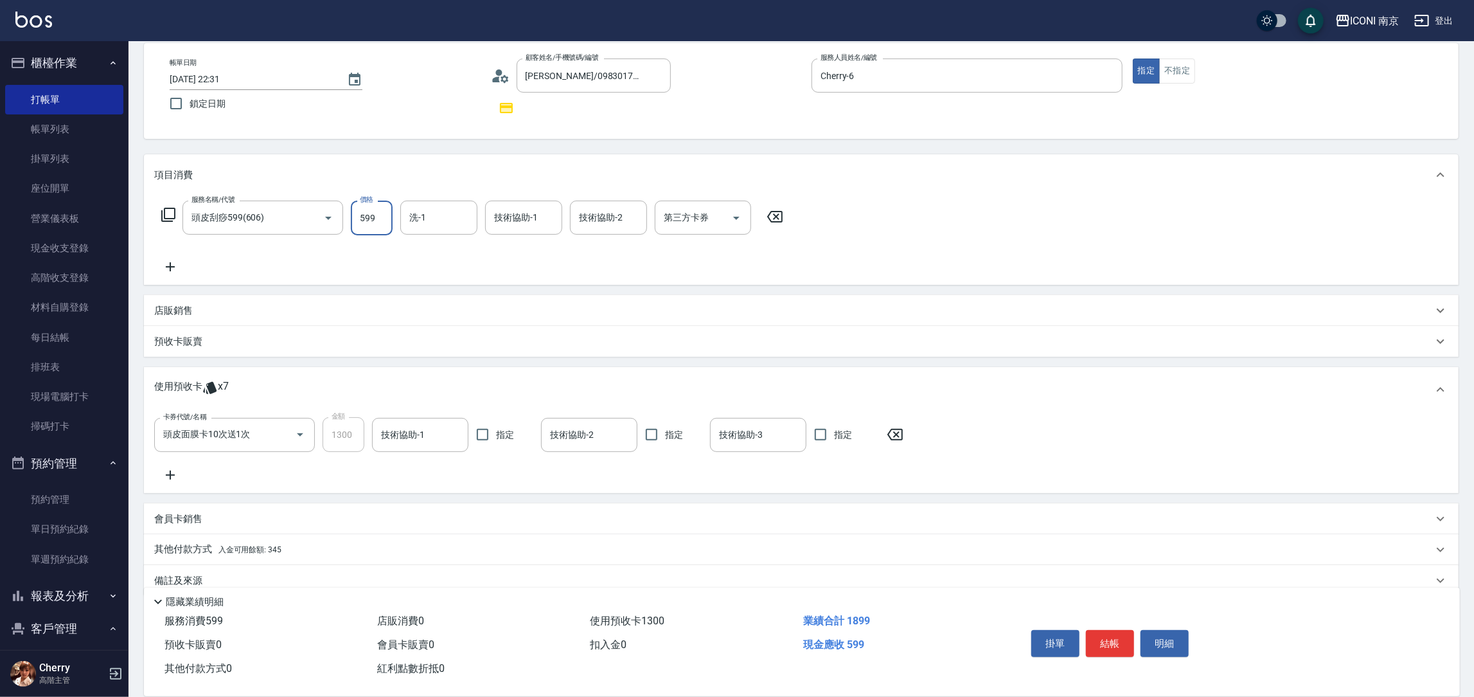
click at [384, 221] on input "599" at bounding box center [372, 217] width 42 height 35
type input "1100"
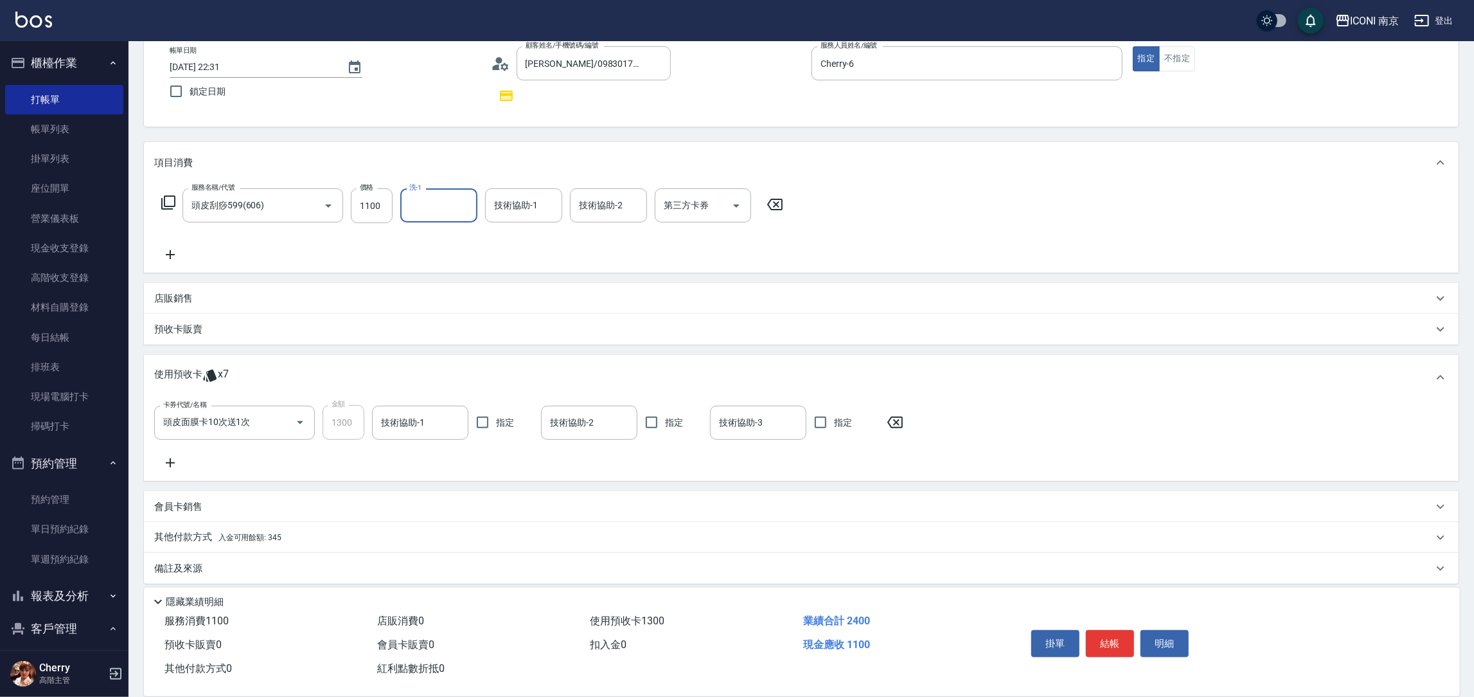
scroll to position [79, 0]
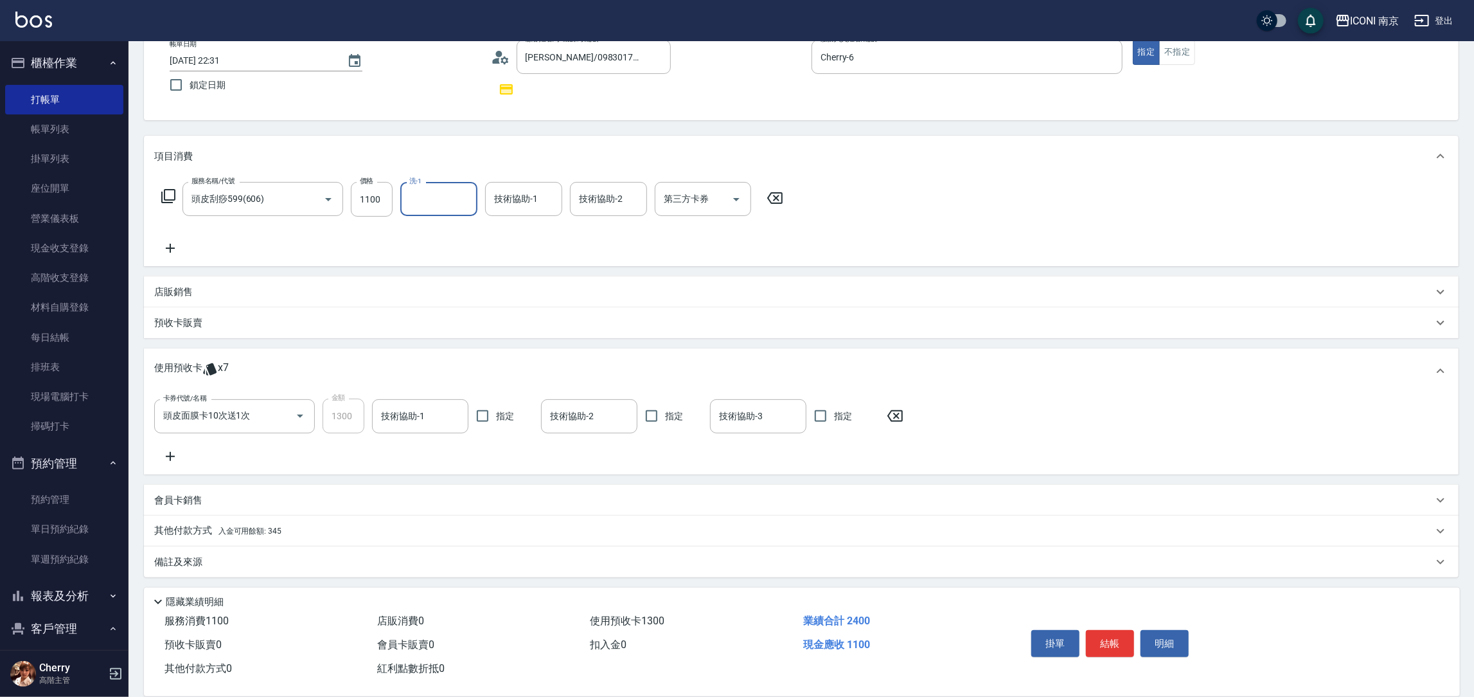
click at [161, 189] on icon at bounding box center [168, 195] width 15 height 15
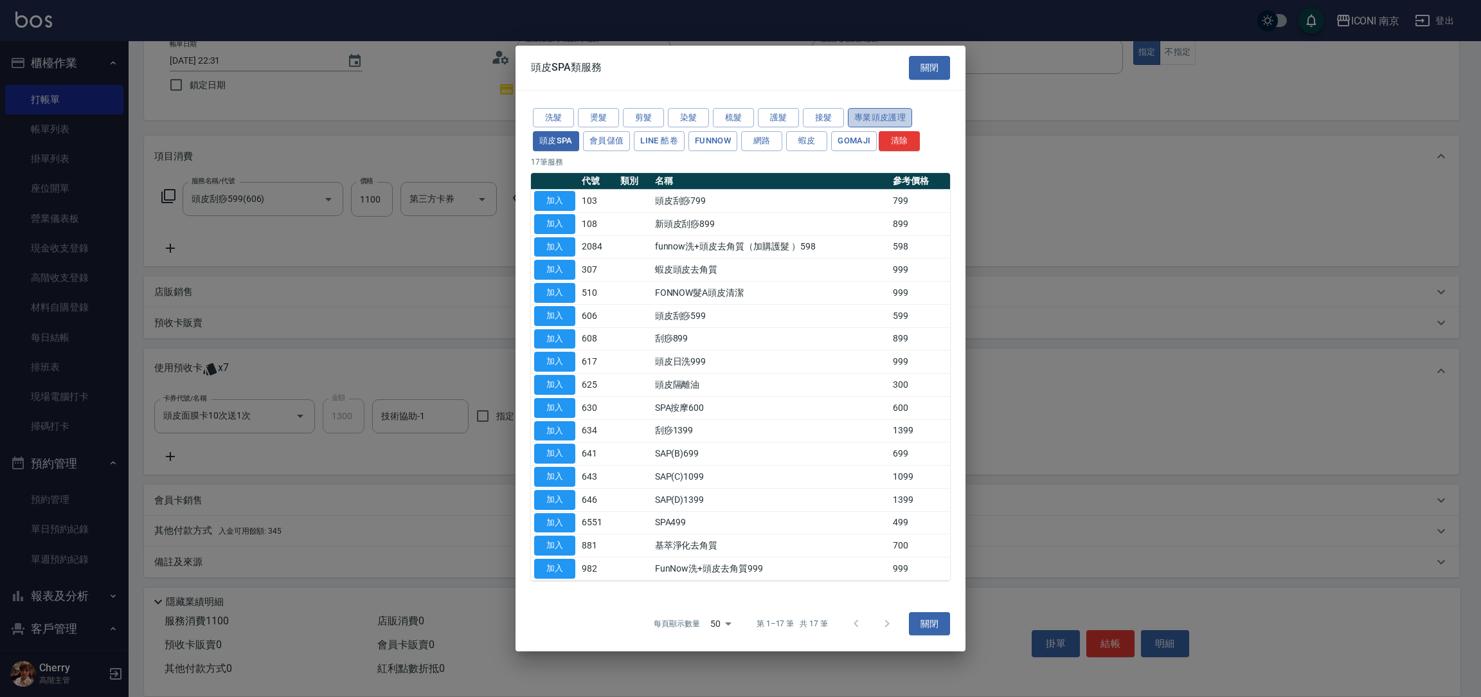
click at [864, 115] on button "專業頭皮護理" at bounding box center [880, 118] width 64 height 20
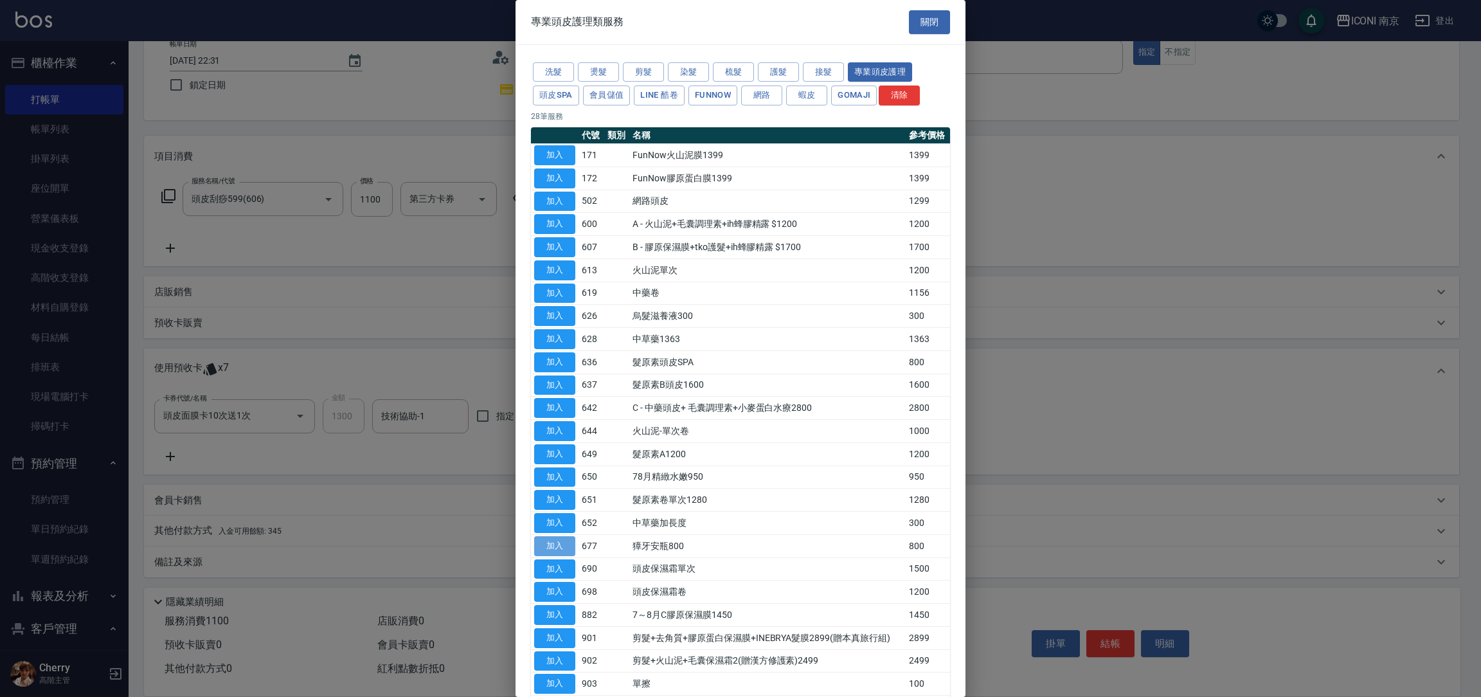
click at [564, 547] on button "加入" at bounding box center [554, 546] width 41 height 20
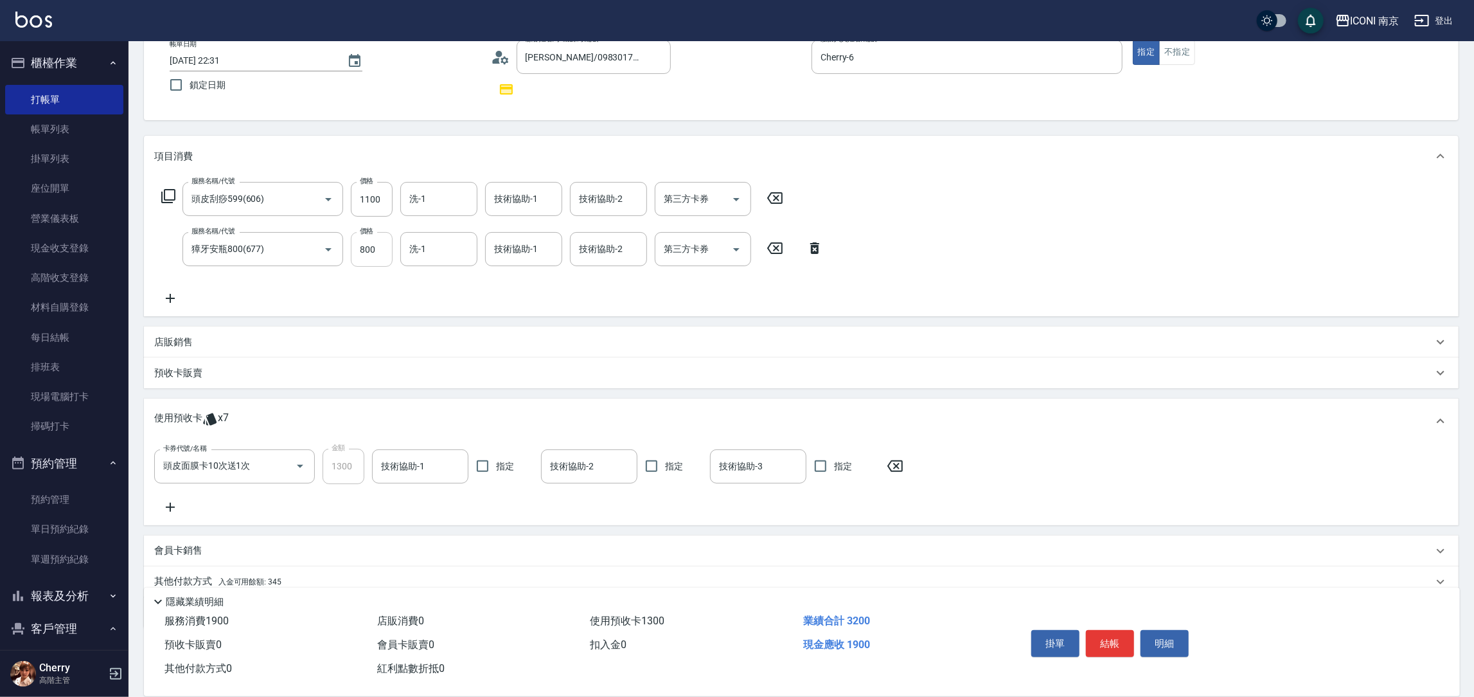
click at [377, 255] on input "800" at bounding box center [372, 249] width 42 height 35
type input "960"
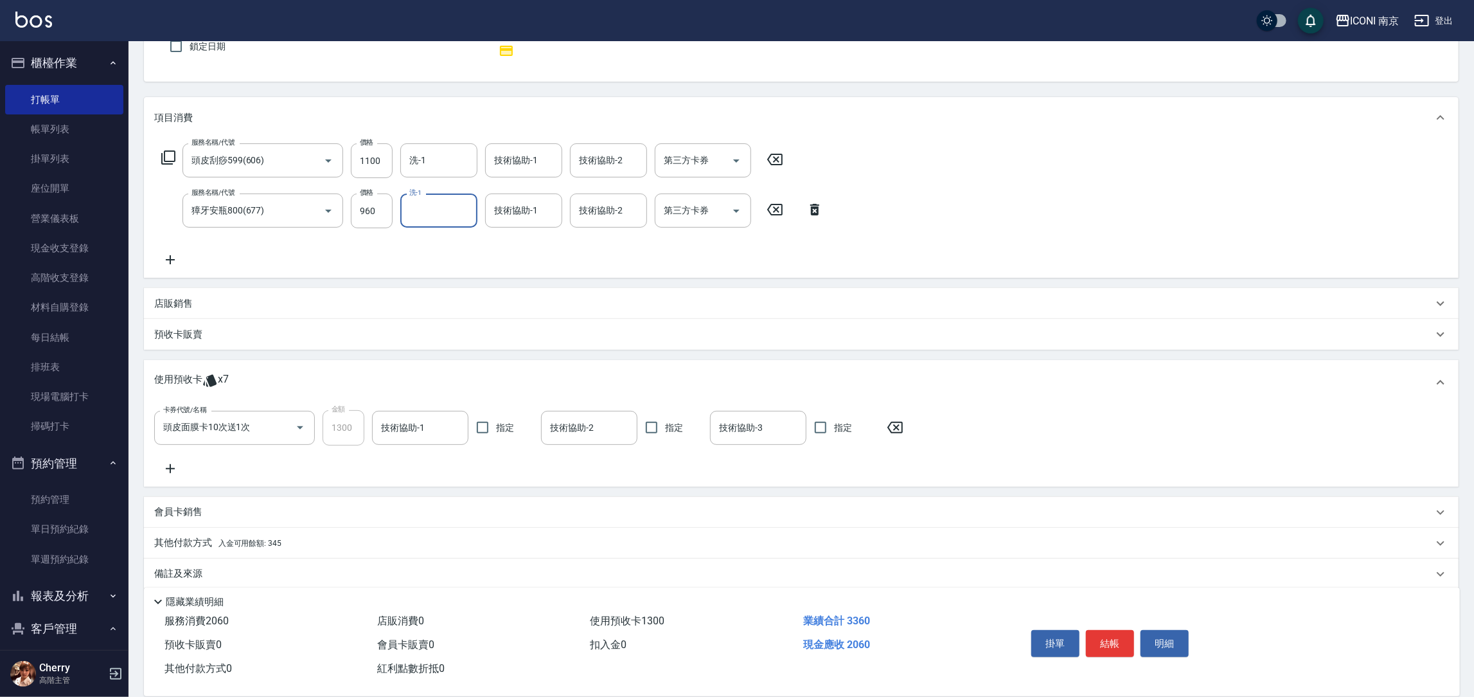
scroll to position [129, 0]
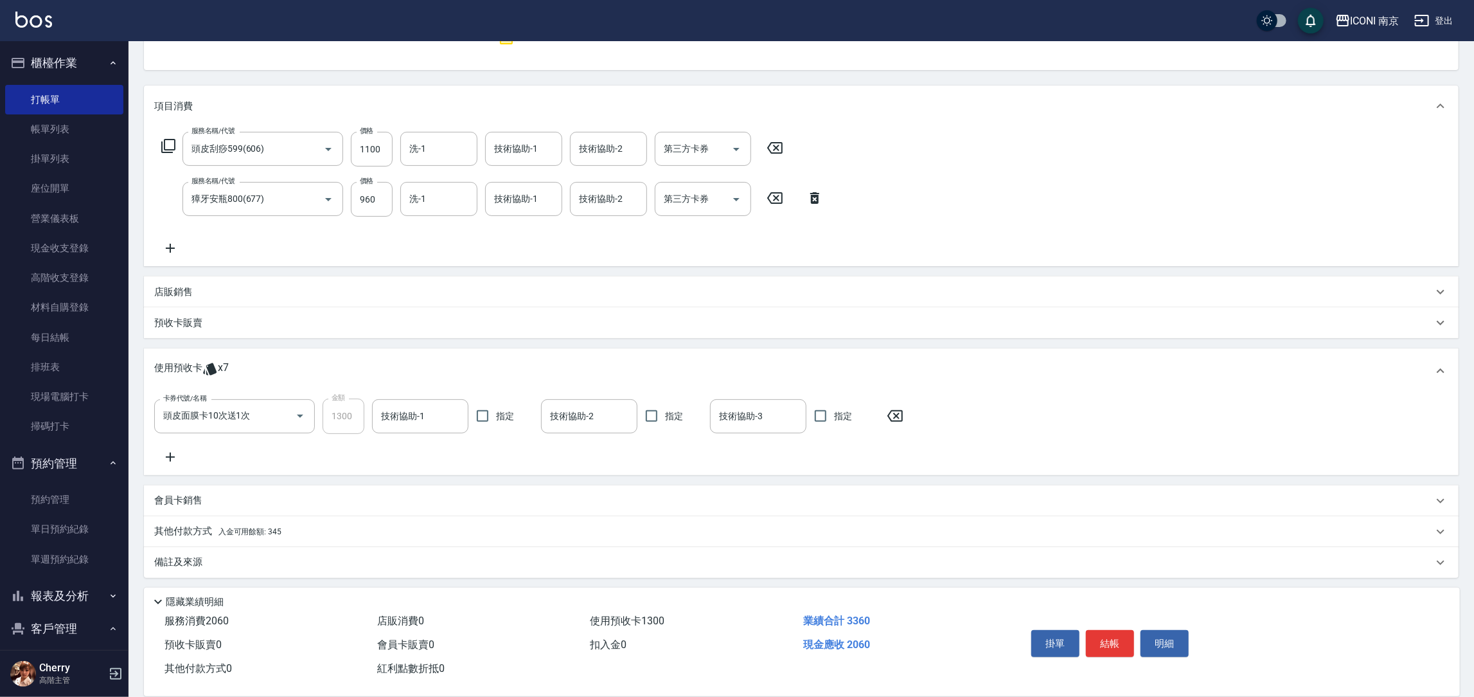
click at [188, 524] on p "其他付款方式 入金可用餘額: 345" at bounding box center [217, 531] width 127 height 14
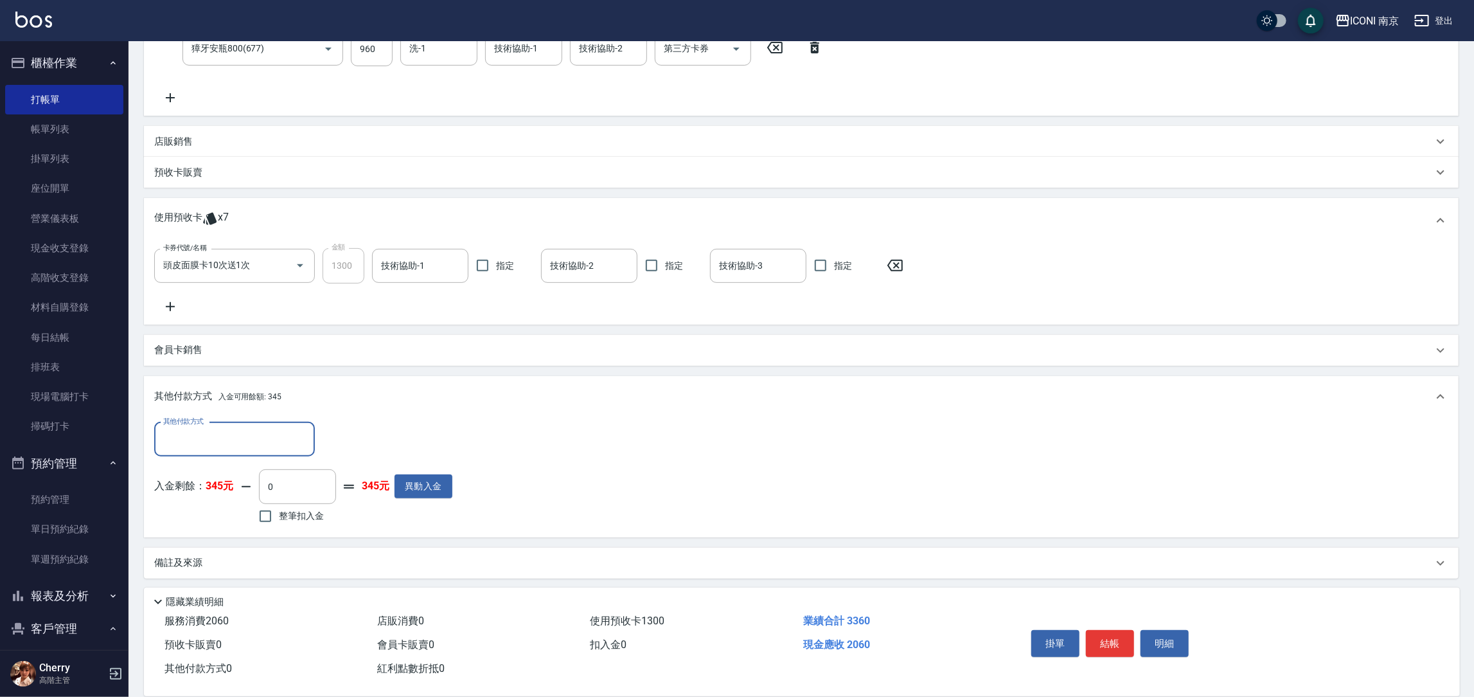
scroll to position [280, 0]
click at [261, 422] on div "其他付款方式" at bounding box center [234, 439] width 161 height 34
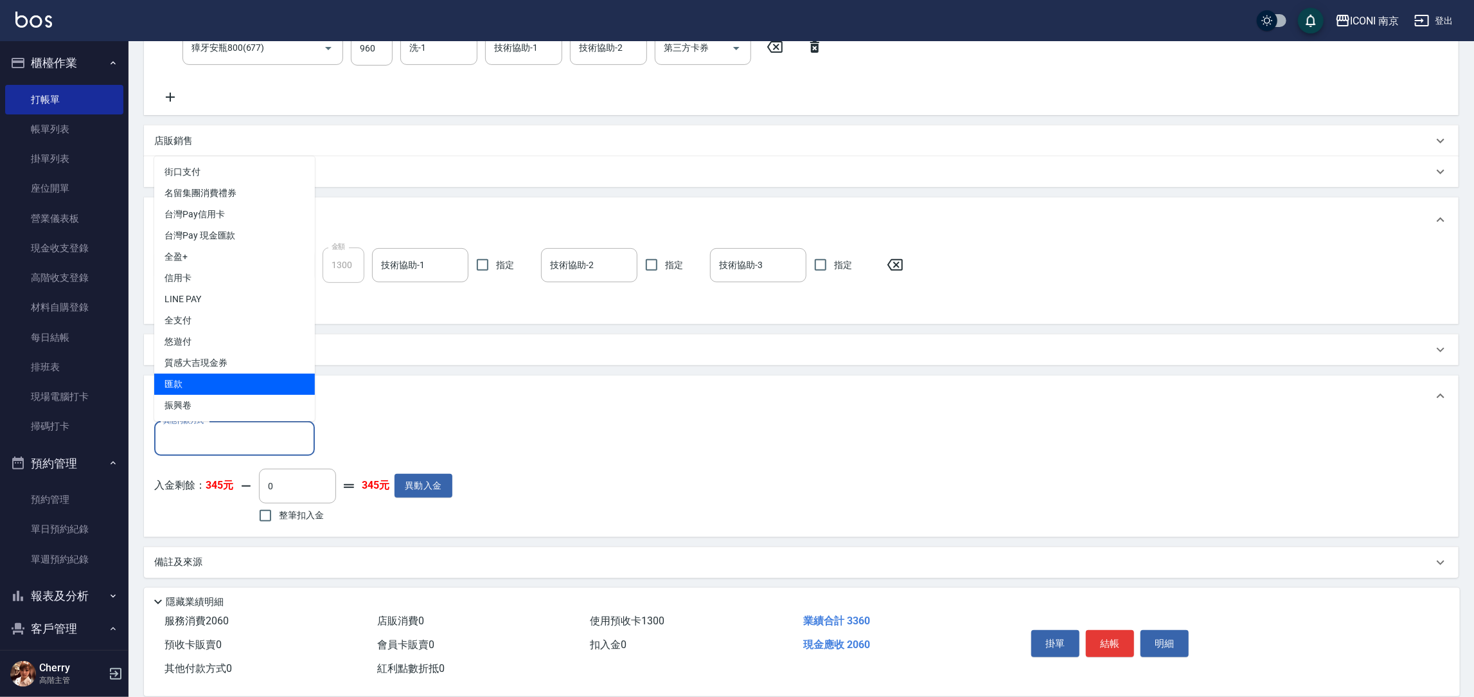
click at [183, 373] on span "匯款" at bounding box center [234, 383] width 161 height 21
type input "匯款"
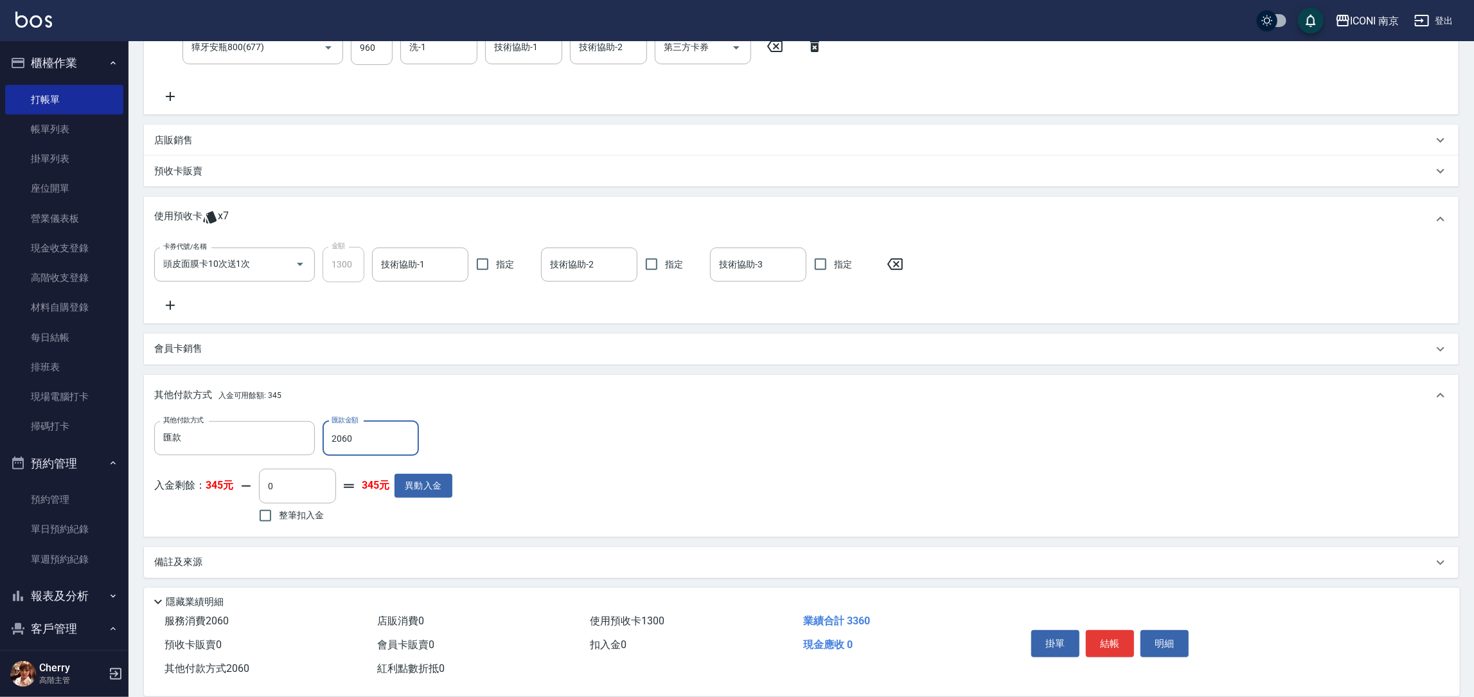
type input "2060"
click at [176, 568] on div "備註及來源" at bounding box center [801, 562] width 1315 height 31
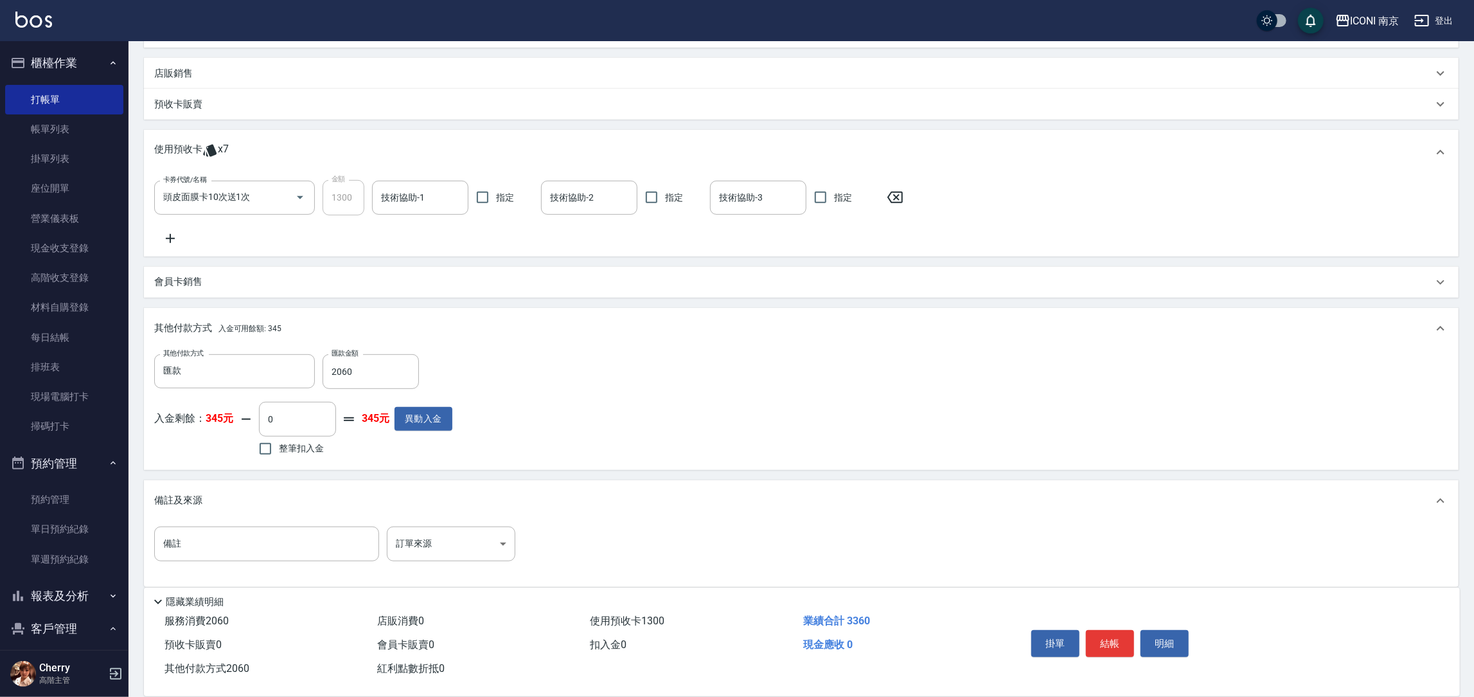
scroll to position [350, 0]
click at [472, 531] on body "ICONI 南京 登出 櫃檯作業 打帳單 帳單列表 掛單列表 座位開單 營業儀表板 現金收支登錄 高階收支登錄 材料自購登錄 每日結帳 排班表 現場電腦打卡 …" at bounding box center [737, 177] width 1474 height 1055
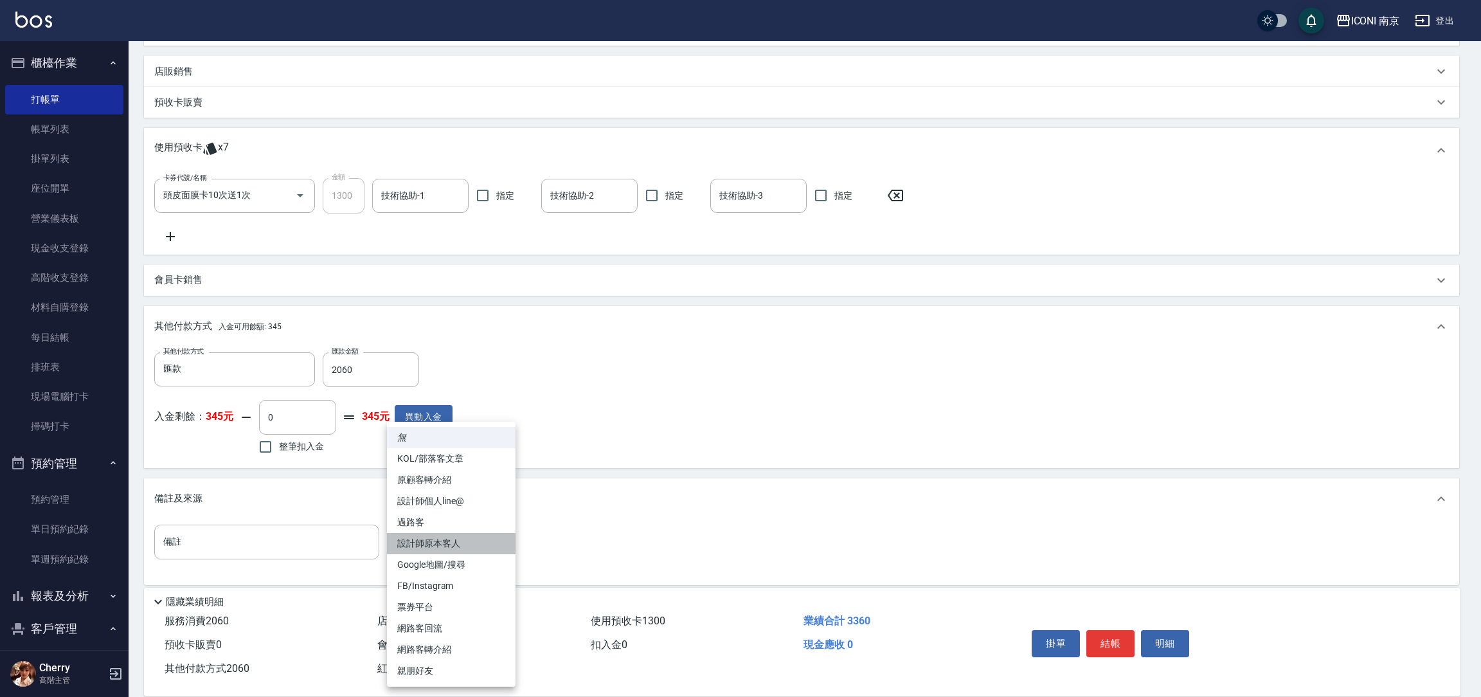
click at [477, 551] on li "設計師原本客人" at bounding box center [451, 543] width 129 height 21
type input "設計師原本客人"
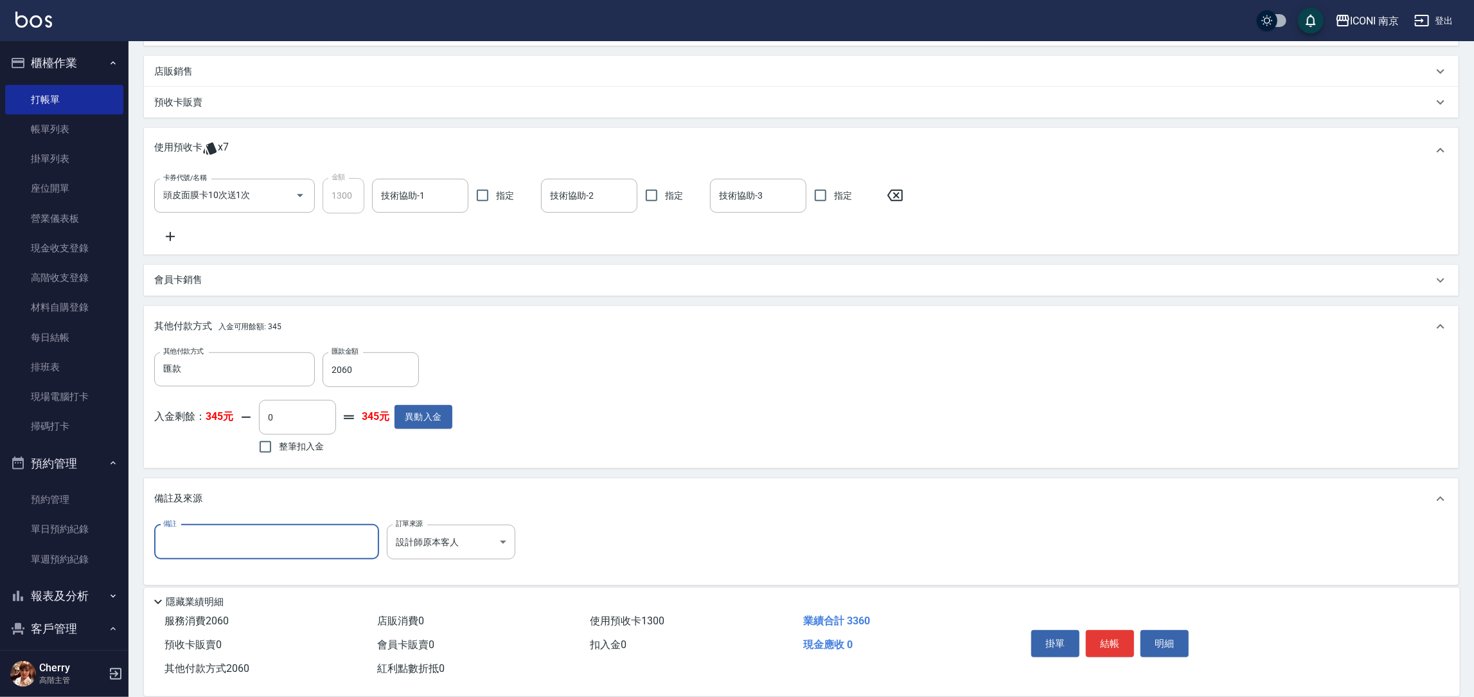
click at [295, 537] on input "備註" at bounding box center [266, 541] width 225 height 35
click at [1103, 644] on button "結帳" at bounding box center [1110, 643] width 48 height 27
type input "2025/09/08 22:34"
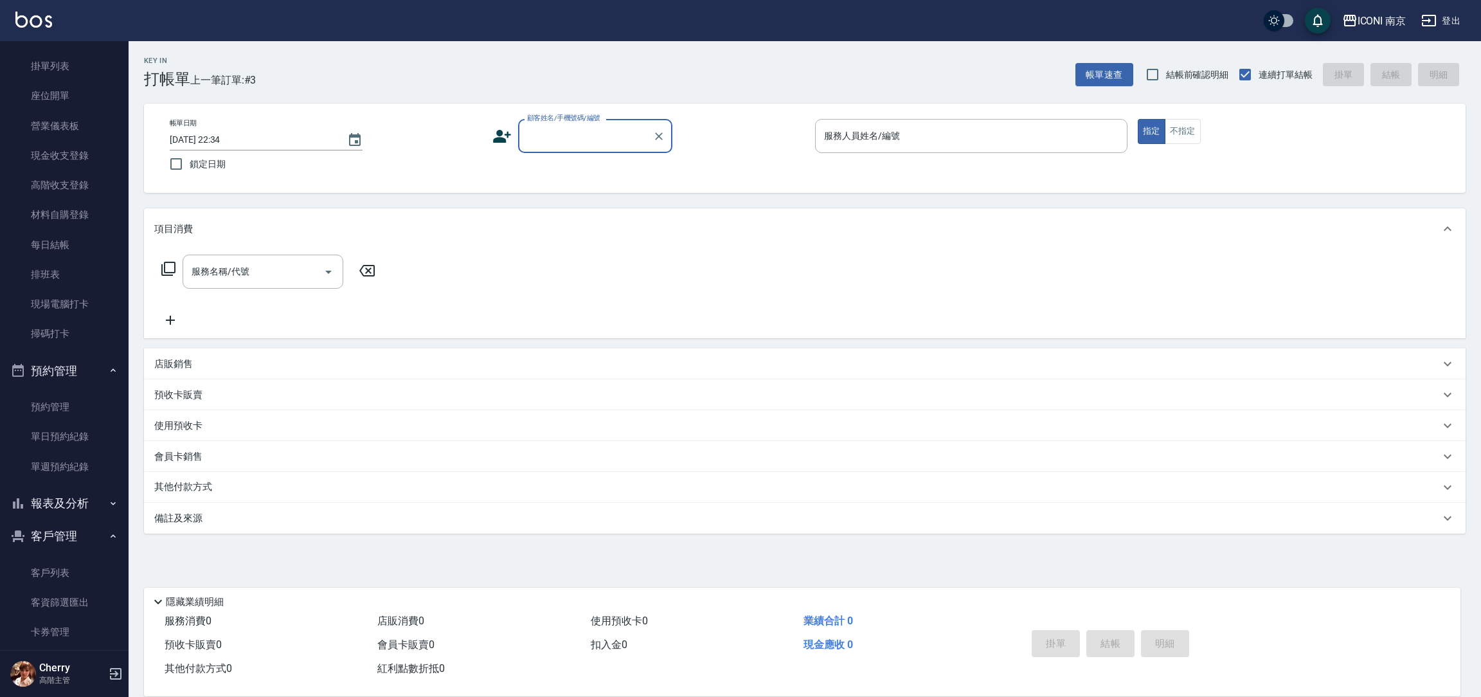
scroll to position [193, 0]
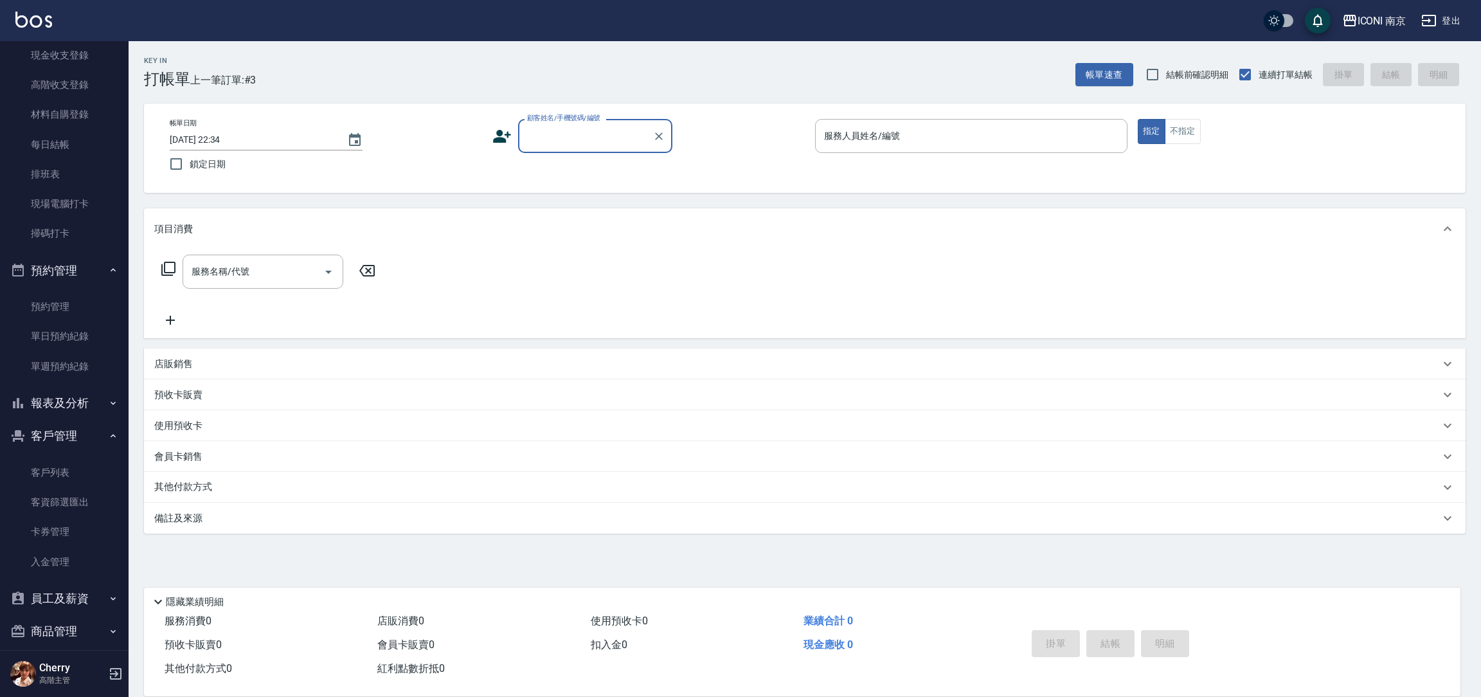
click at [75, 404] on button "報表及分析" at bounding box center [64, 402] width 118 height 33
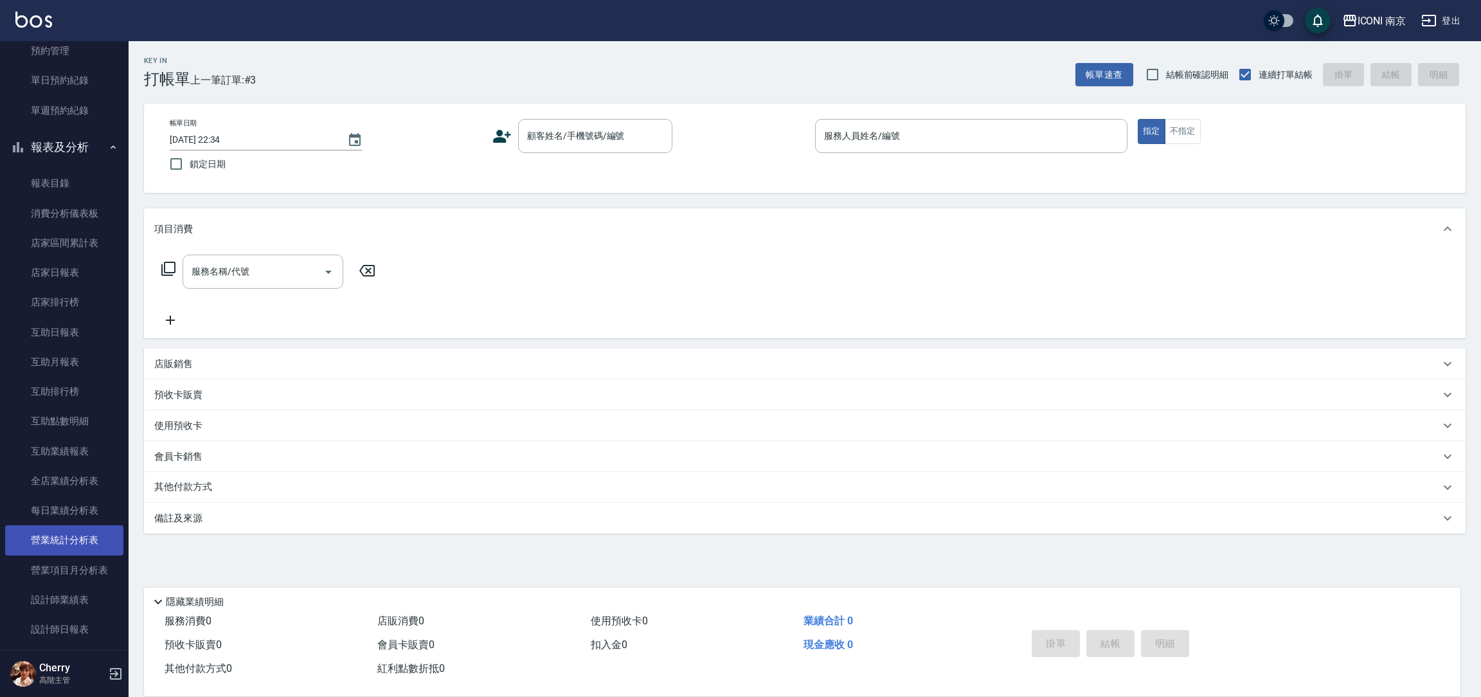
scroll to position [481, 0]
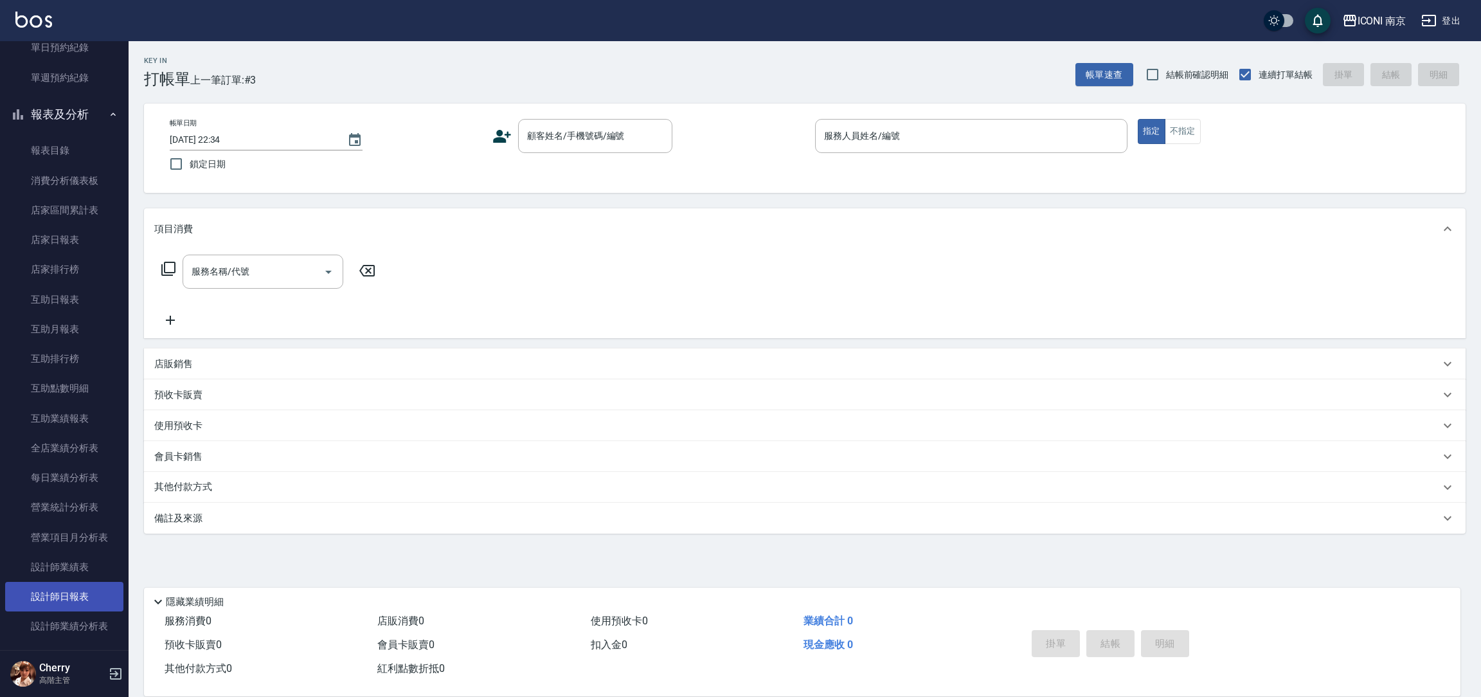
click at [83, 592] on link "設計師日報表" at bounding box center [64, 597] width 118 height 30
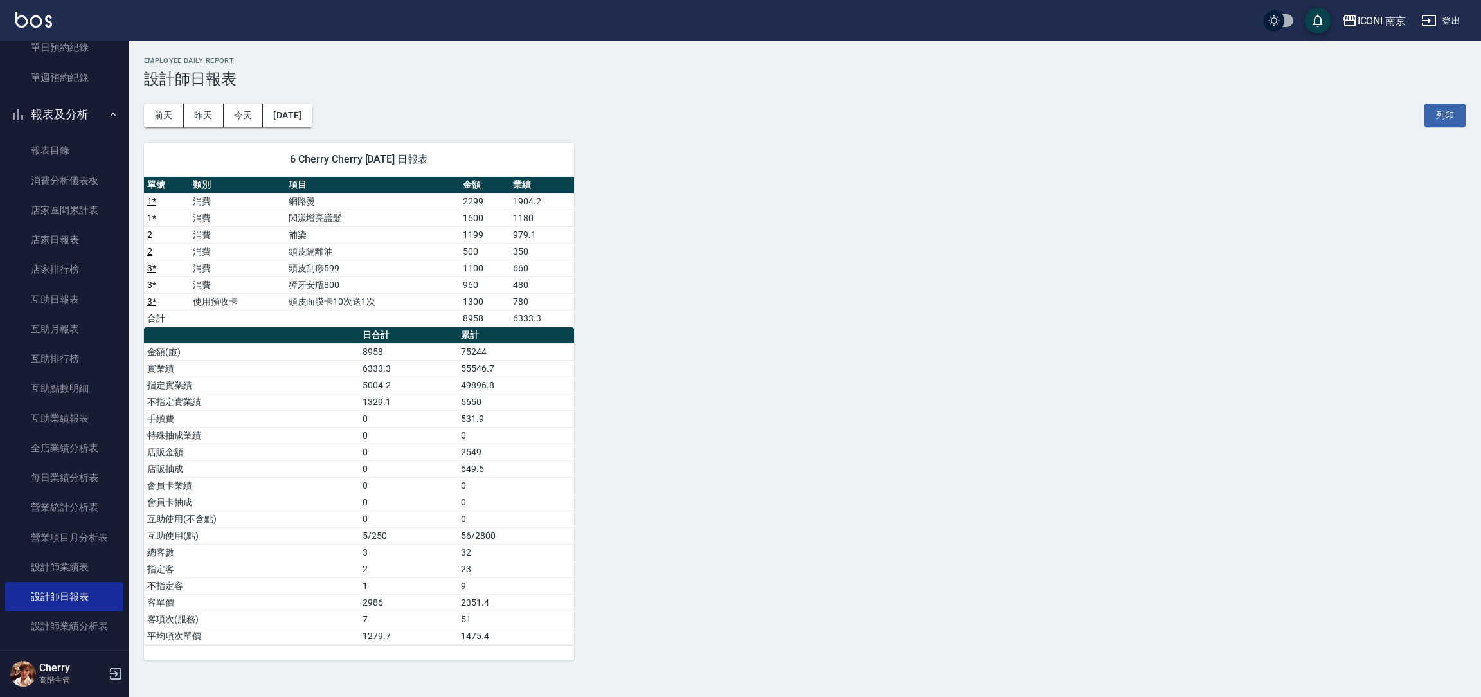
click at [1362, 19] on div "ICONI 南京" at bounding box center [1381, 21] width 49 height 16
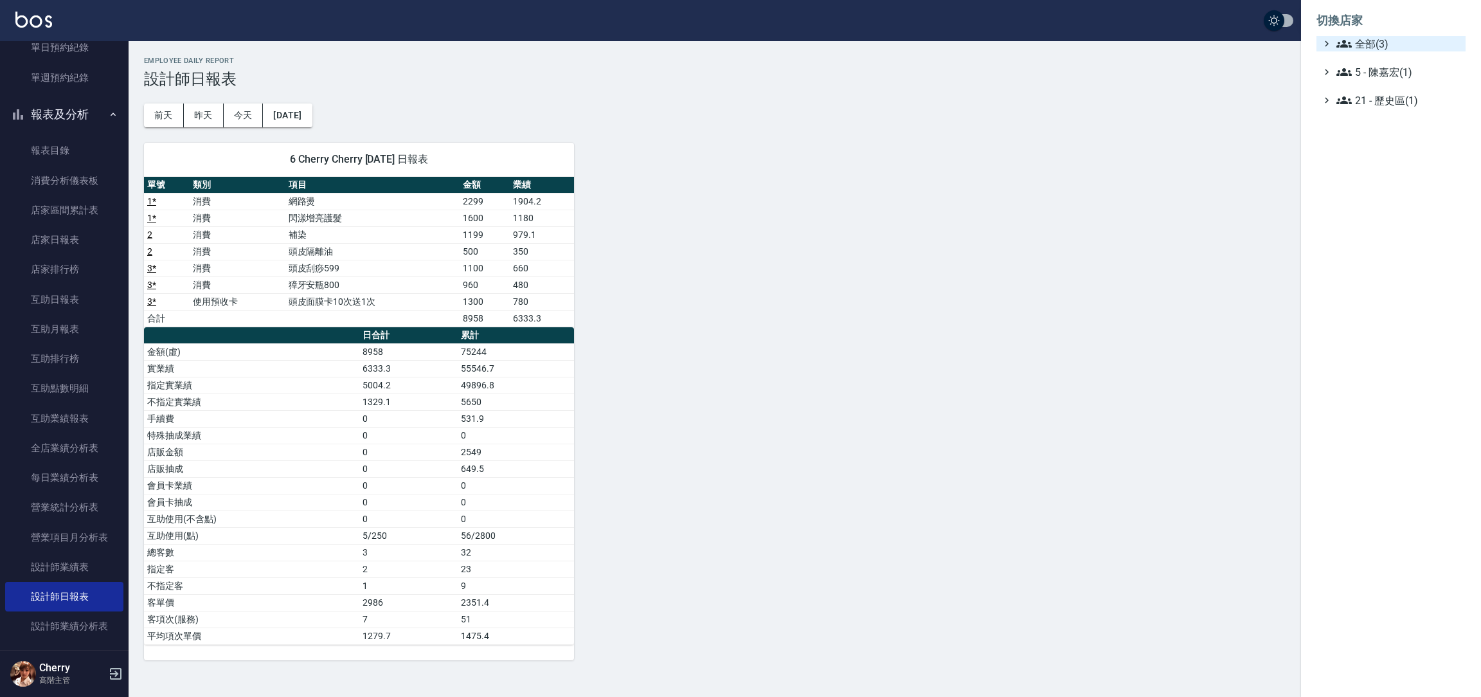
click at [1381, 37] on span "全部(3)" at bounding box center [1398, 43] width 124 height 15
click at [1376, 72] on div "ICONI 南京 PS23 PS75" at bounding box center [1397, 80] width 136 height 59
click at [1375, 78] on span "PS23" at bounding box center [1397, 80] width 126 height 15
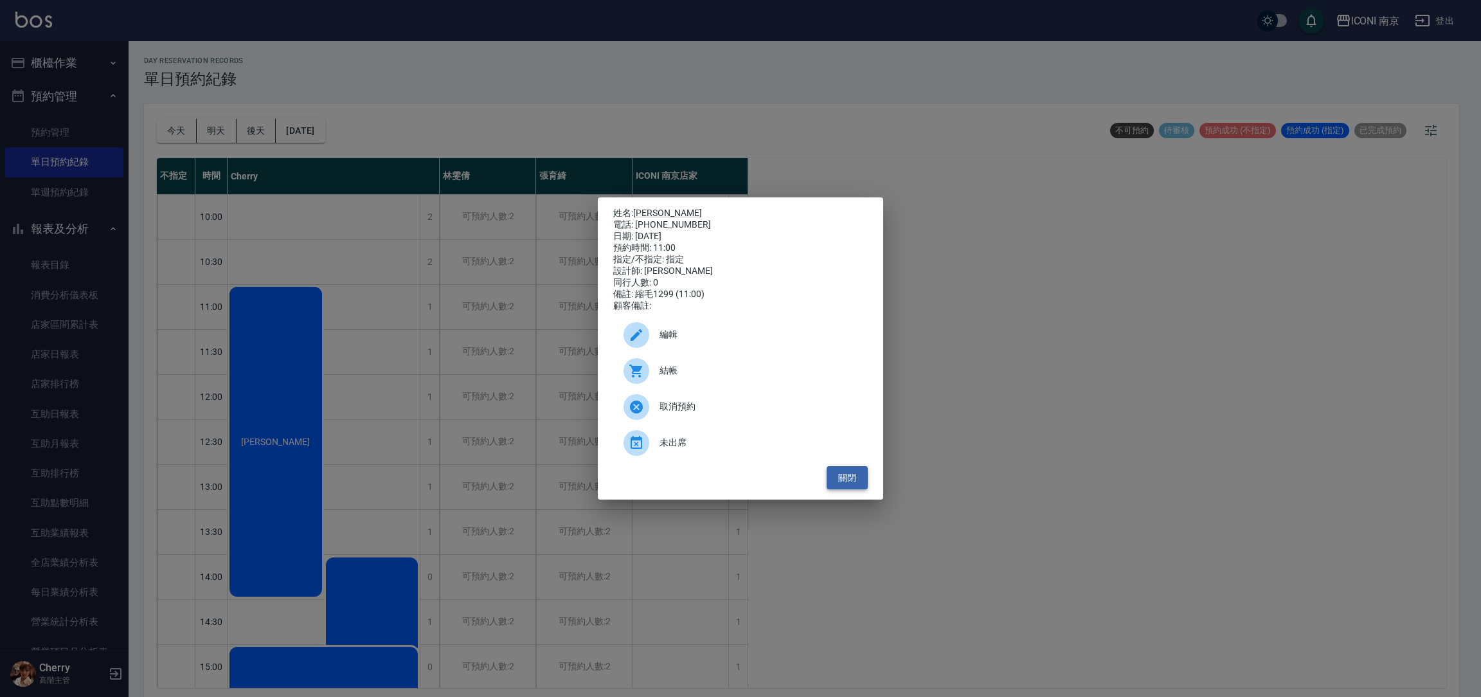
click at [850, 485] on button "關閉" at bounding box center [846, 478] width 41 height 24
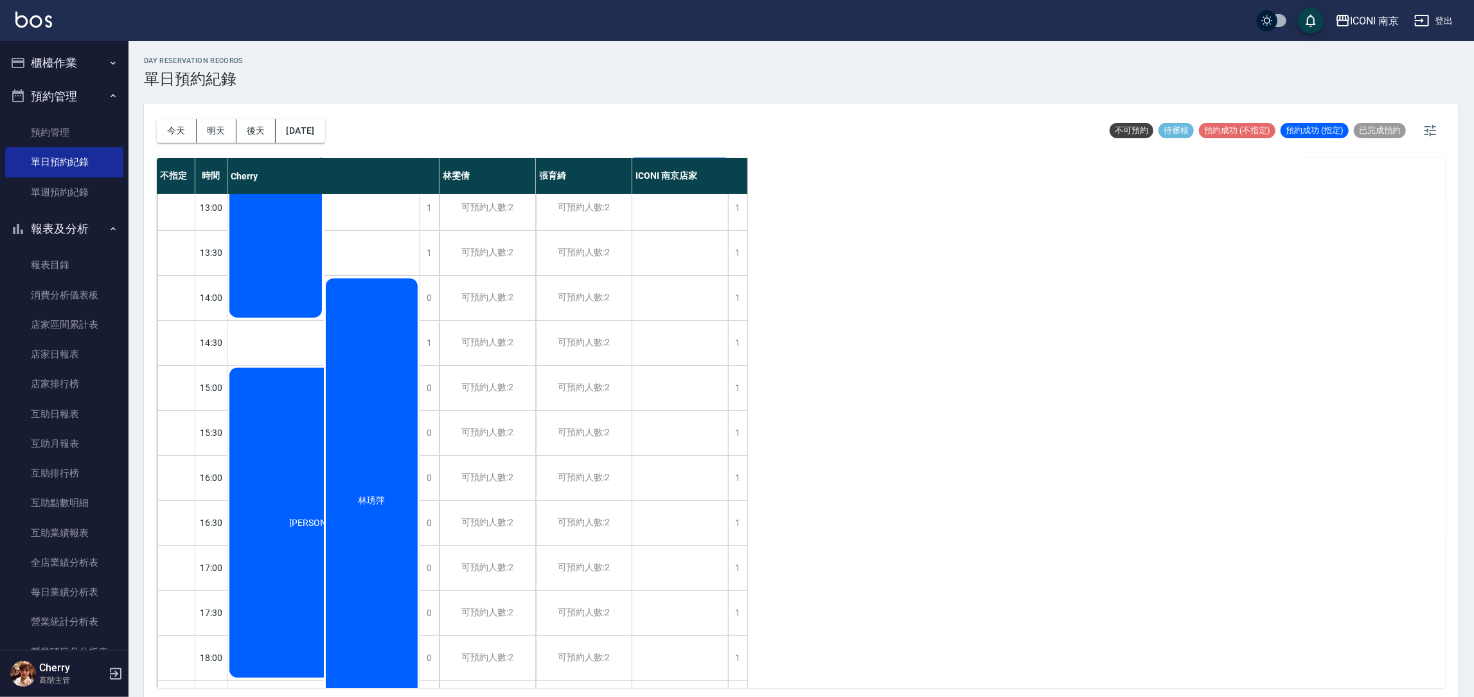
scroll to position [386, 0]
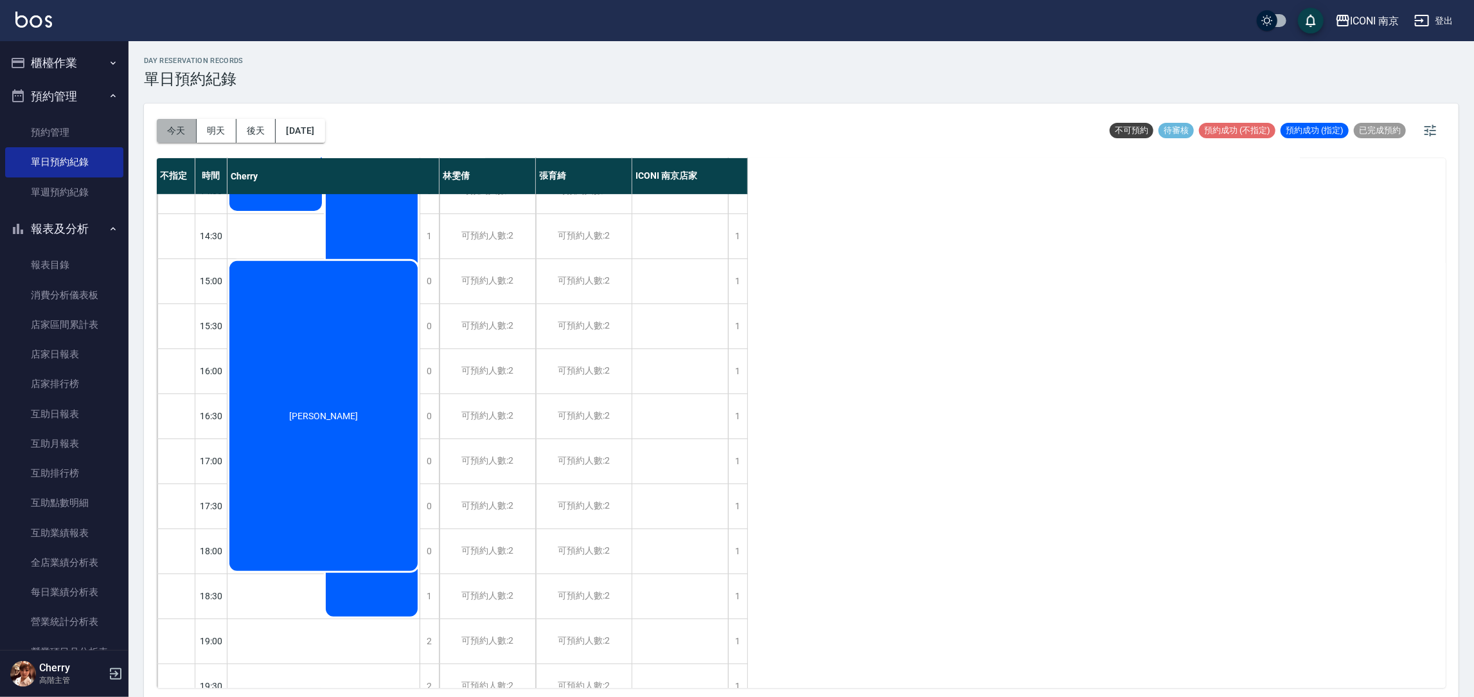
click at [172, 136] on button "今天" at bounding box center [177, 131] width 40 height 24
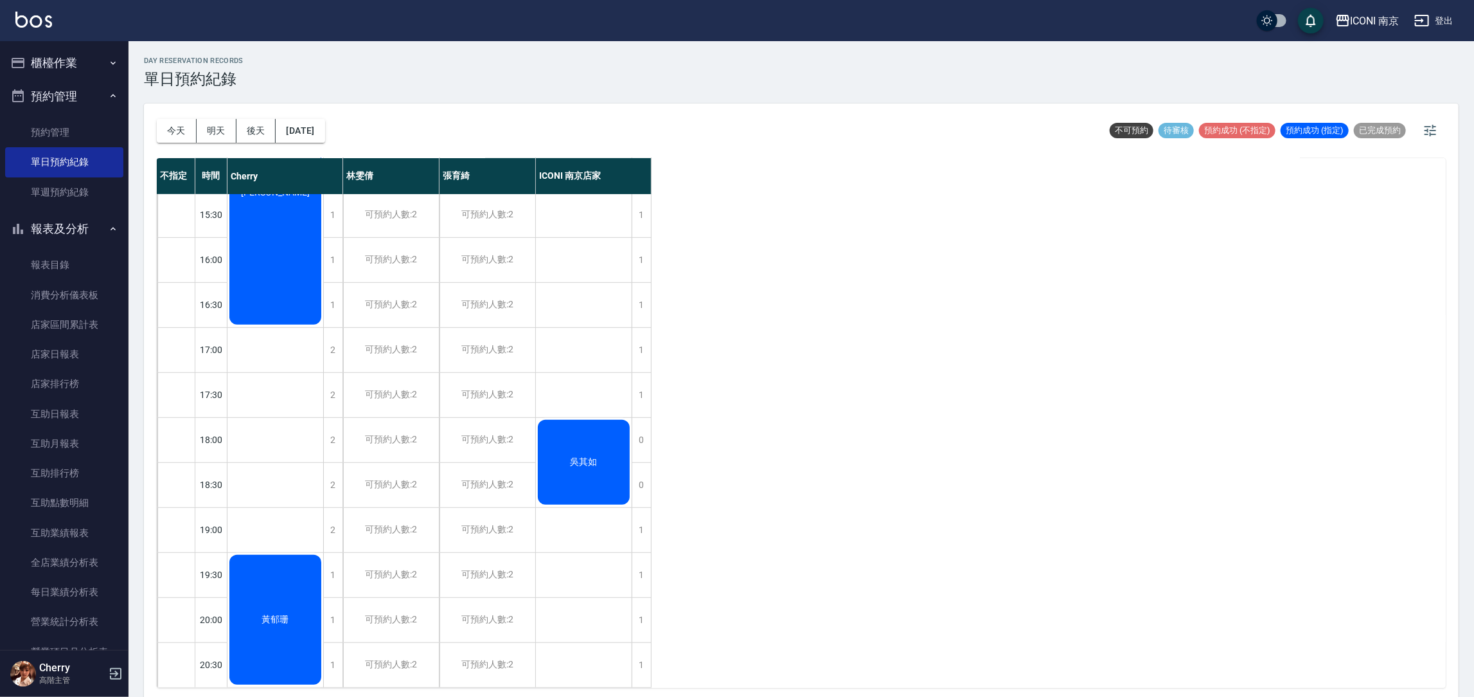
click at [604, 447] on div "吳其如" at bounding box center [584, 462] width 96 height 89
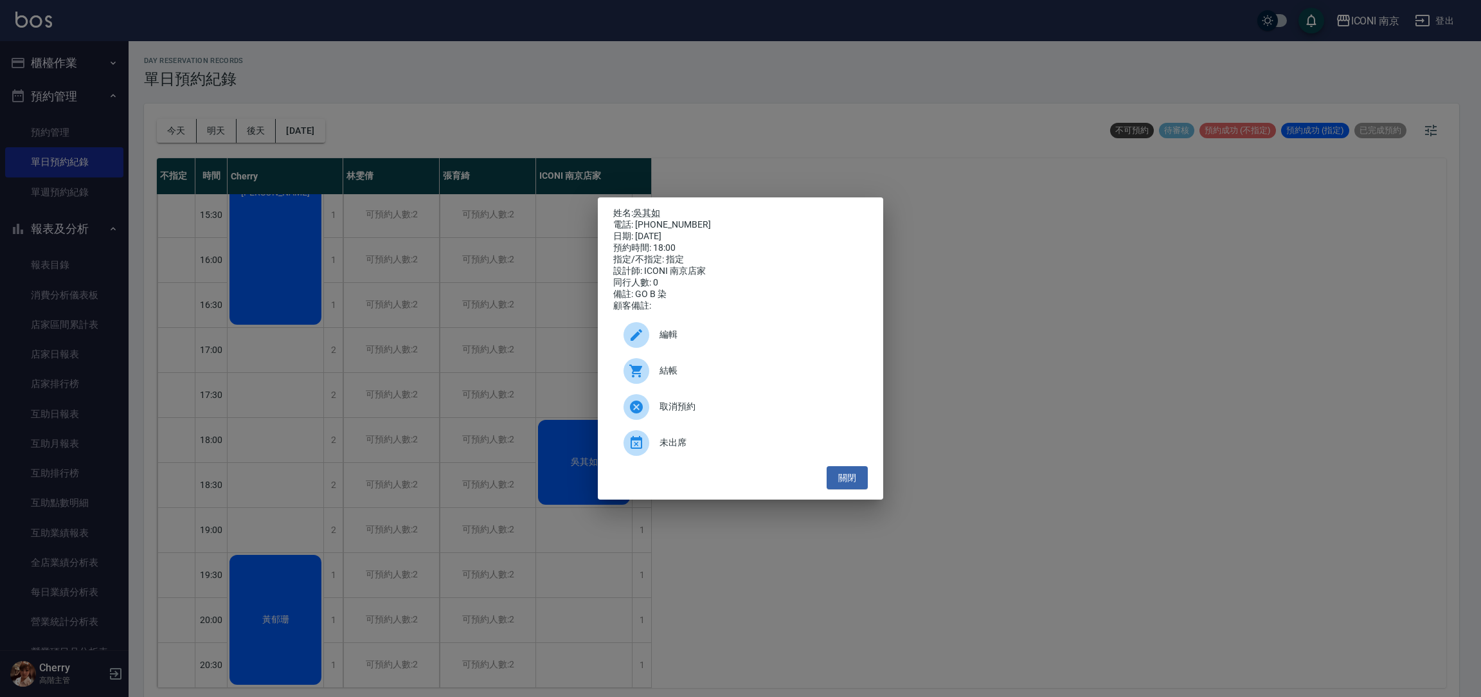
click at [661, 219] on div "電話: 0933899580" at bounding box center [740, 225] width 254 height 12
copy div "0933899580"
click at [848, 486] on button "關閉" at bounding box center [846, 478] width 41 height 24
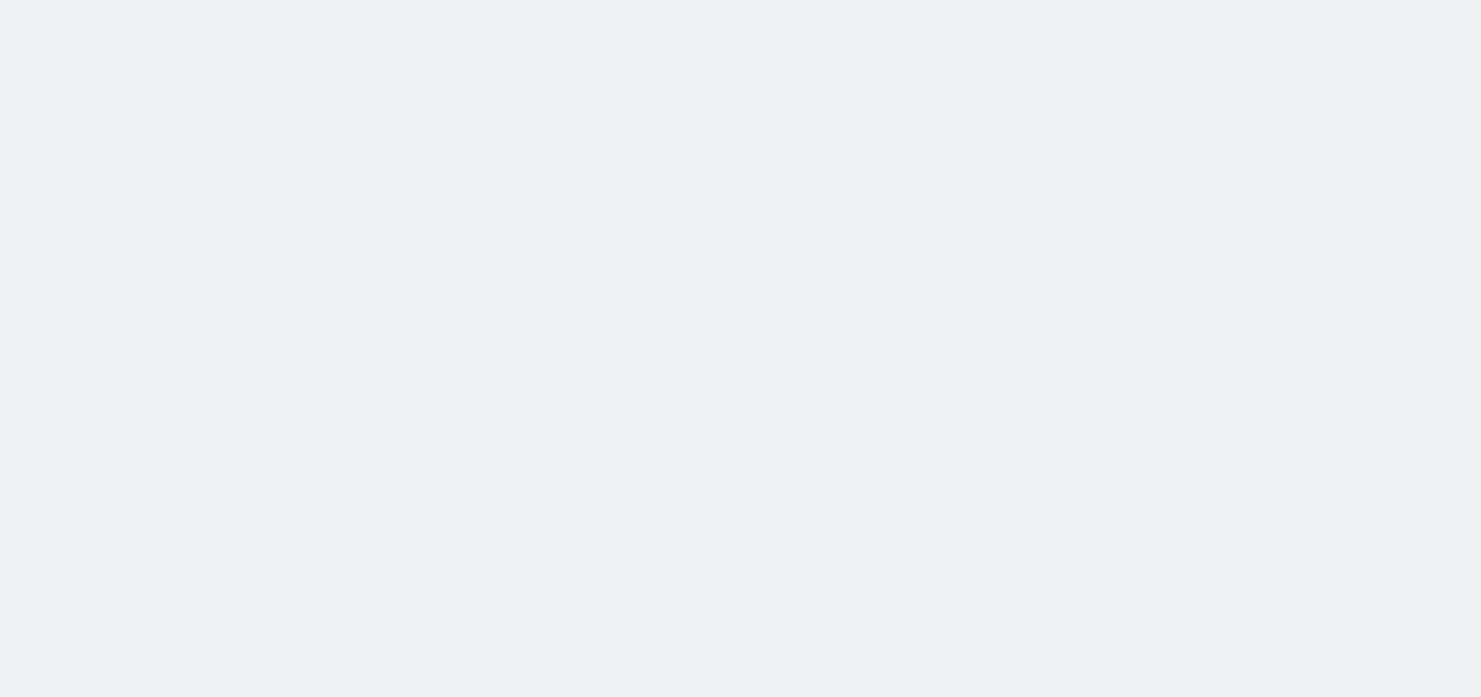
click at [1352, 0] on html at bounding box center [740, 0] width 1481 height 0
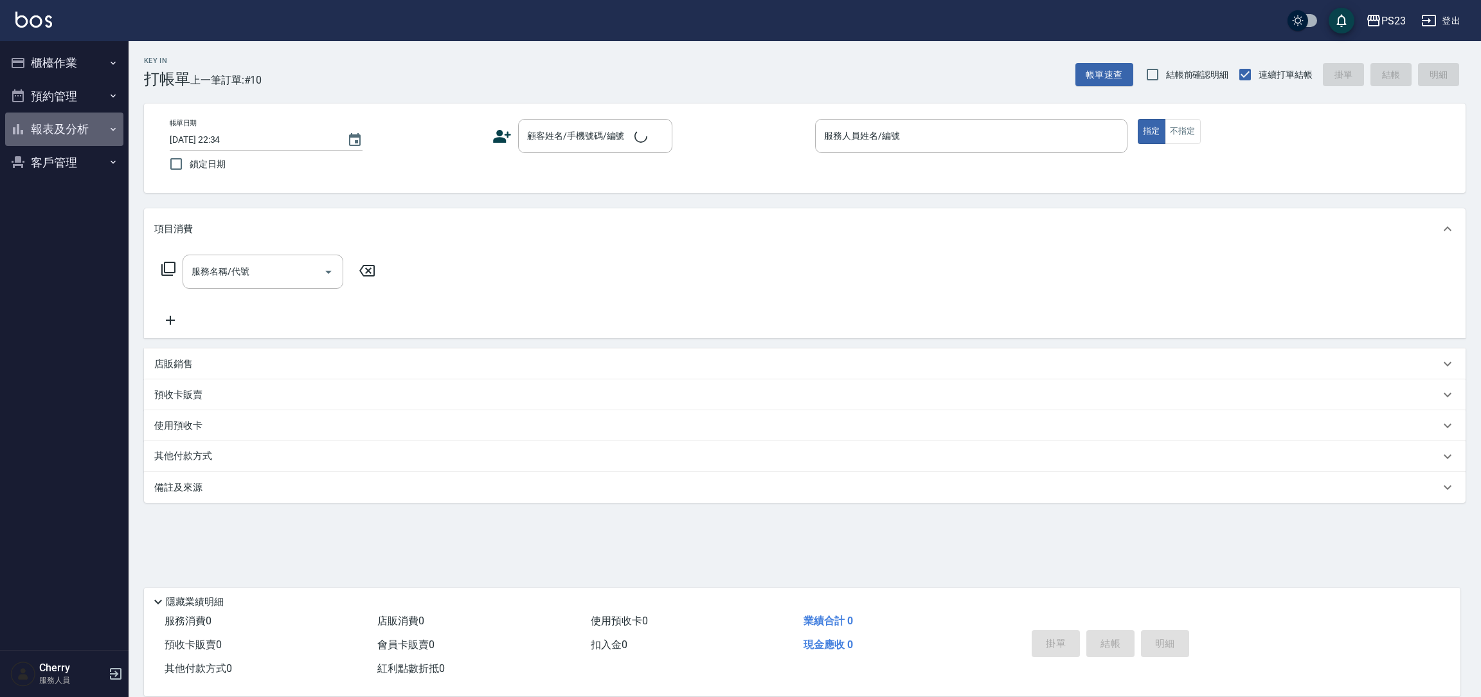
click at [75, 139] on button "報表及分析" at bounding box center [64, 128] width 118 height 33
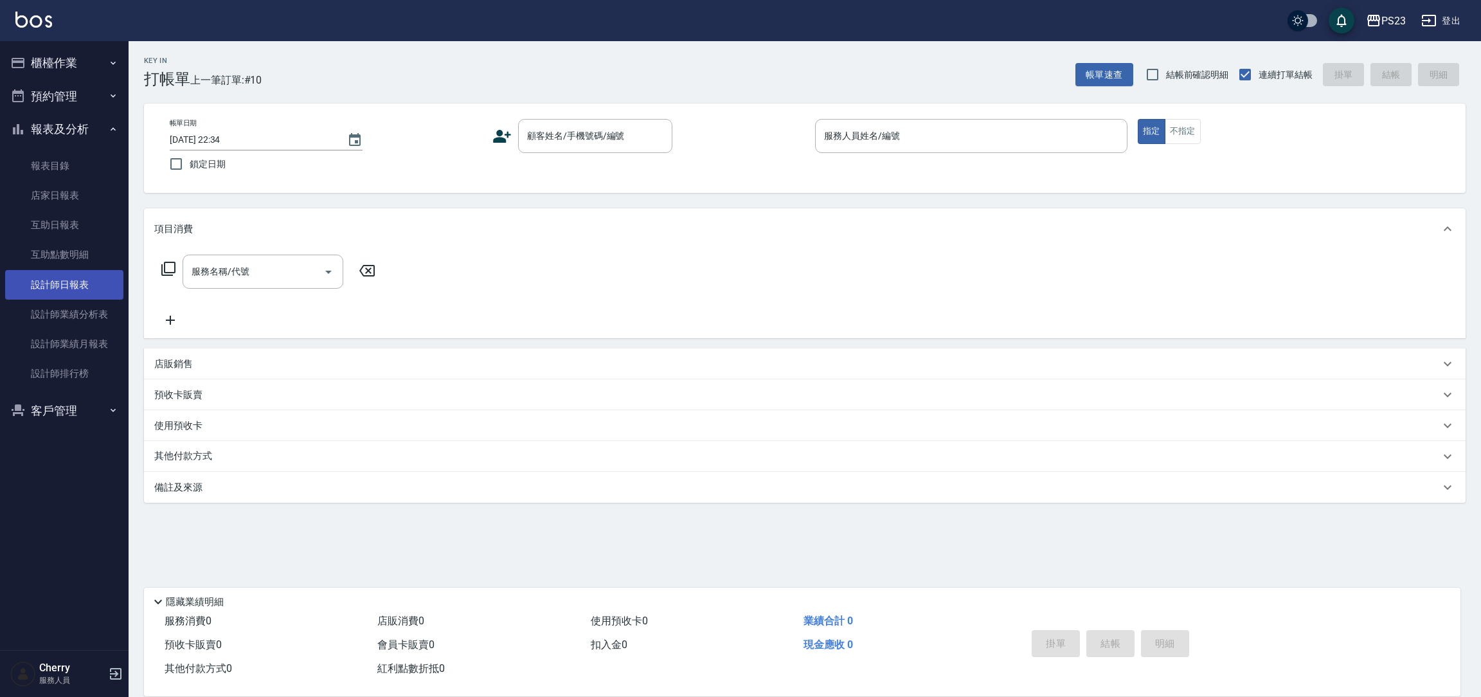
click at [80, 282] on link "設計師日報表" at bounding box center [64, 285] width 118 height 30
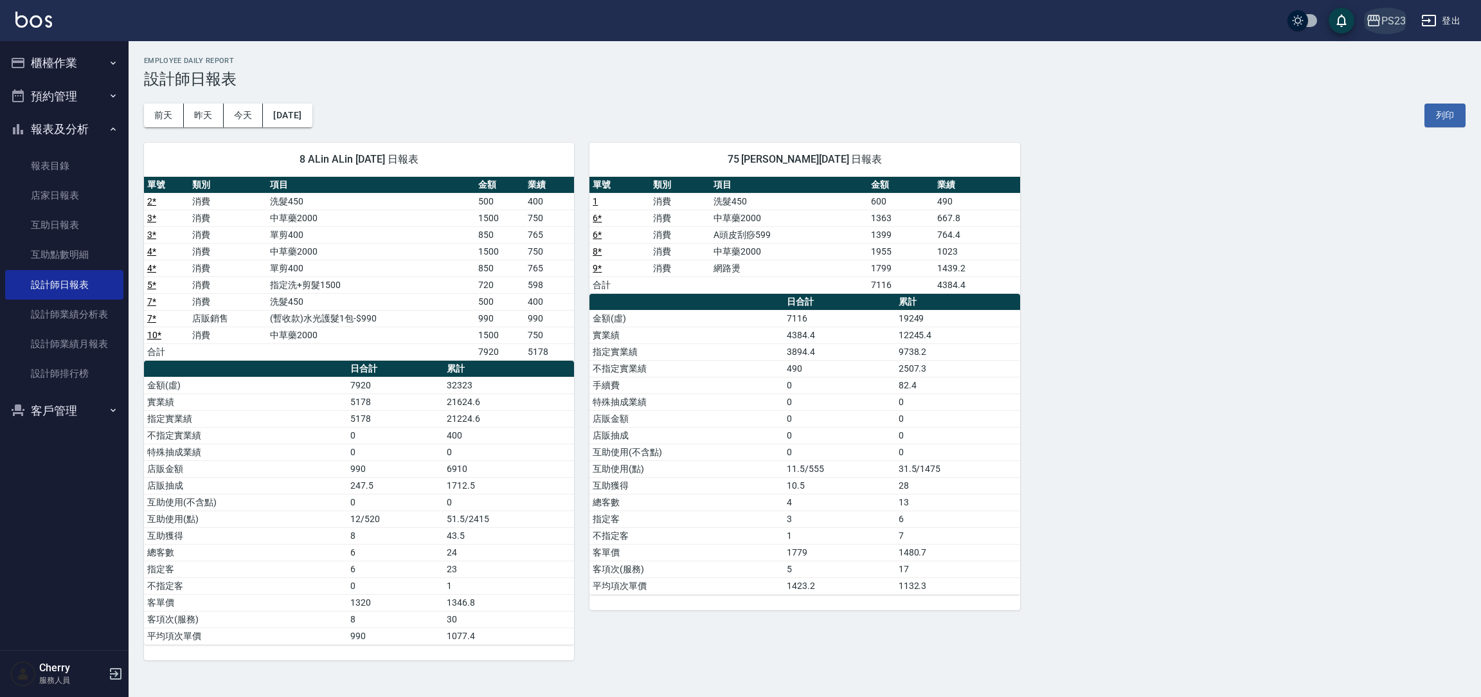
click at [1371, 18] on icon "button" at bounding box center [1373, 21] width 13 height 12
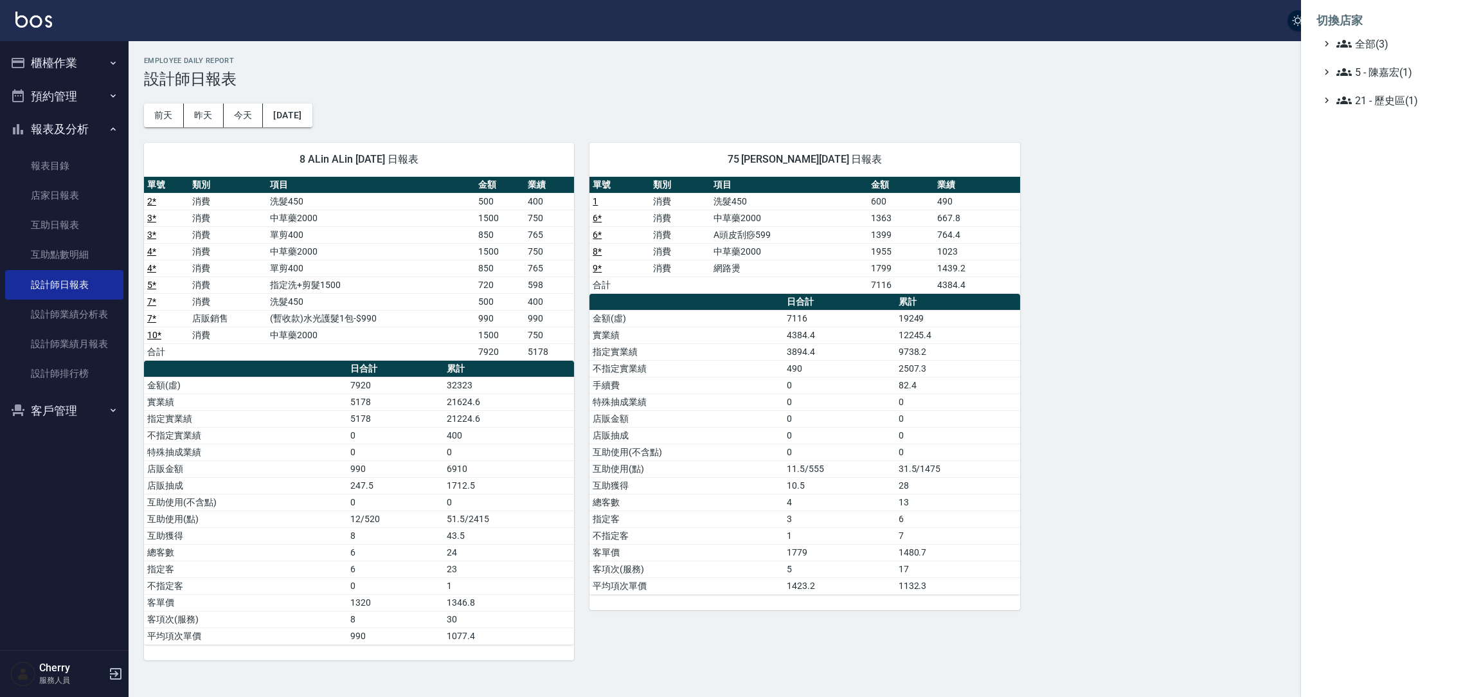
click at [67, 315] on div at bounding box center [740, 348] width 1481 height 697
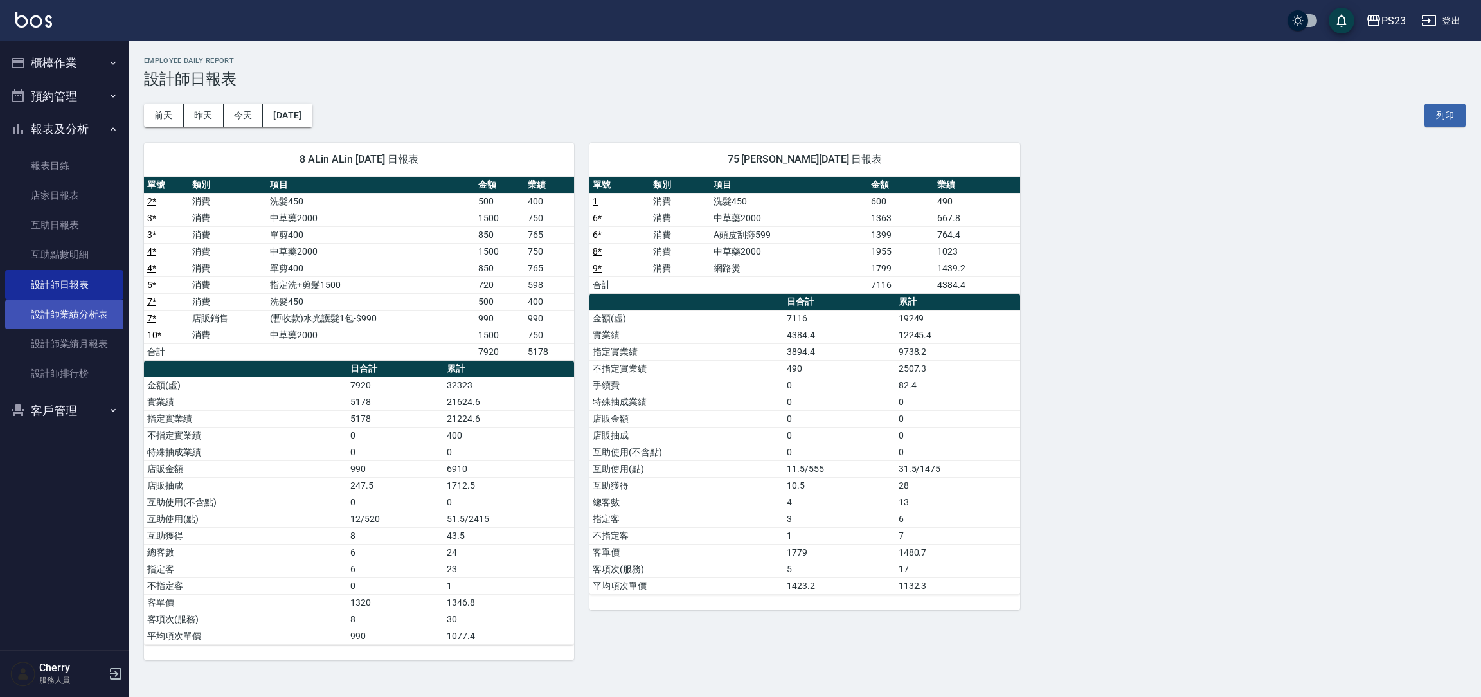
click at [64, 316] on link "設計師業績分析表" at bounding box center [64, 314] width 118 height 30
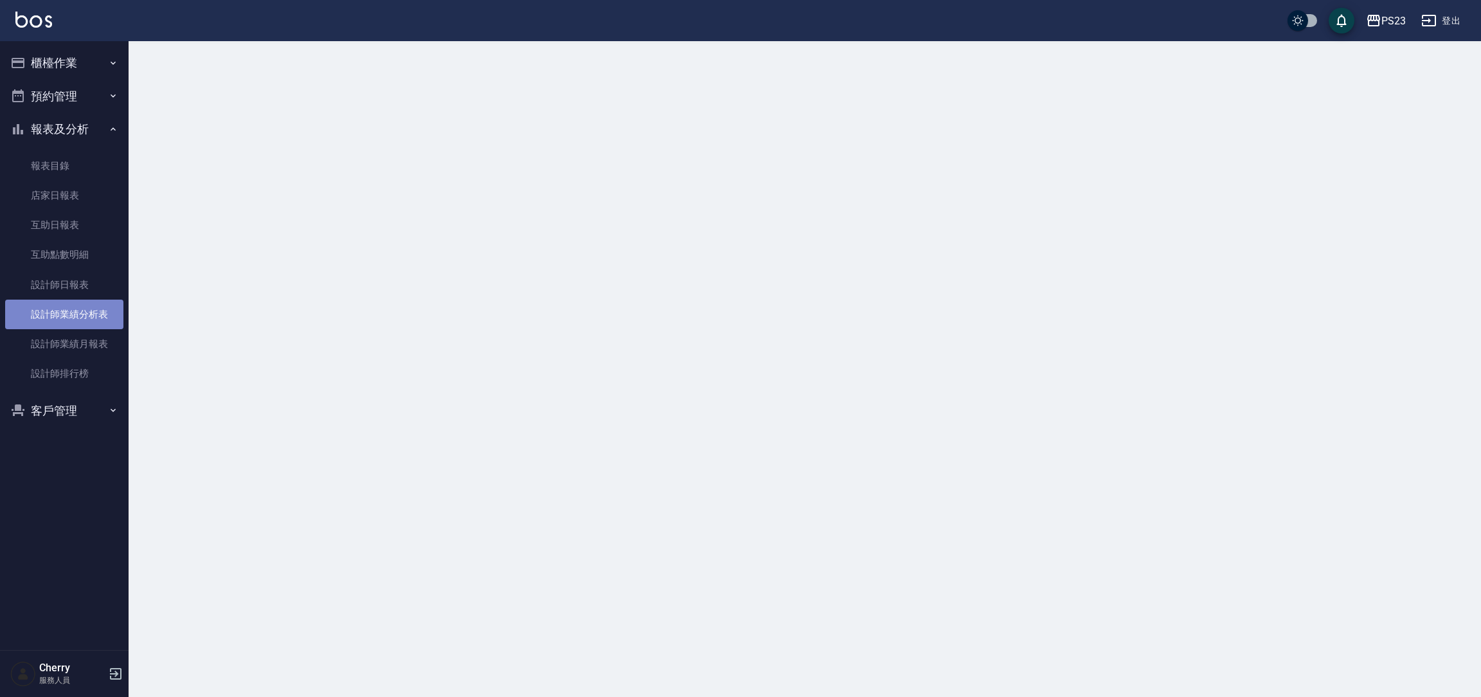
click at [64, 316] on link "設計師業績分析表" at bounding box center [64, 314] width 118 height 30
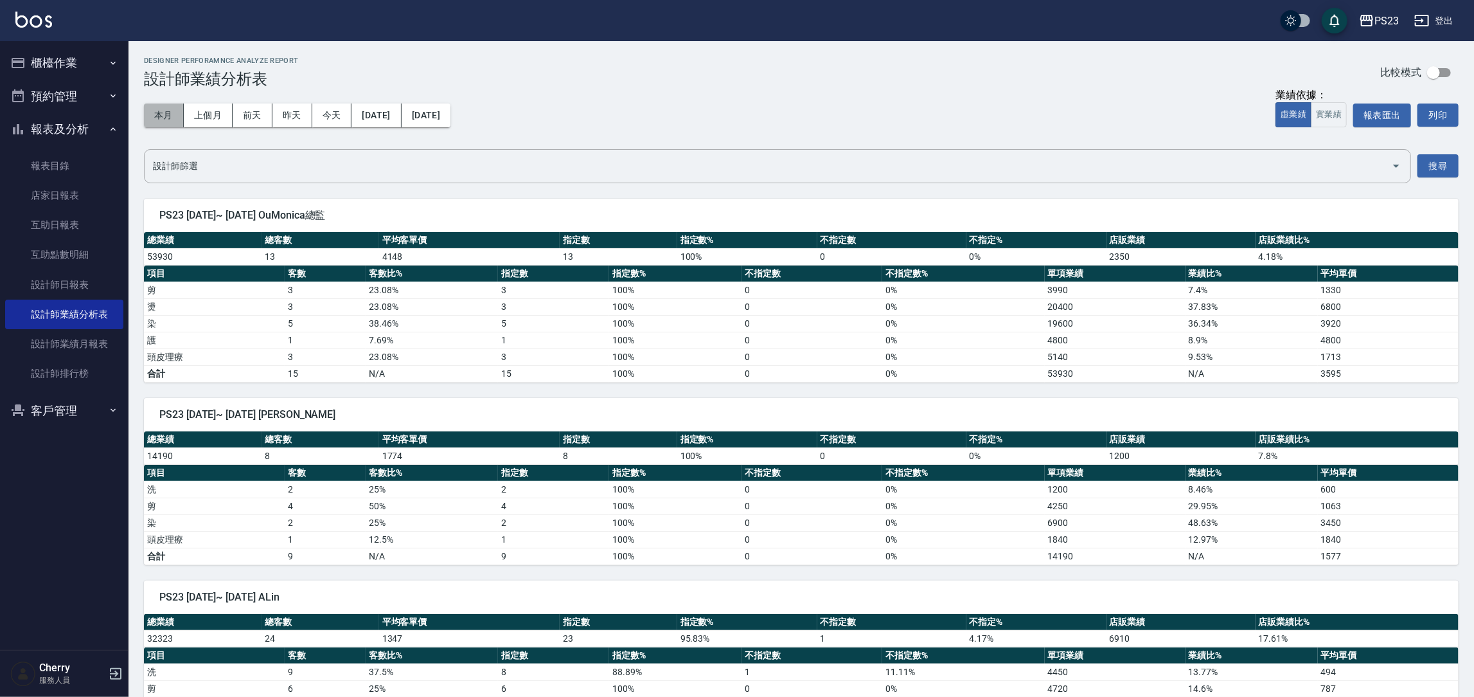
click at [167, 113] on button "本月" at bounding box center [164, 115] width 40 height 24
click at [1383, 10] on button "PS23" at bounding box center [1379, 21] width 50 height 26
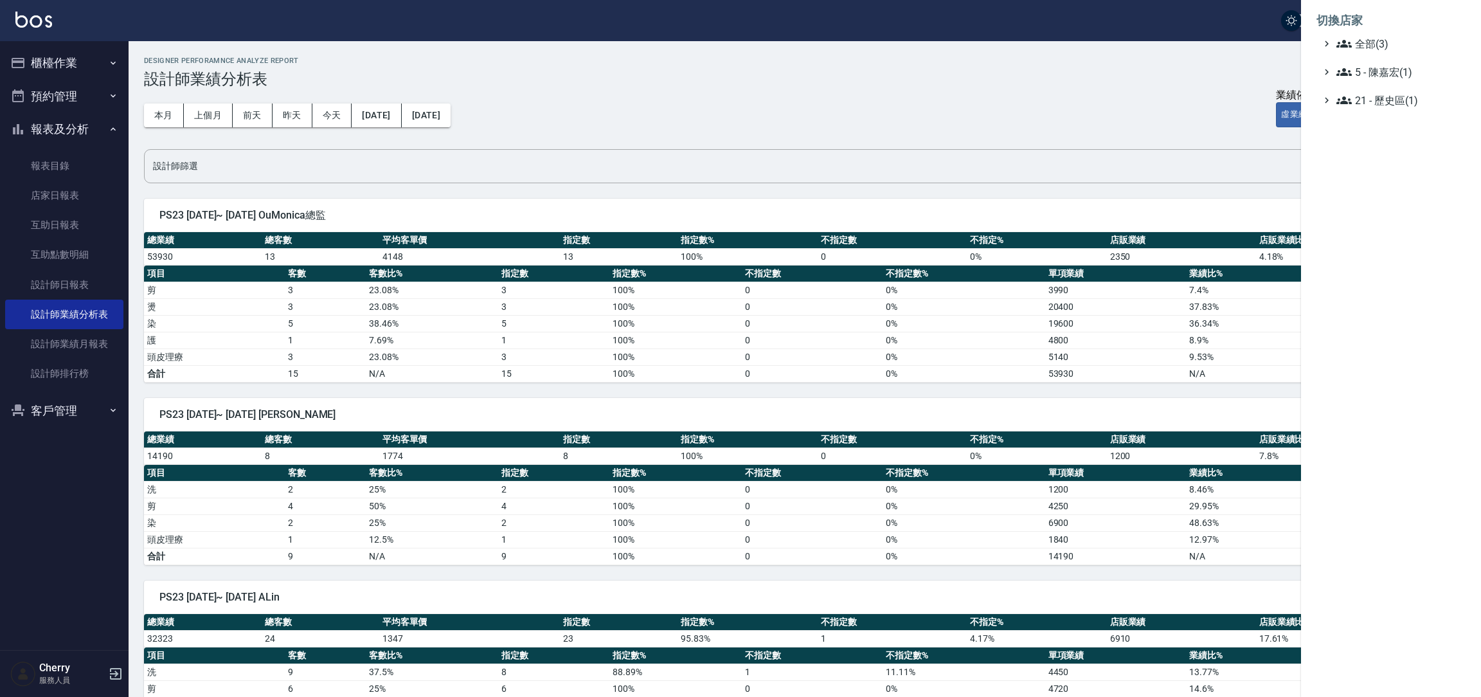
click at [1364, 35] on li "切換店家" at bounding box center [1390, 20] width 149 height 31
click at [1364, 46] on span "全部(3)" at bounding box center [1398, 43] width 124 height 15
click at [1372, 60] on span "ICONI 南京" at bounding box center [1397, 58] width 126 height 15
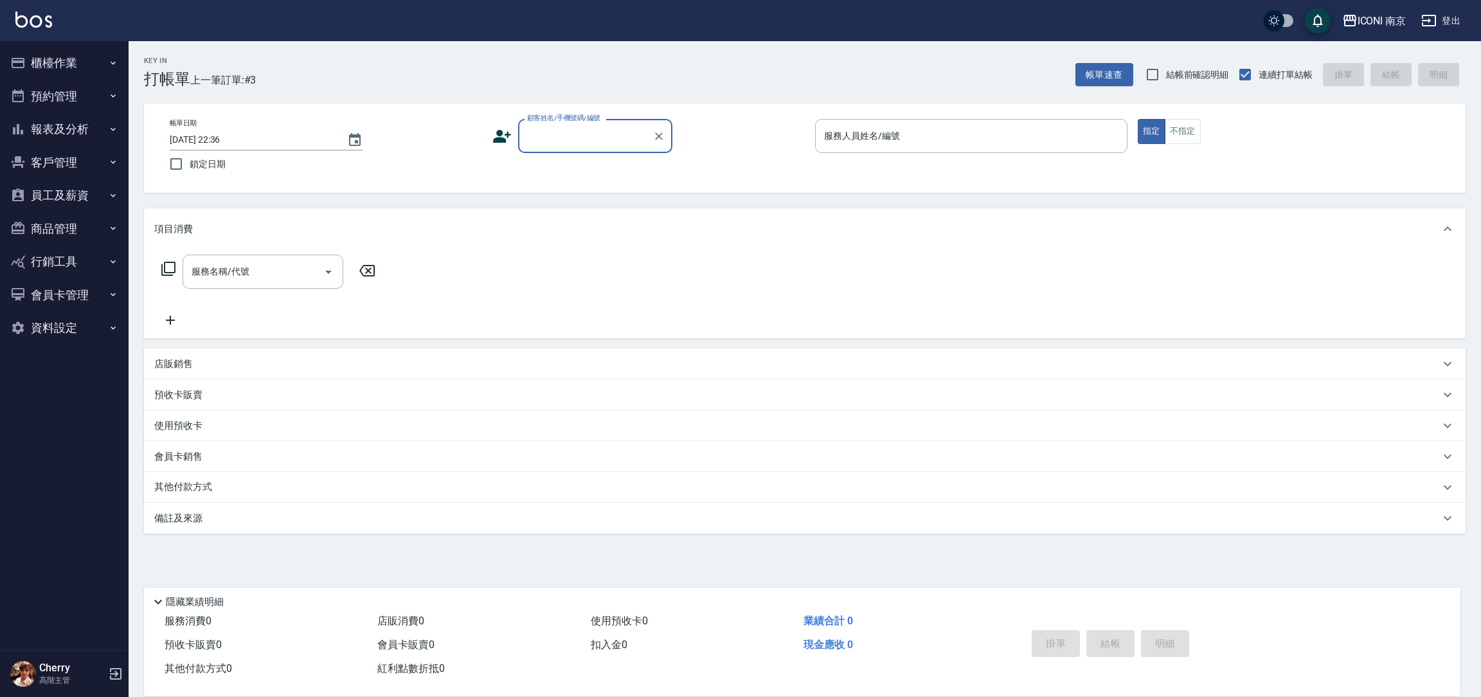
click at [84, 135] on button "報表及分析" at bounding box center [64, 128] width 118 height 33
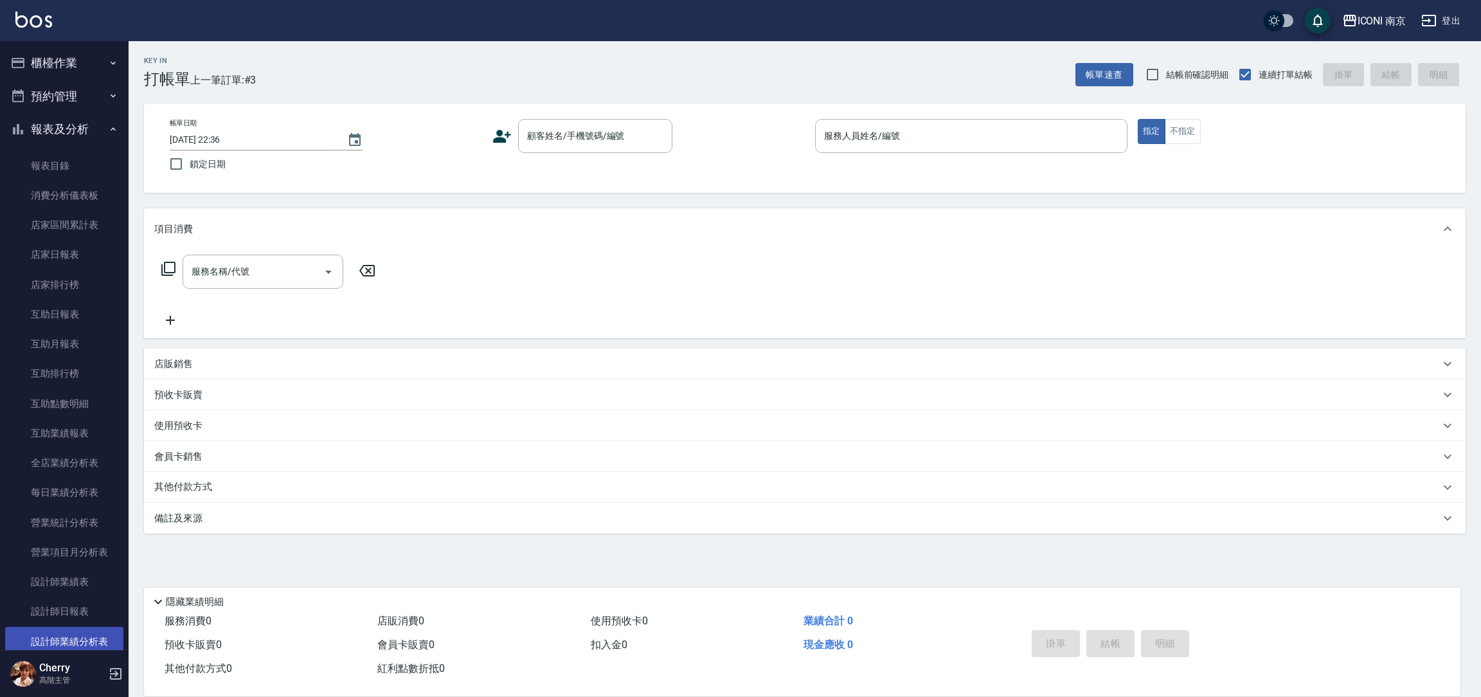
click at [70, 648] on link "設計師業績分析表" at bounding box center [64, 642] width 118 height 30
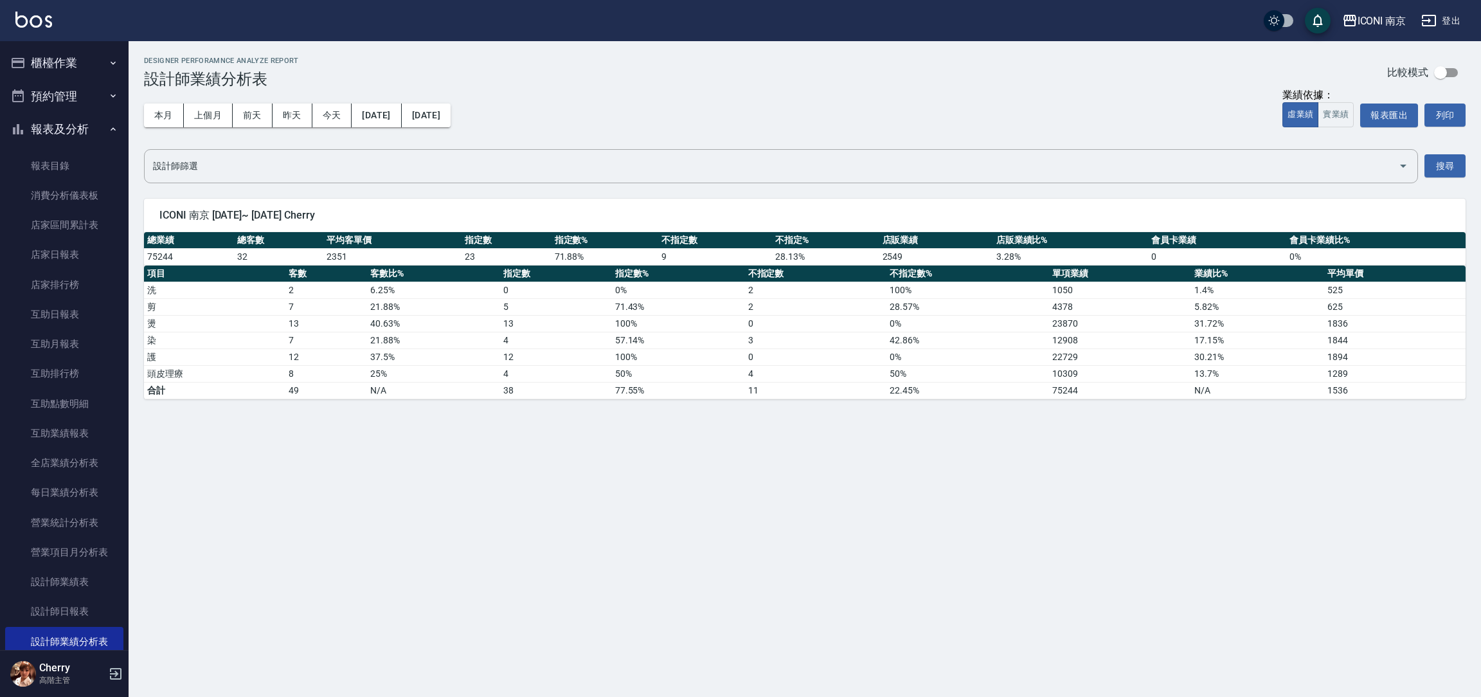
click at [74, 57] on button "櫃檯作業" at bounding box center [64, 62] width 118 height 33
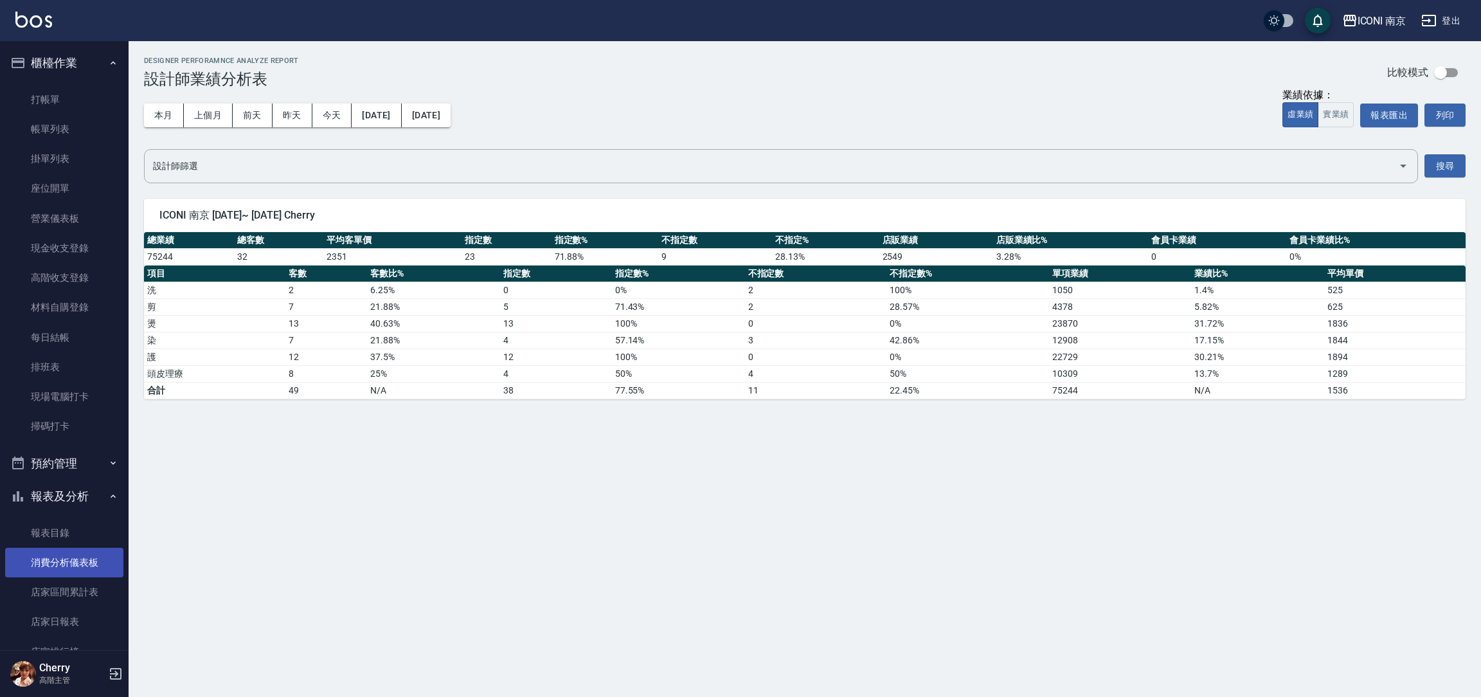
click at [78, 569] on link "消費分析儀表板" at bounding box center [64, 563] width 118 height 30
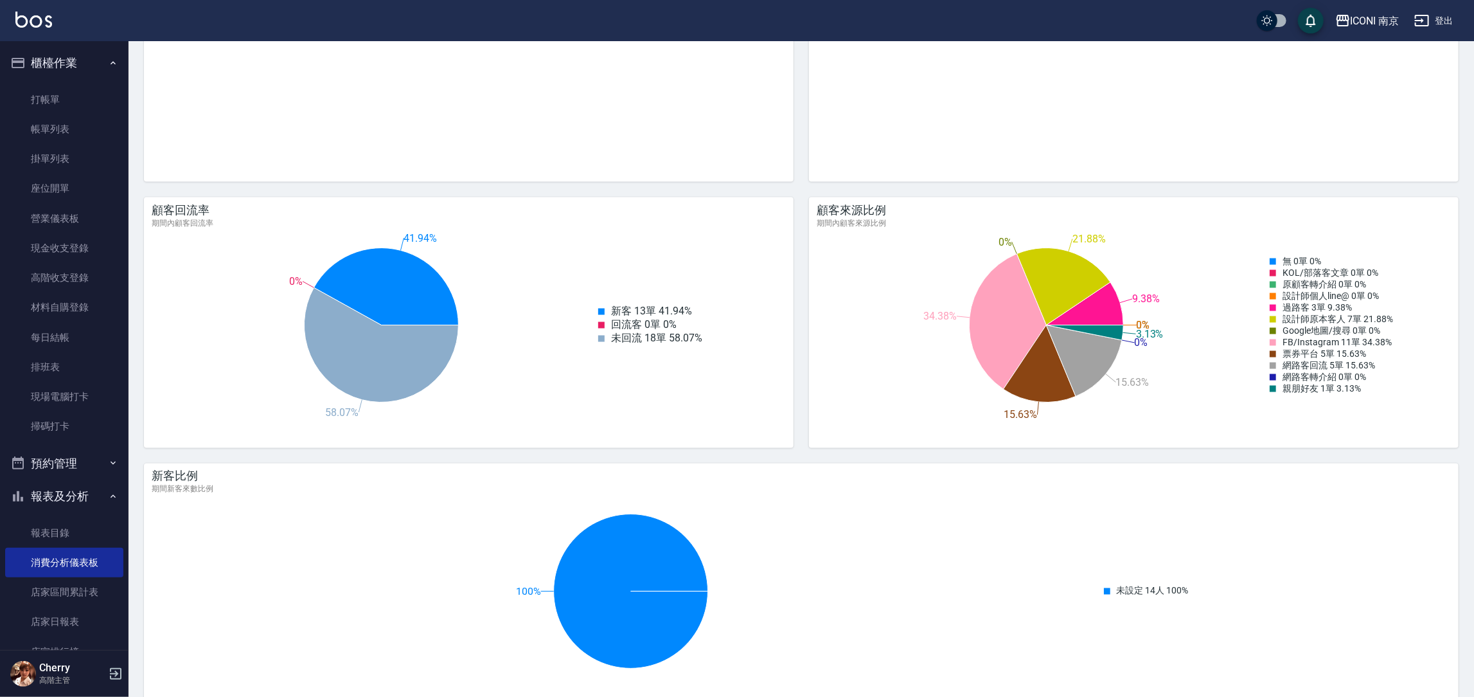
scroll to position [1446, 0]
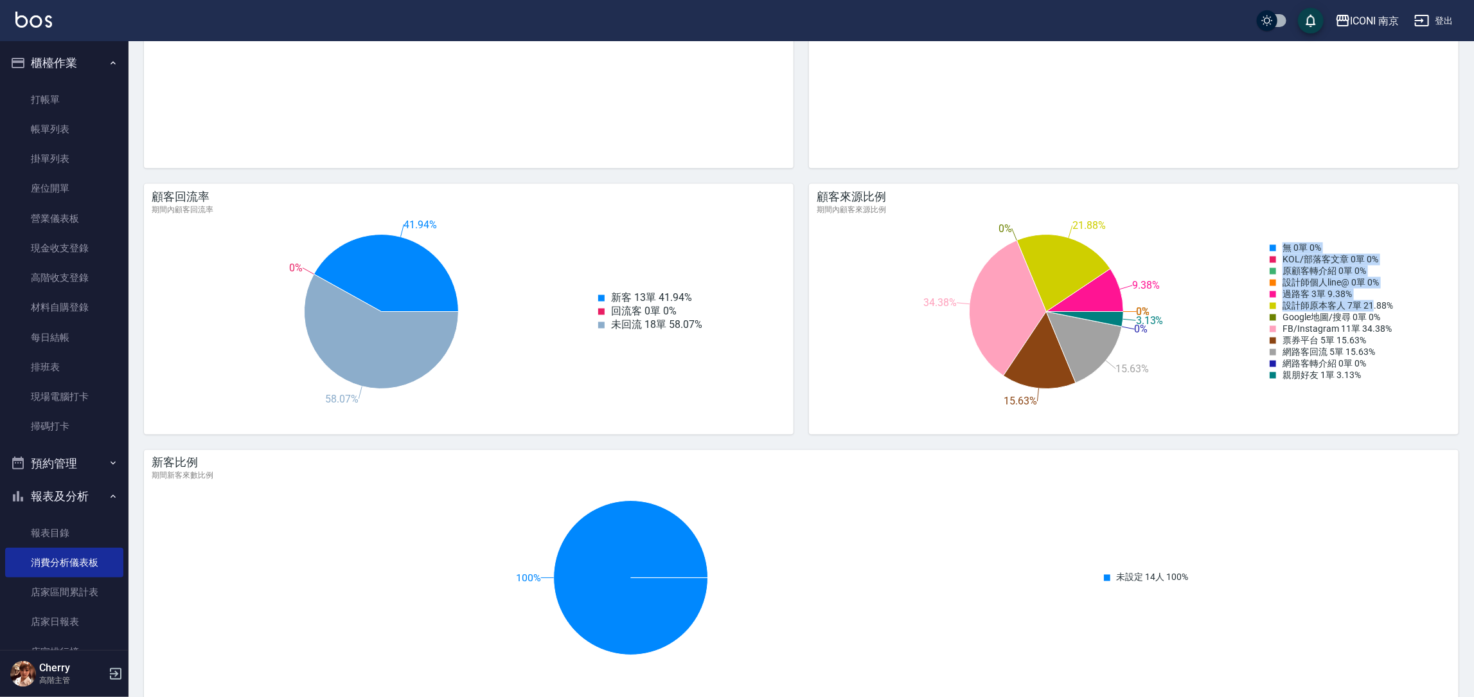
drag, startPoint x: 1287, startPoint y: 307, endPoint x: 1378, endPoint y: 302, distance: 91.4
click at [1378, 302] on div "0% 0% 0% 0% 9.38% 21.88% 0% 34.38% 15.63% 15.63% 0% 3.13% 無 0單 0% KOL/部落客文章 0單 …" at bounding box center [1127, 311] width 647 height 193
click at [1405, 313] on div "0% 0% 0% 0% 9.38% 21.88% 0% 34.38% 15.63% 15.63% 0% 3.13% 無 0單 0% KOL/部落客文章 0單 …" at bounding box center [1127, 311] width 647 height 193
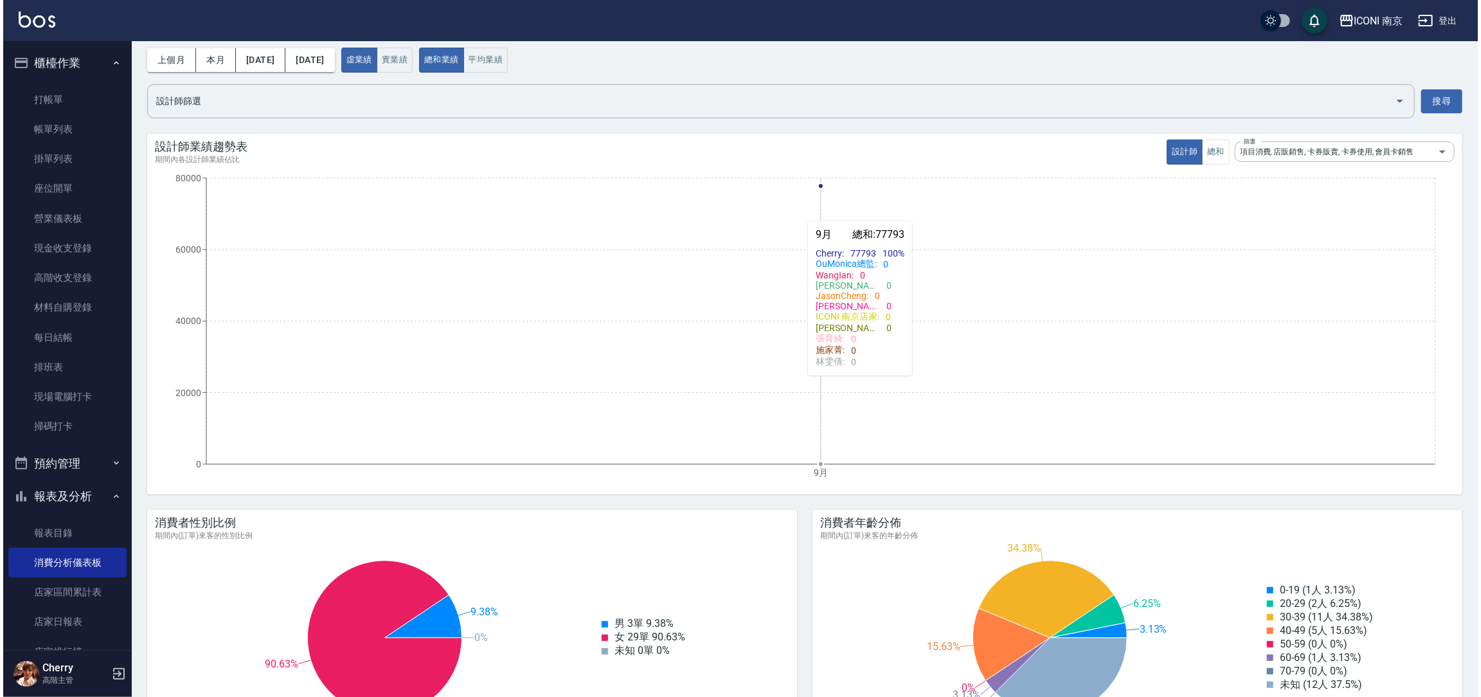
scroll to position [0, 0]
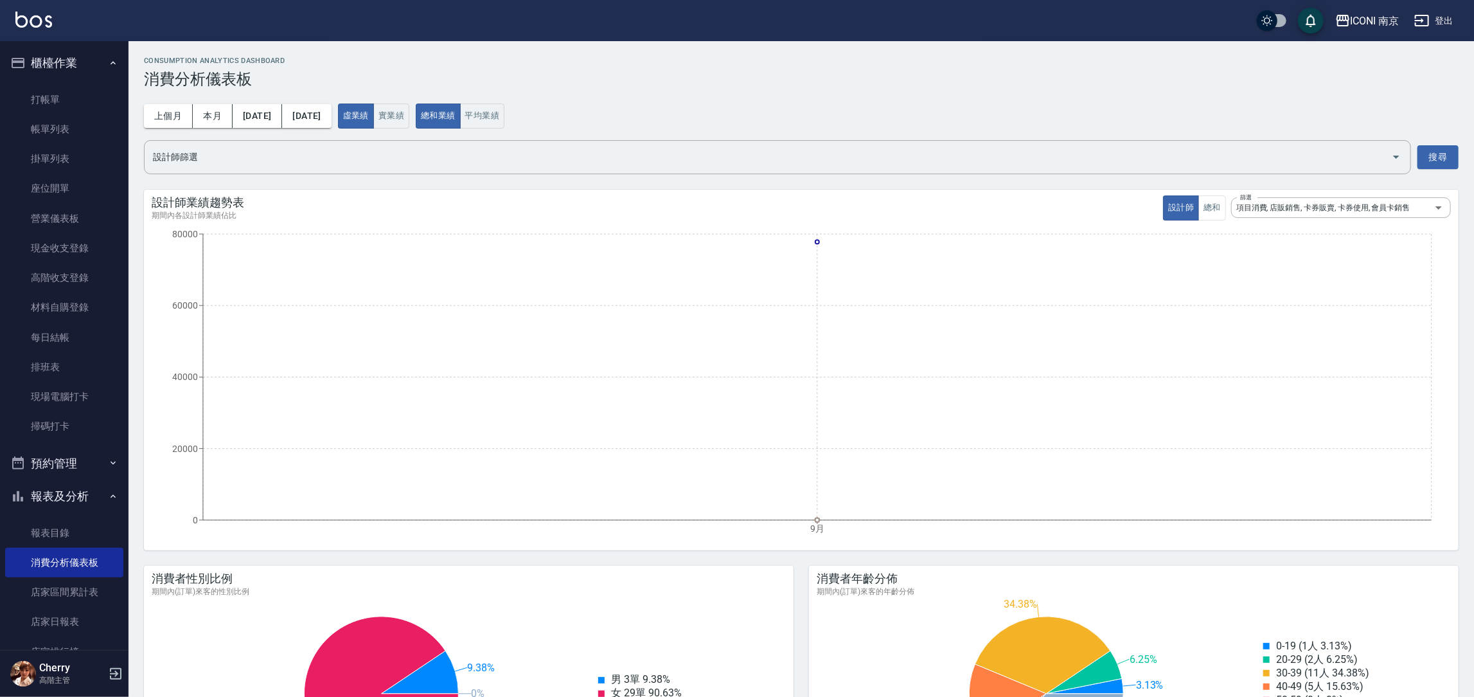
click at [1432, 24] on button "登出" at bounding box center [1433, 21] width 49 height 24
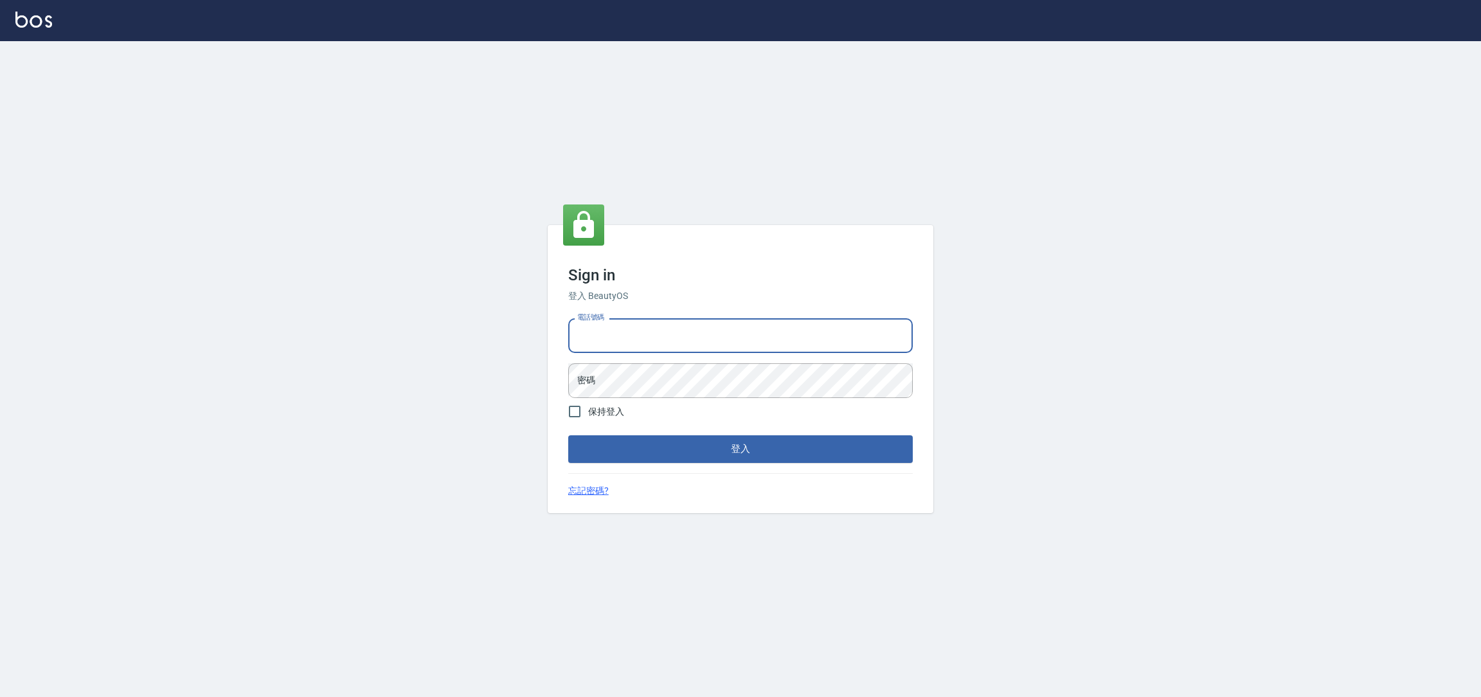
drag, startPoint x: 695, startPoint y: 317, endPoint x: 700, endPoint y: 312, distance: 7.3
click at [695, 316] on div "電話號碼 電話號碼 密碼 密碼" at bounding box center [740, 358] width 355 height 90
type input "0981921116"
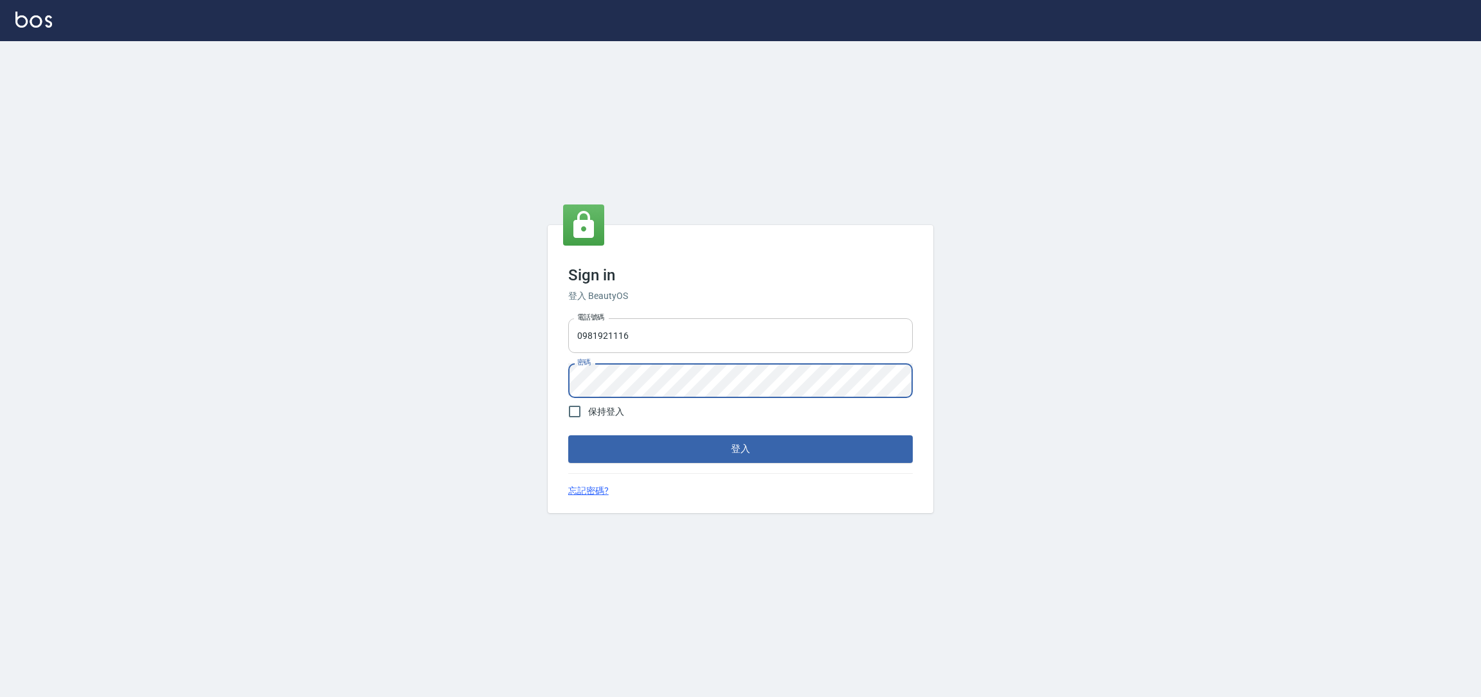
click at [568, 435] on button "登入" at bounding box center [740, 448] width 344 height 27
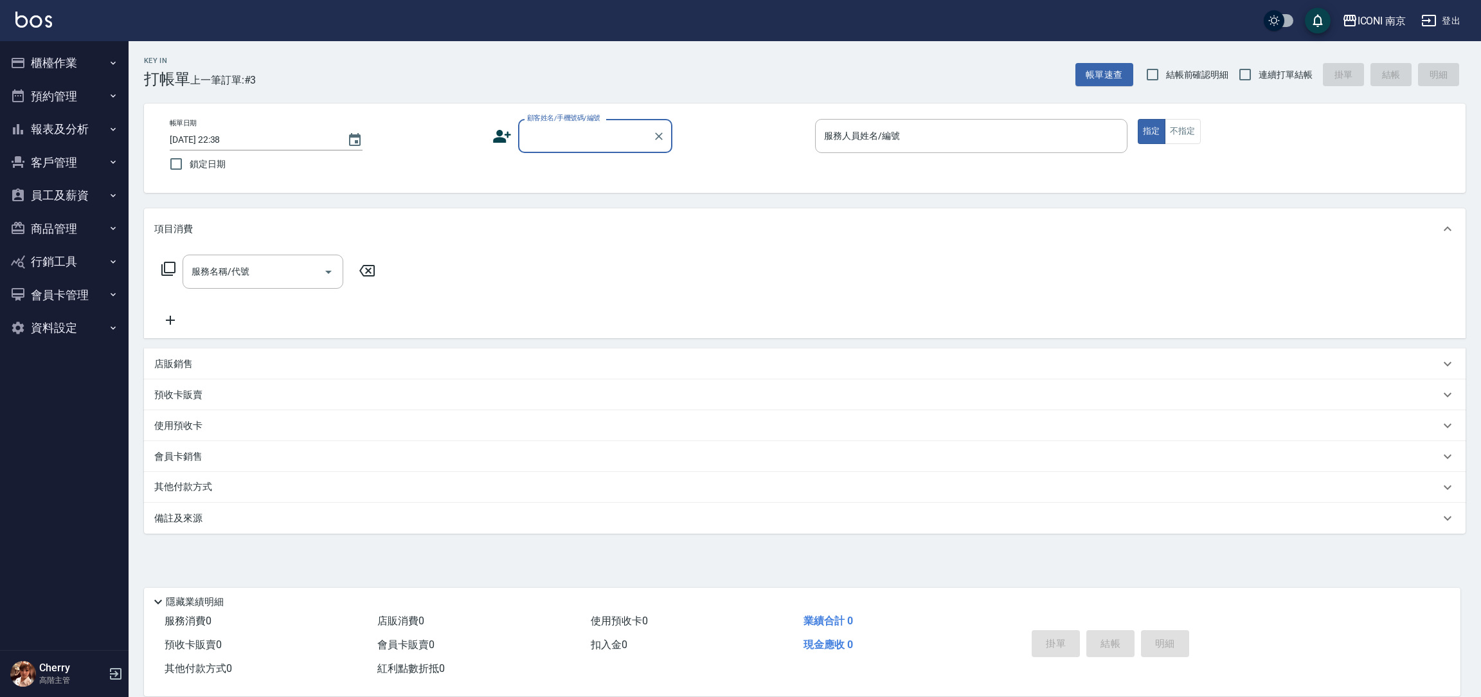
click at [52, 136] on button "報表及分析" at bounding box center [64, 128] width 118 height 33
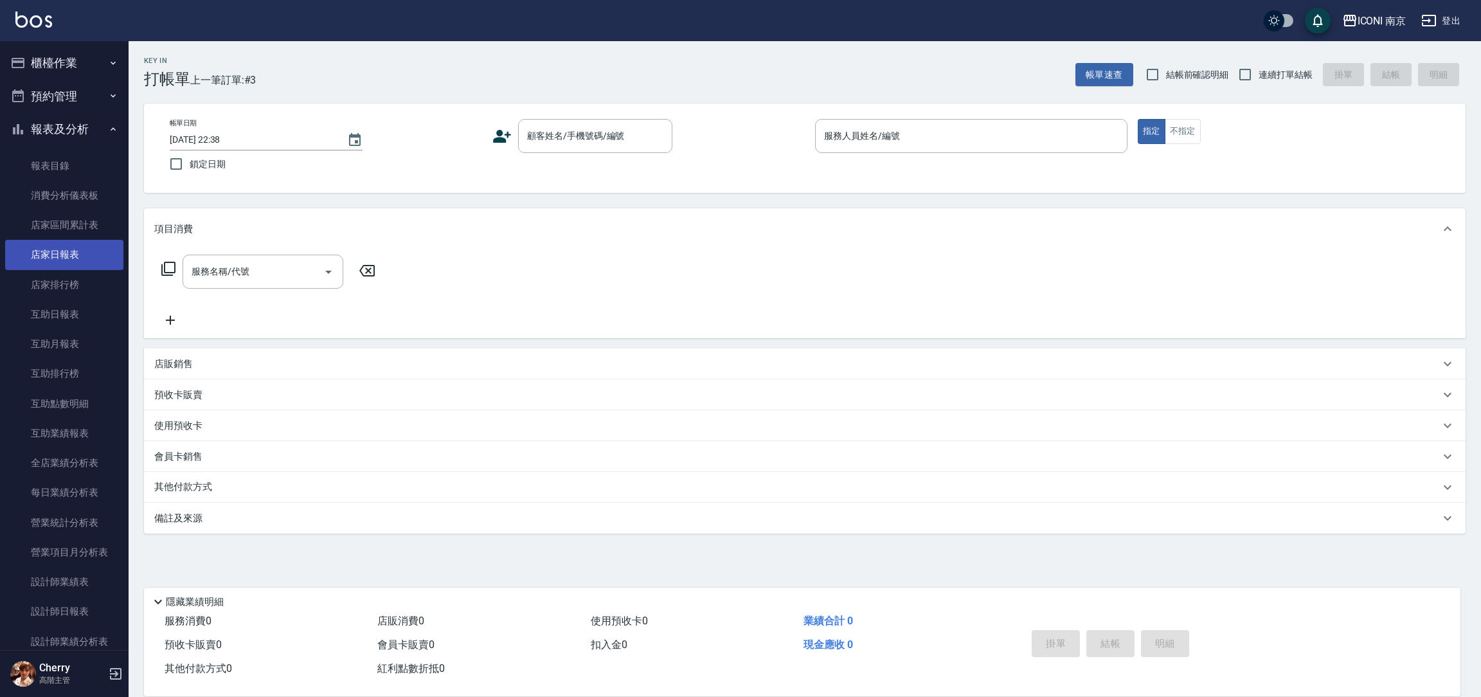
click at [67, 255] on link "店家日報表" at bounding box center [64, 255] width 118 height 30
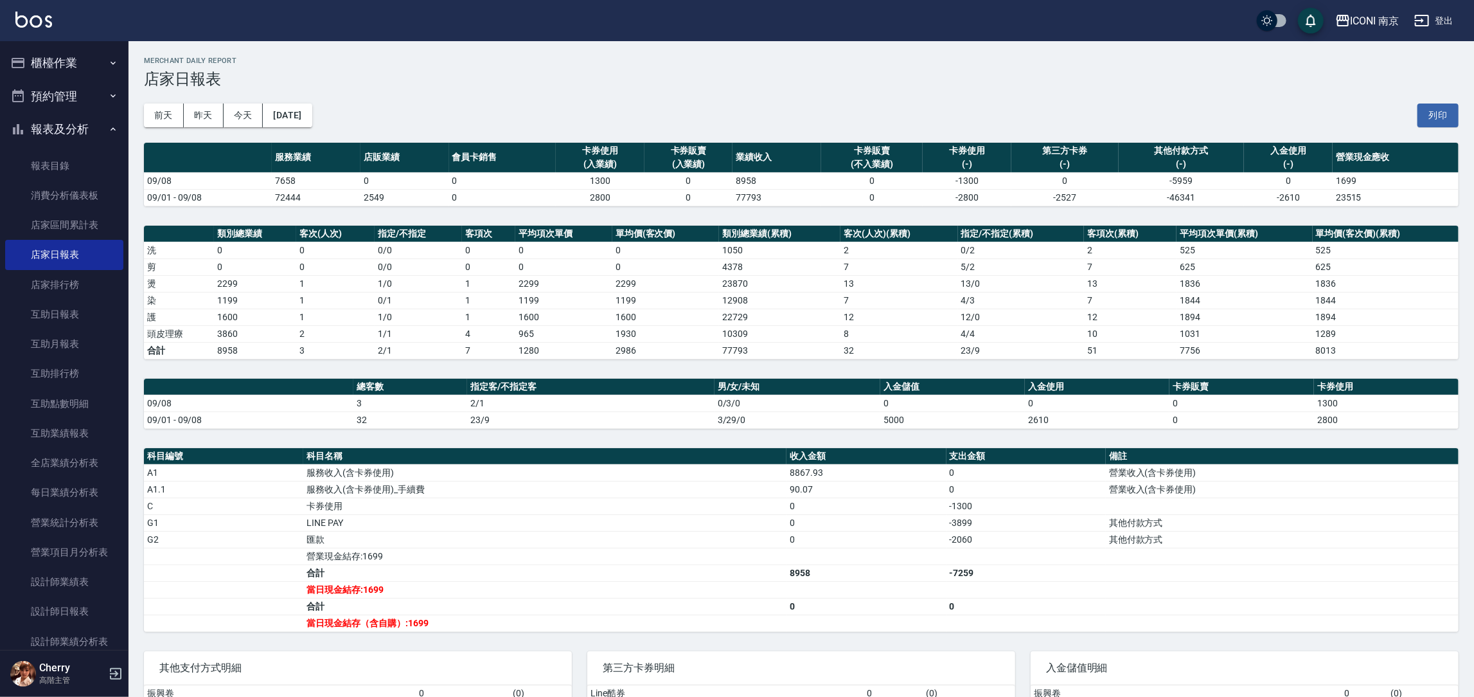
click at [658, 185] on td "0" at bounding box center [689, 180] width 89 height 17
click at [67, 616] on link "設計師日報表" at bounding box center [64, 611] width 118 height 30
